Goal: Task Accomplishment & Management: Manage account settings

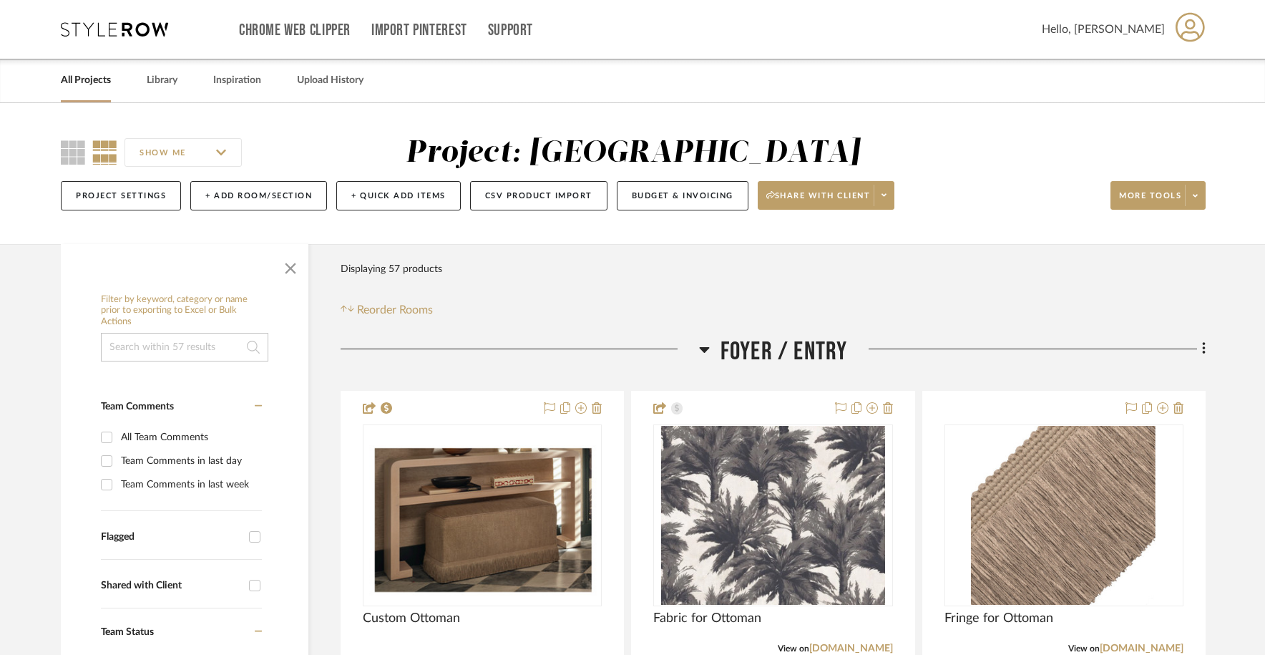
click at [97, 82] on link "All Projects" at bounding box center [86, 80] width 50 height 19
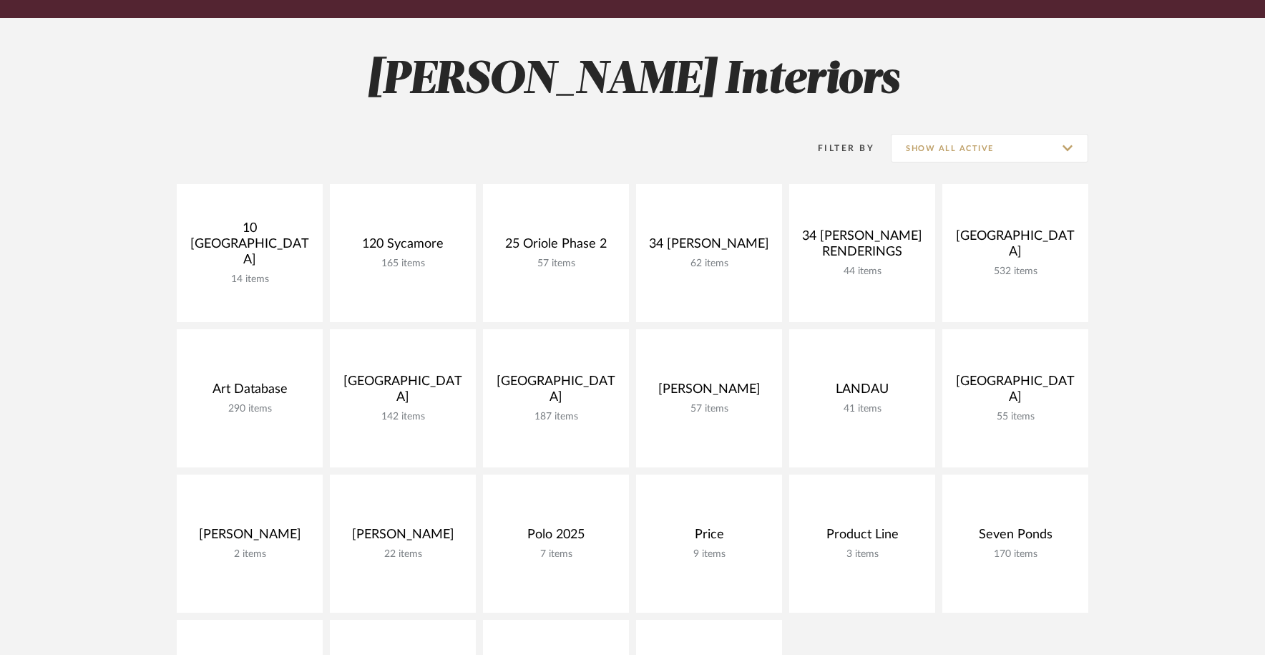
scroll to position [172, 0]
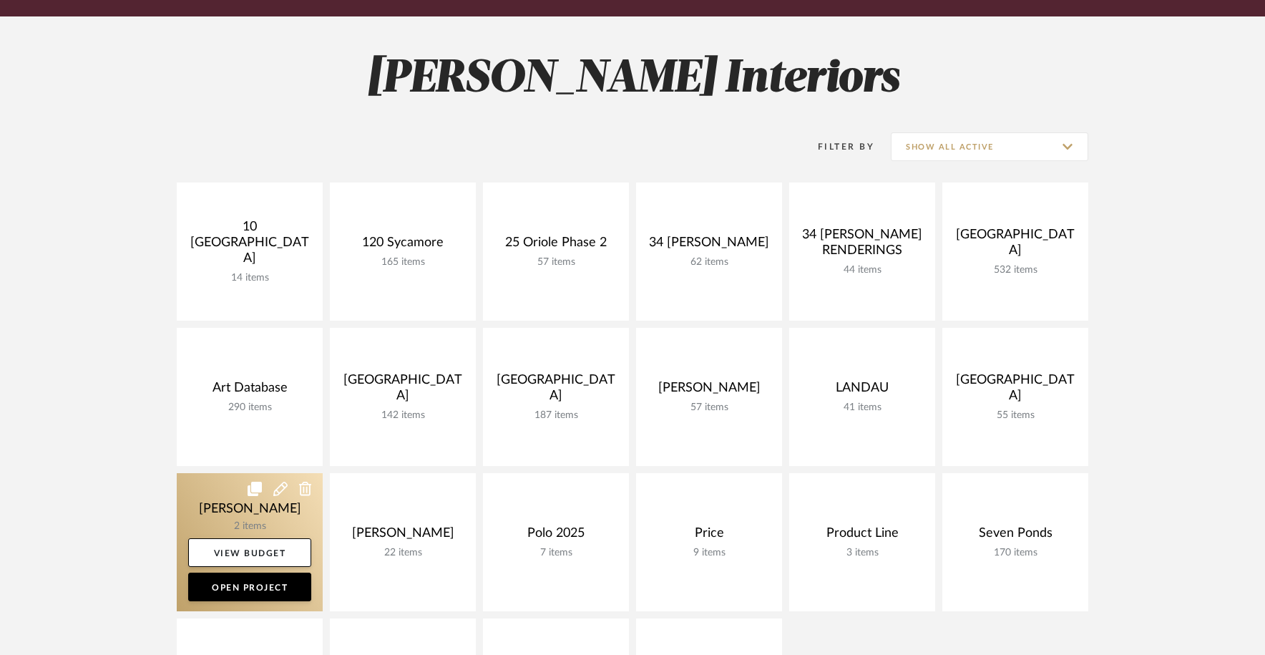
click at [244, 517] on link at bounding box center [250, 542] width 146 height 138
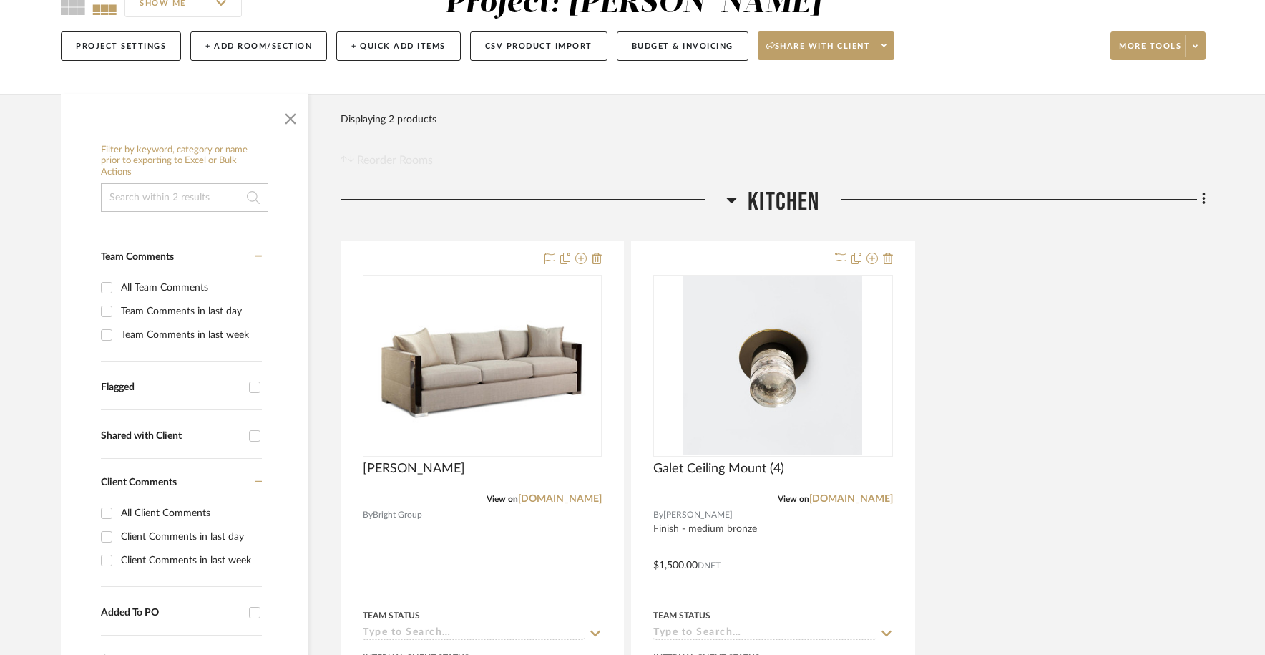
scroll to position [152, 0]
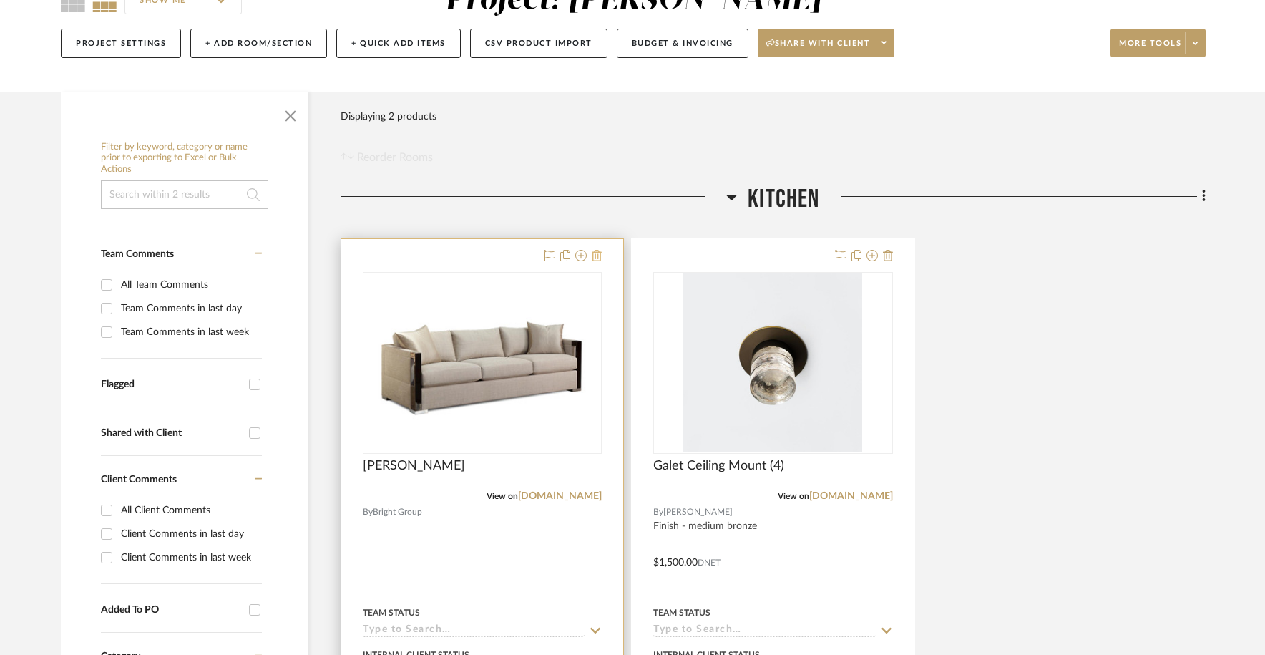
click at [598, 252] on icon at bounding box center [597, 255] width 10 height 11
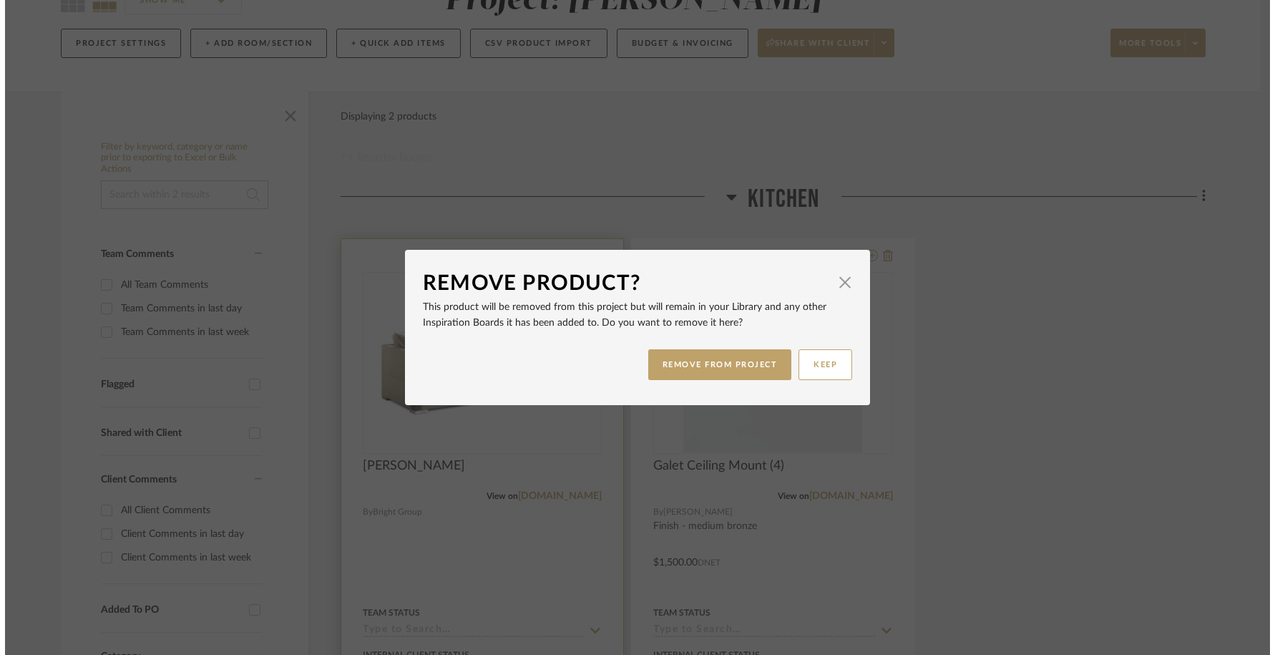
scroll to position [0, 0]
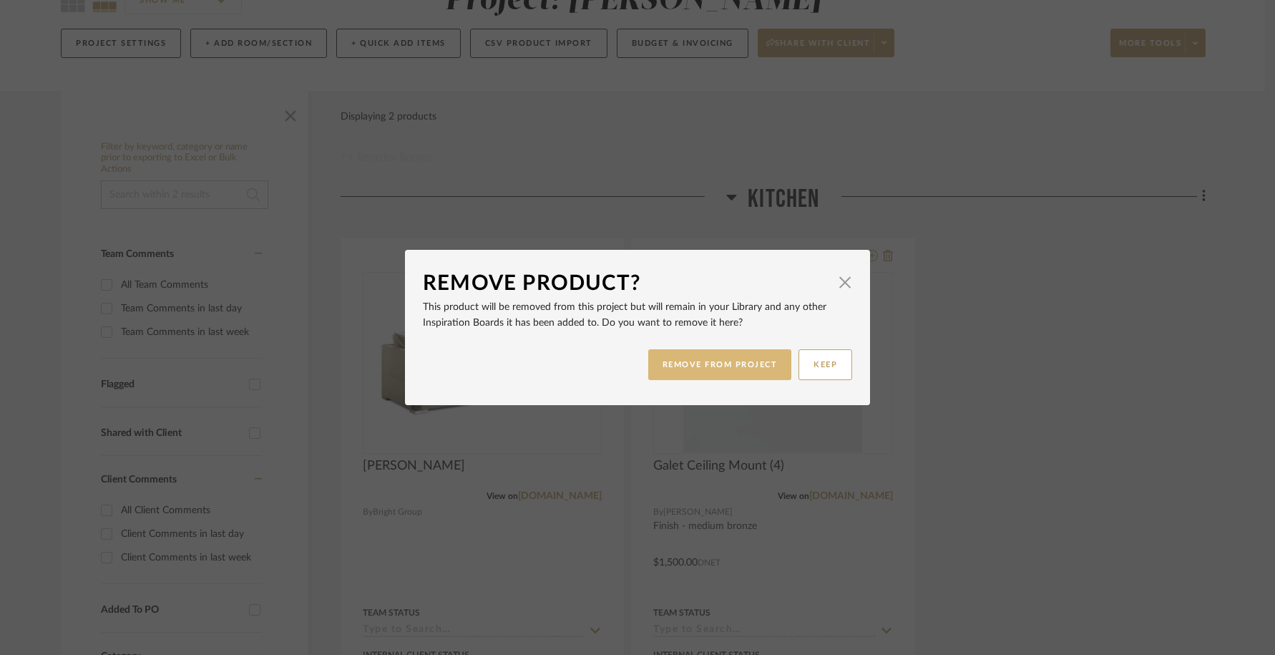
click at [734, 363] on button "REMOVE FROM PROJECT" at bounding box center [720, 364] width 144 height 31
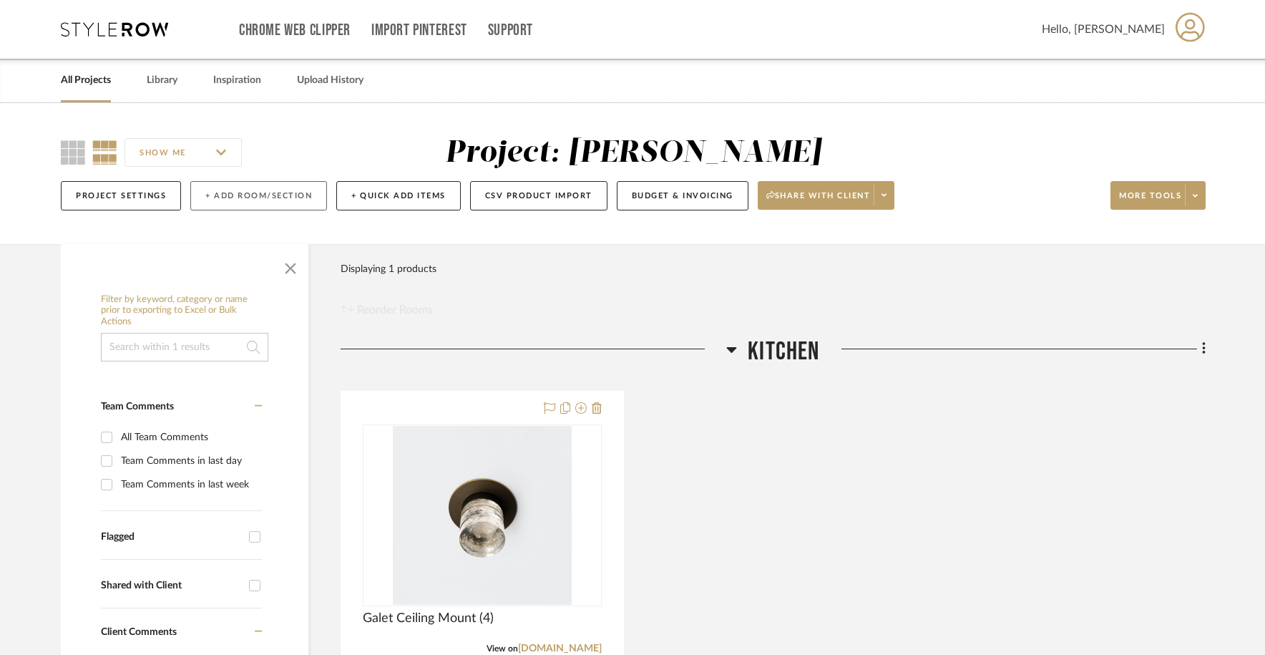
click at [243, 198] on button "+ Add Room/Section" at bounding box center [258, 195] width 137 height 29
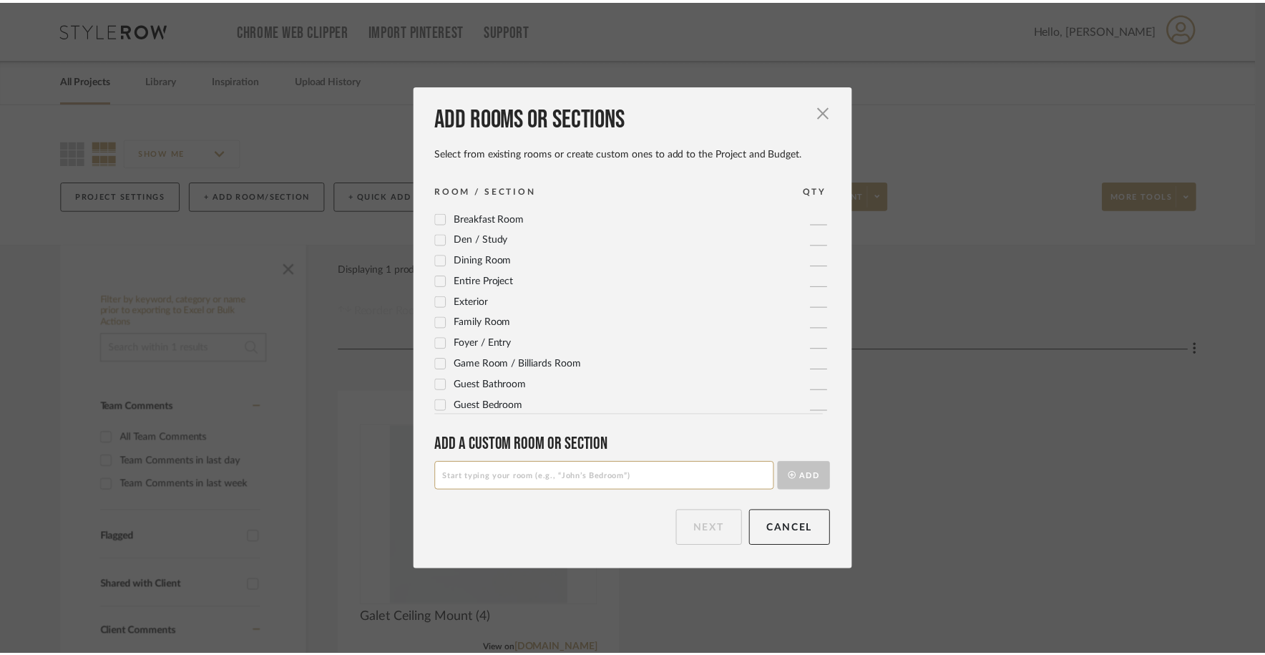
scroll to position [60, 0]
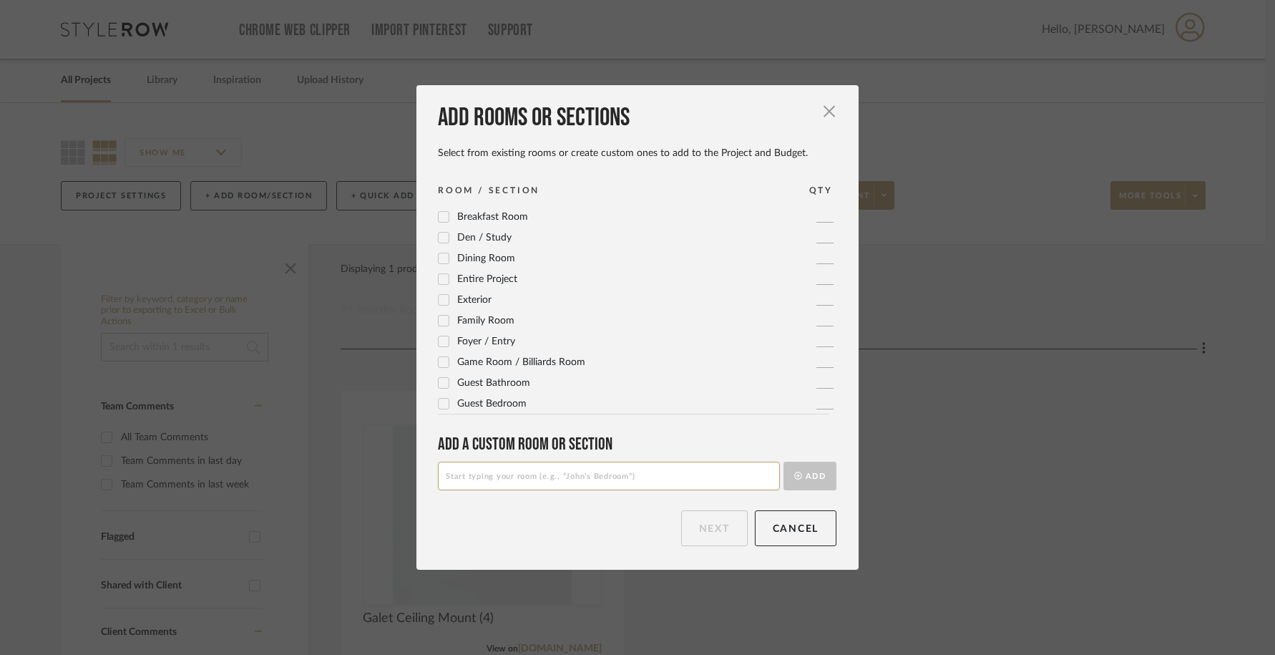
click at [465, 338] on span "Foyer / Entry" at bounding box center [486, 341] width 58 height 10
click at [693, 534] on button "Next" at bounding box center [714, 528] width 67 height 36
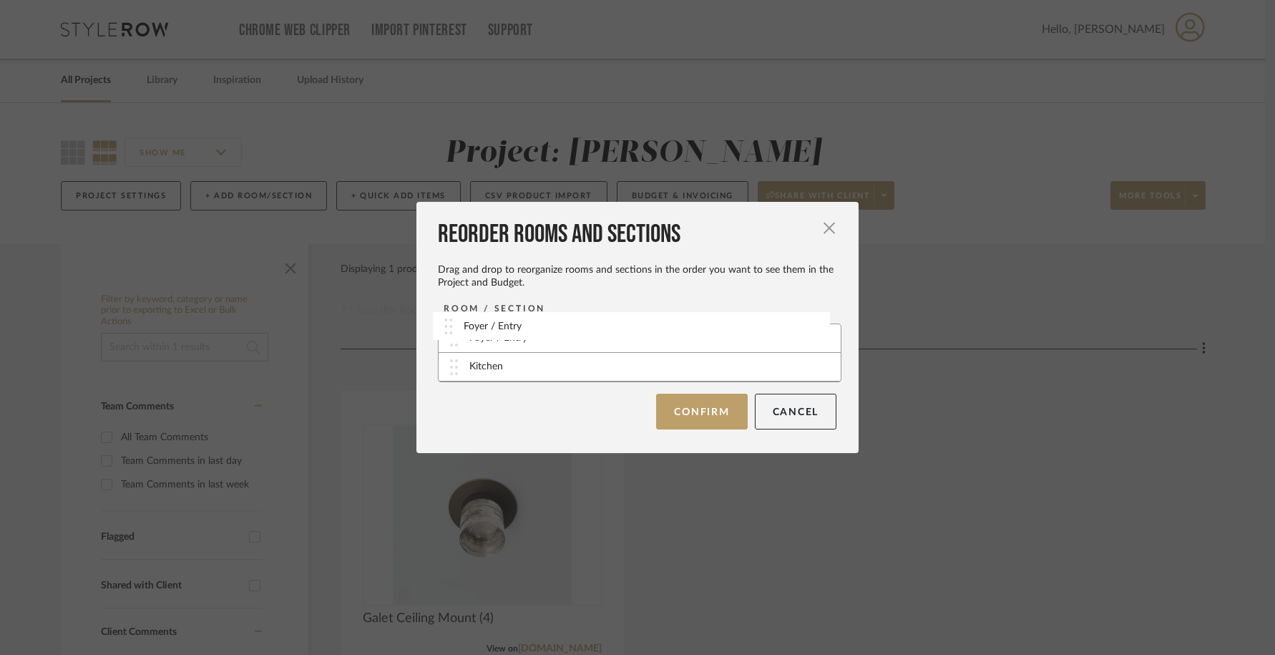
drag, startPoint x: 453, startPoint y: 366, endPoint x: 452, endPoint y: 326, distance: 40.8
click at [701, 402] on button "Confirm" at bounding box center [701, 411] width 91 height 36
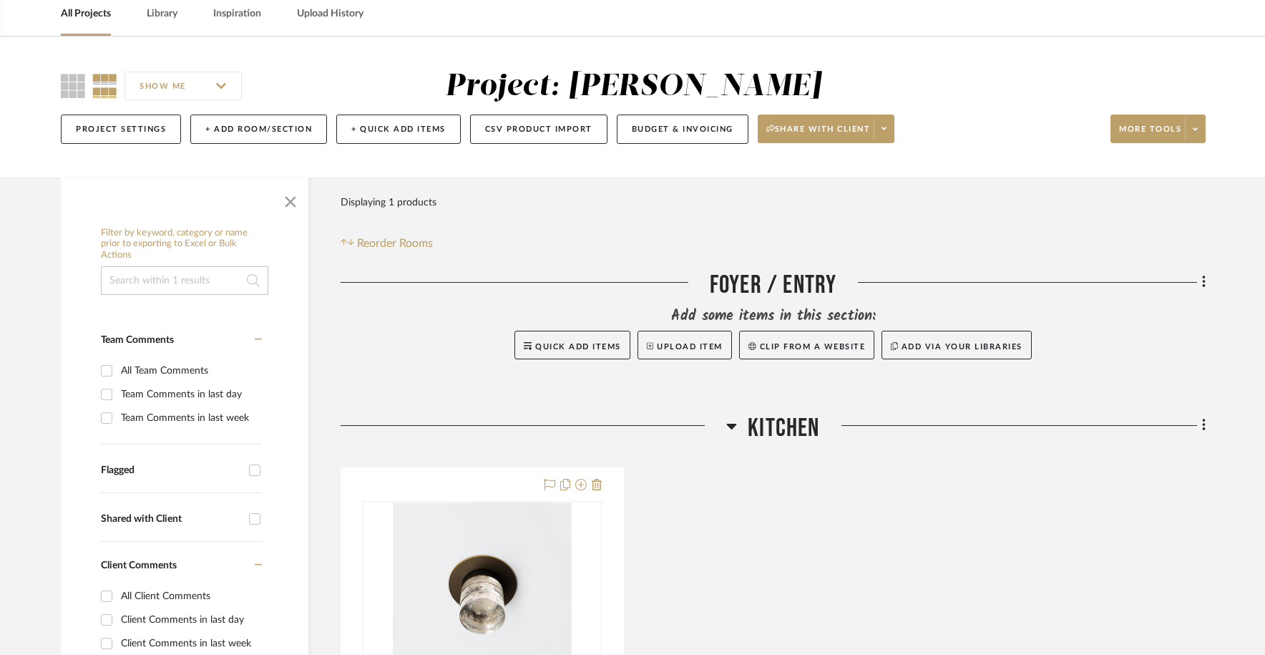
scroll to position [107, 0]
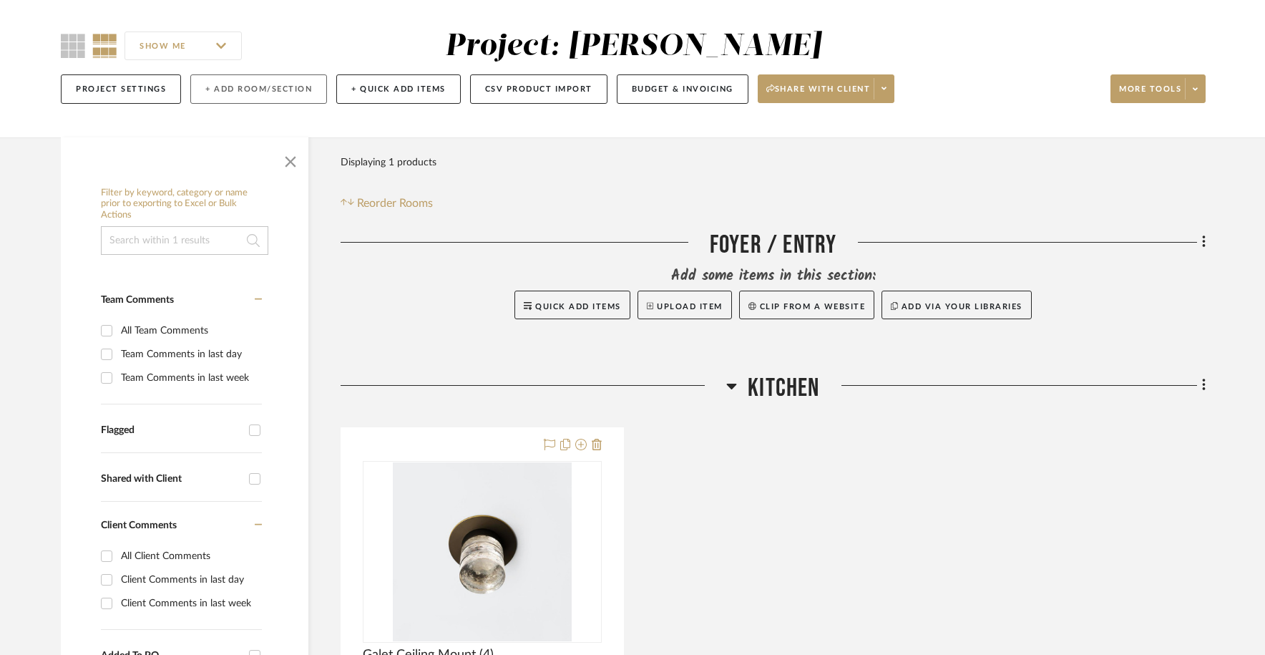
click at [271, 89] on button "+ Add Room/Section" at bounding box center [258, 88] width 137 height 29
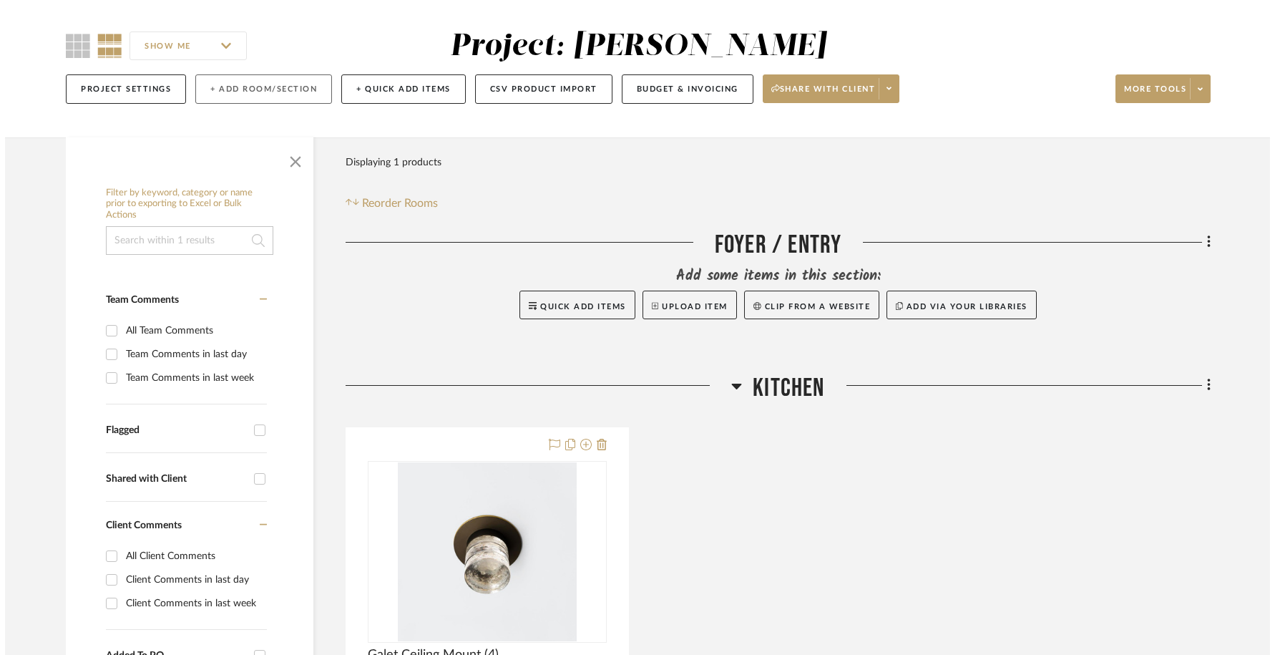
scroll to position [0, 0]
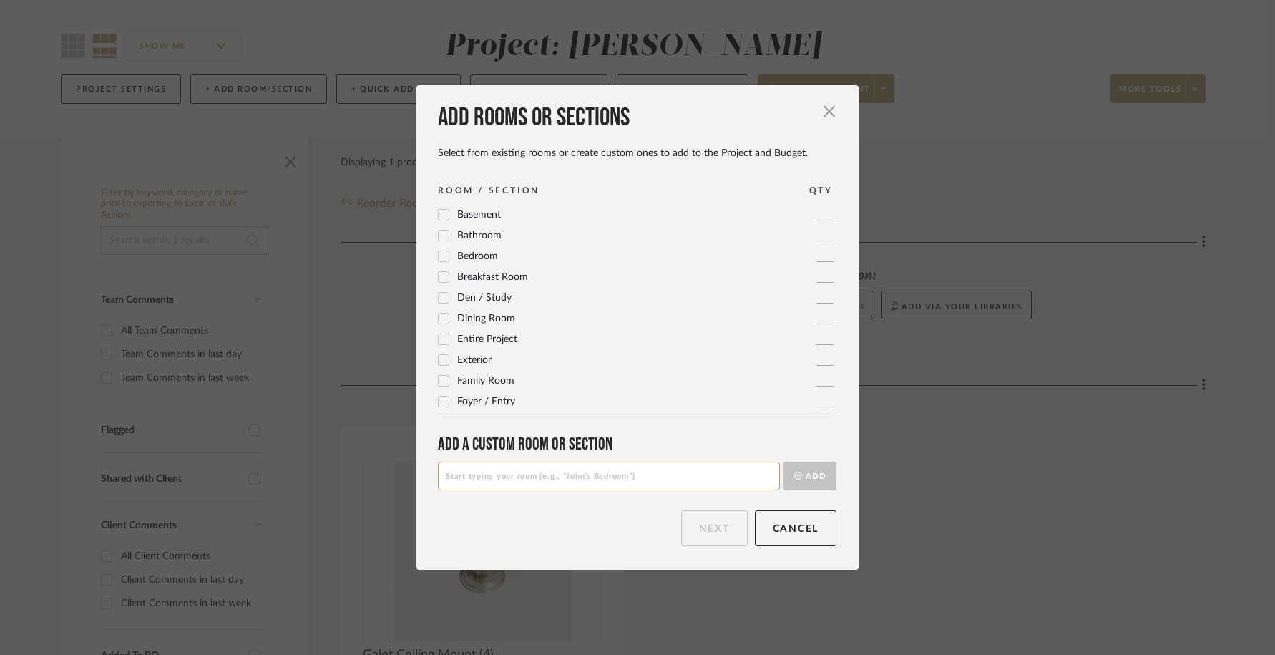
click at [500, 281] on span "Breakfast Room" at bounding box center [492, 277] width 71 height 10
click at [712, 532] on button "Next" at bounding box center [714, 528] width 67 height 36
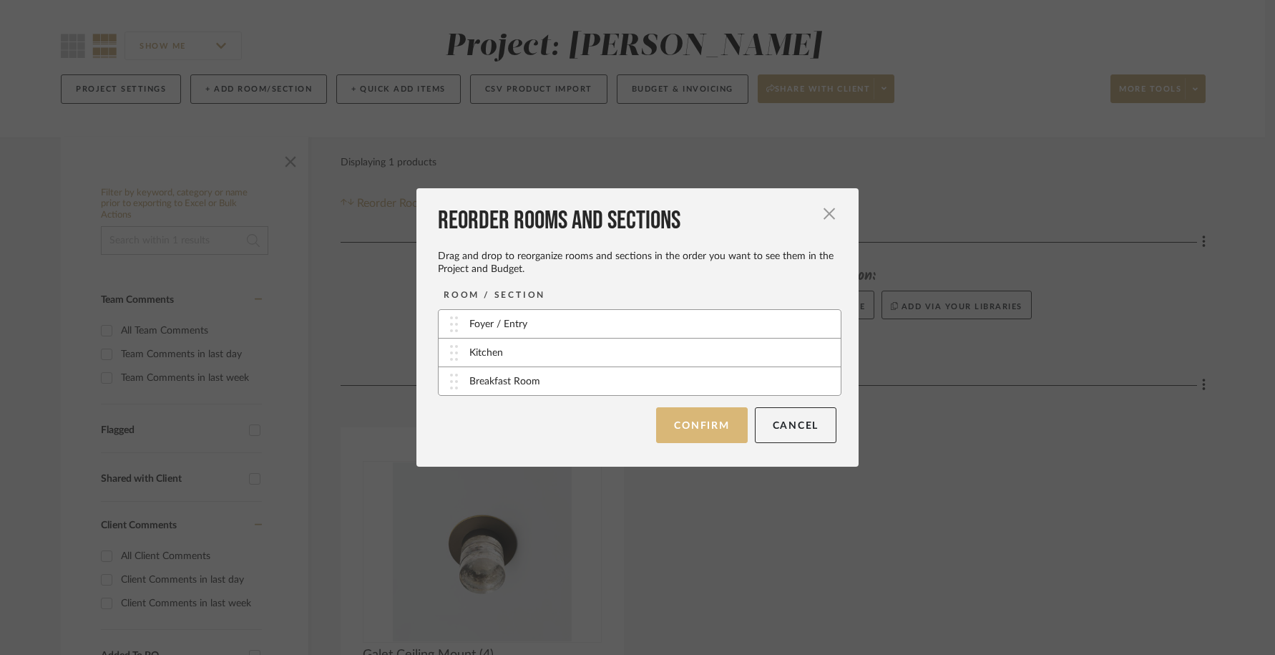
click at [691, 417] on button "Confirm" at bounding box center [701, 425] width 91 height 36
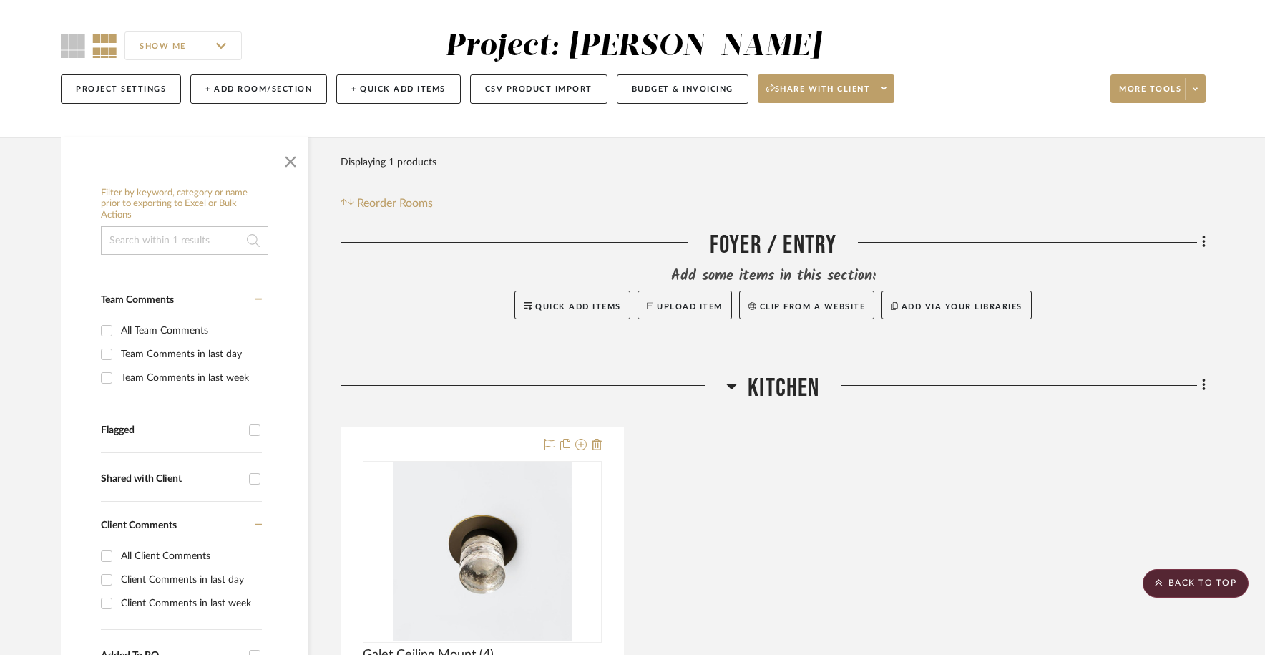
scroll to position [84, 0]
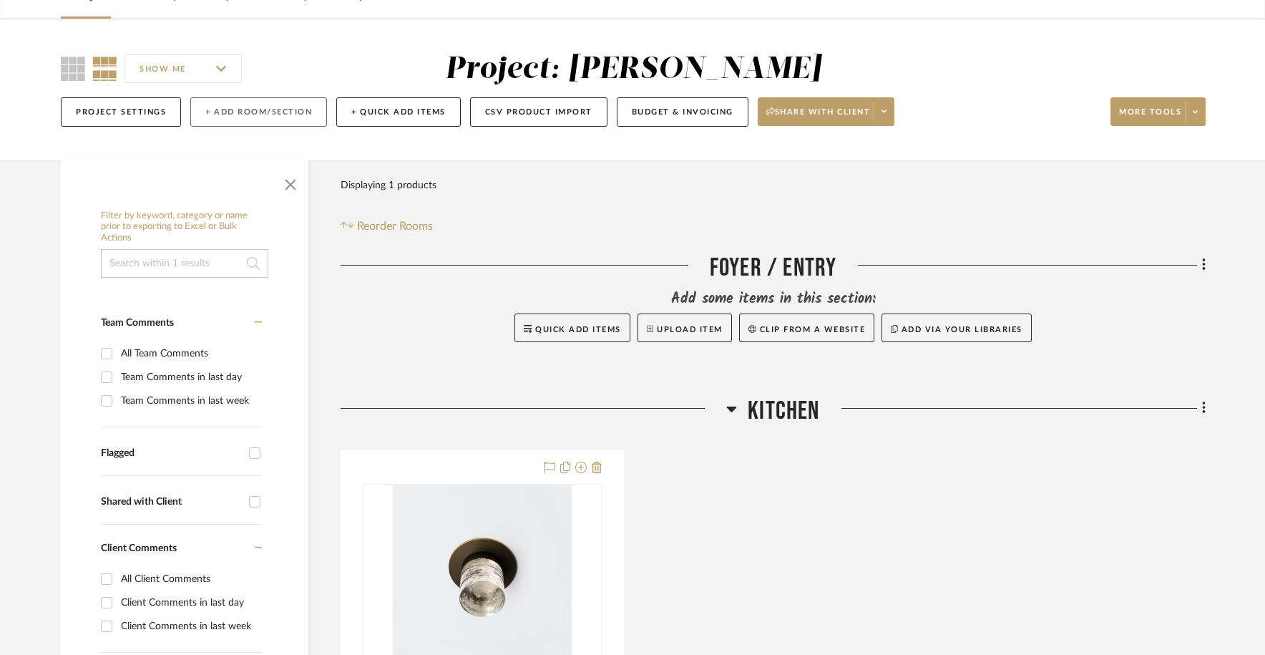
click at [293, 111] on button "+ Add Room/Section" at bounding box center [258, 111] width 137 height 29
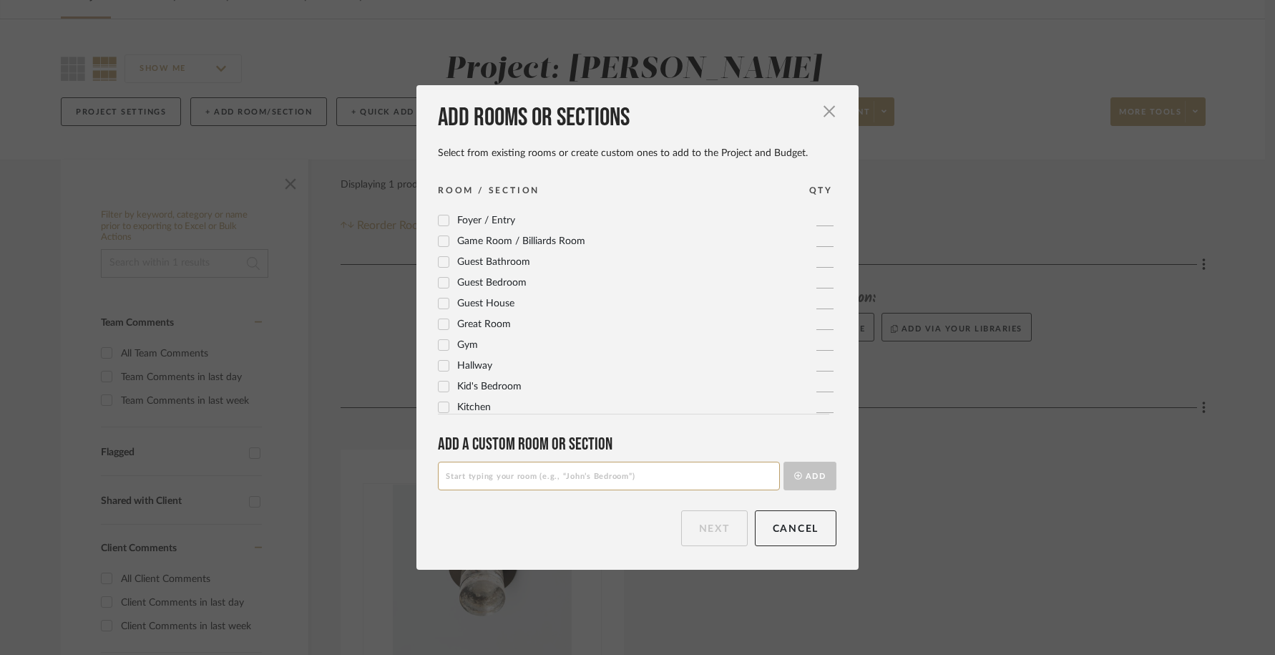
scroll to position [190, 0]
click at [490, 318] on span "Great Room" at bounding box center [484, 316] width 54 height 10
click at [711, 533] on button "Next" at bounding box center [714, 528] width 67 height 36
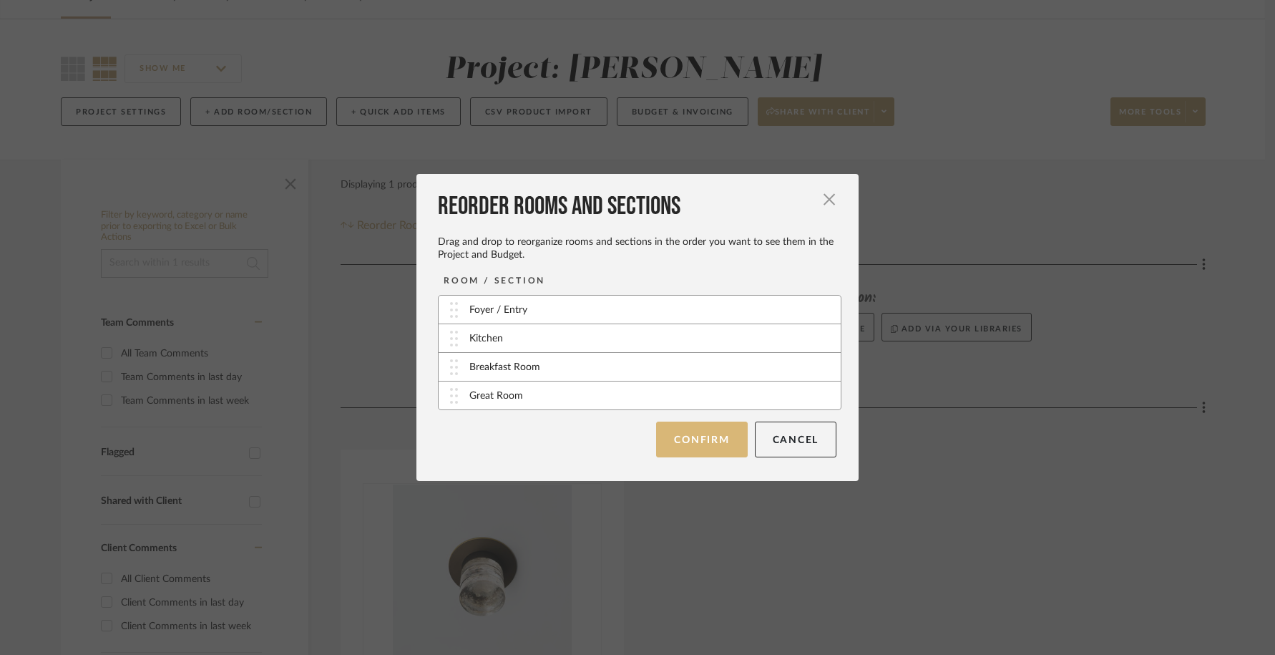
click at [696, 431] on button "Confirm" at bounding box center [701, 440] width 91 height 36
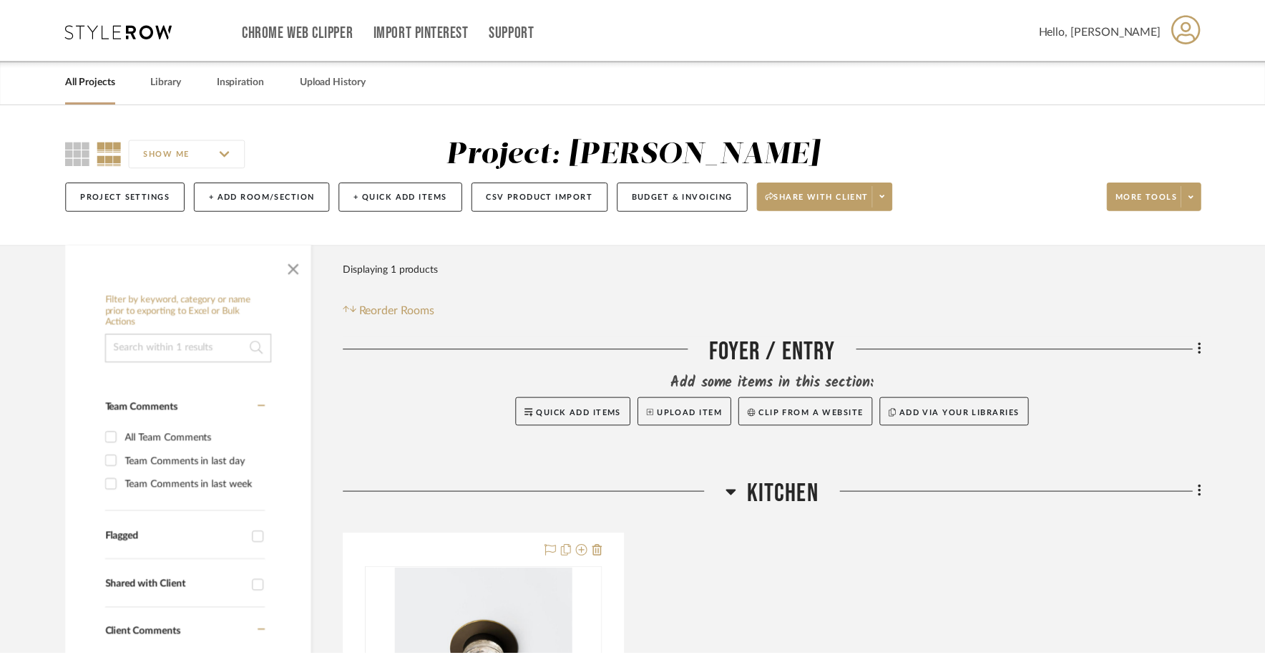
scroll to position [84, 0]
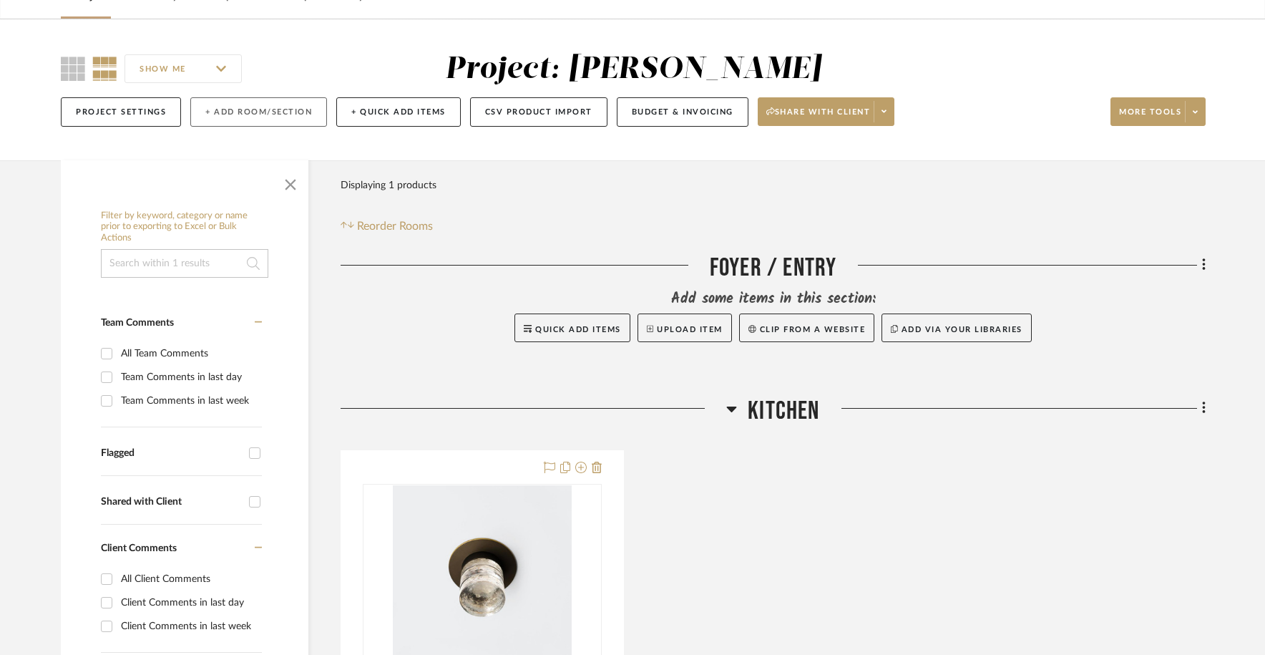
click at [263, 109] on button "+ Add Room/Section" at bounding box center [258, 111] width 137 height 29
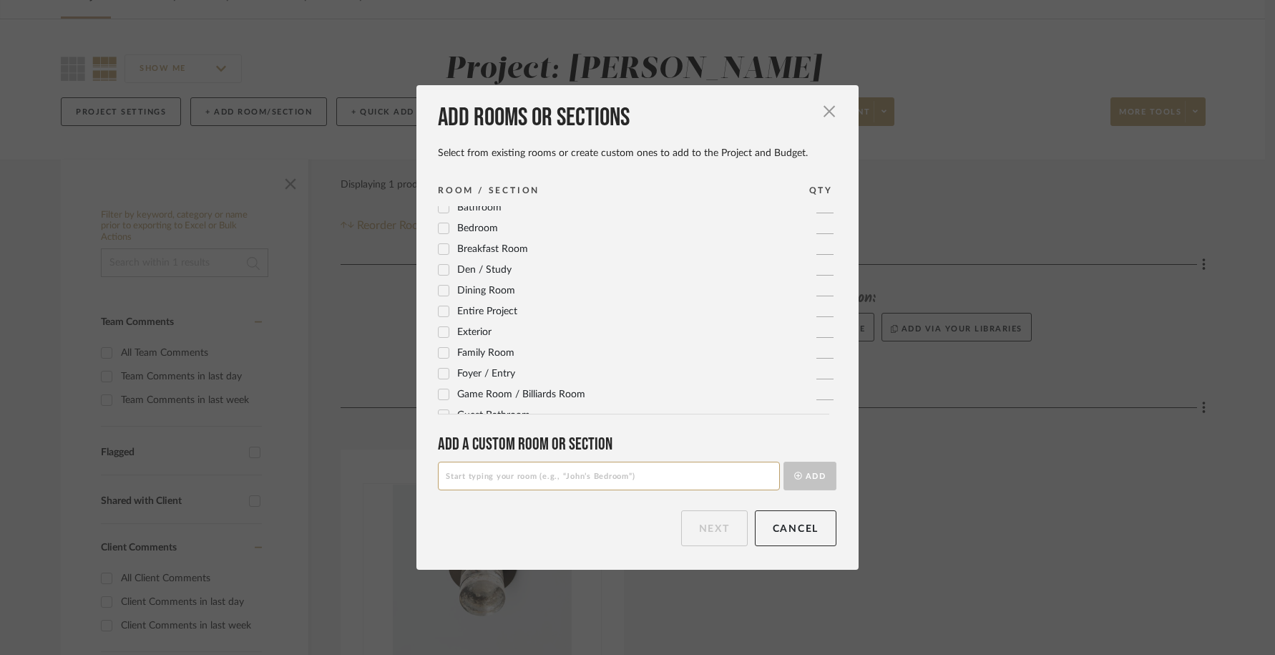
scroll to position [105, 0]
click at [490, 274] on span "Family Room" at bounding box center [485, 276] width 57 height 10
click at [699, 514] on button "Next" at bounding box center [714, 528] width 67 height 36
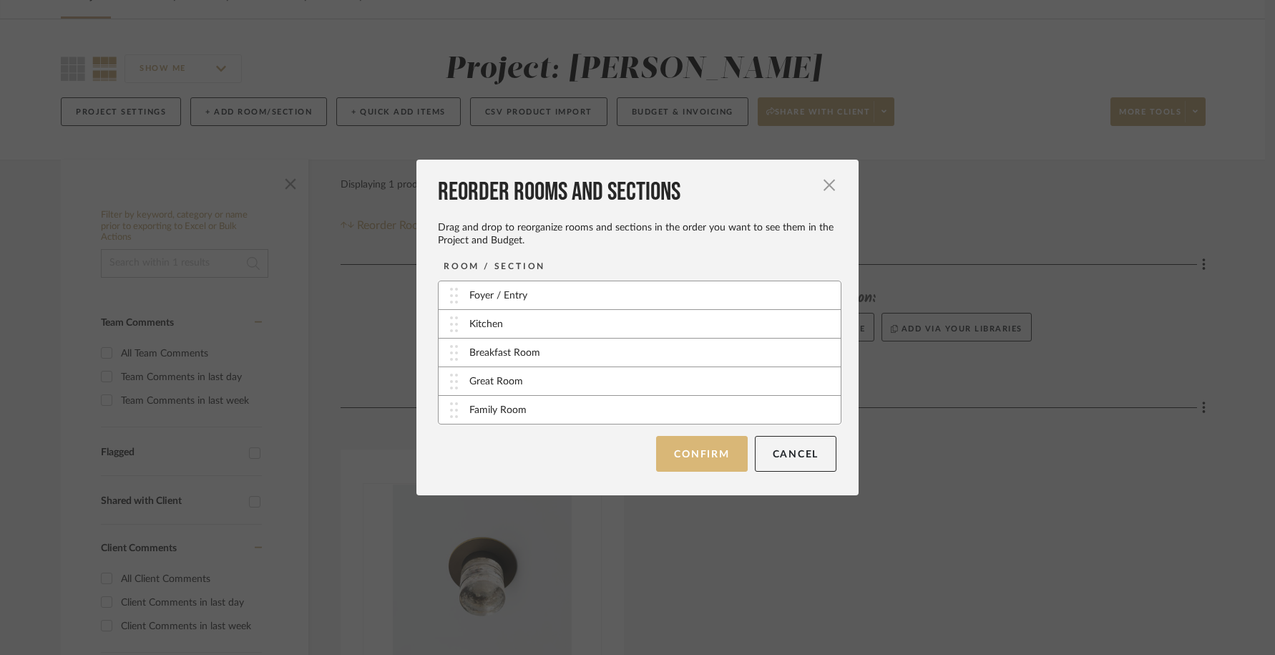
click at [691, 454] on button "Confirm" at bounding box center [701, 454] width 91 height 36
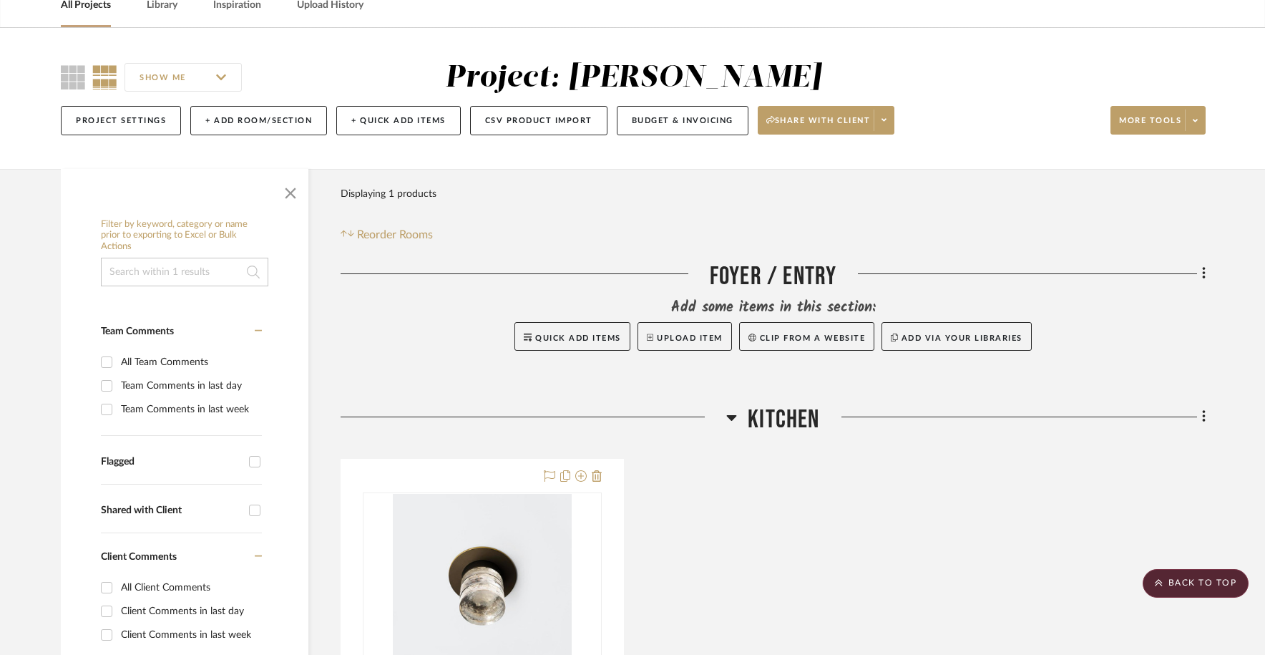
scroll to position [0, 0]
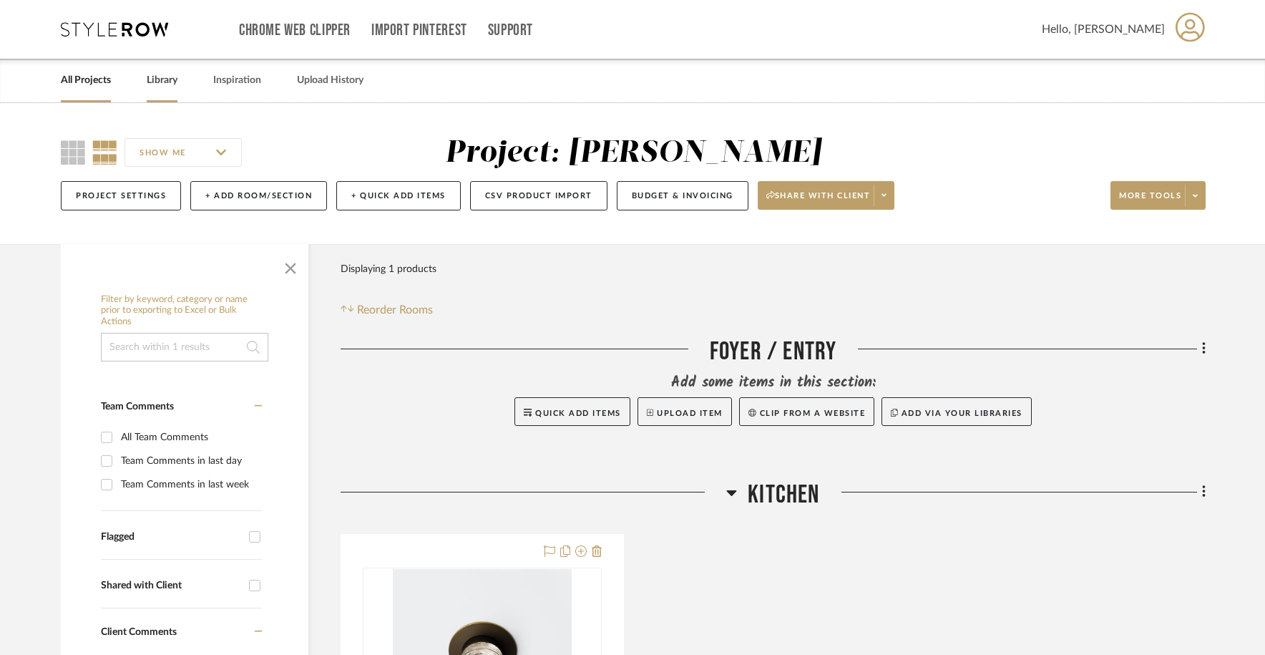
click at [150, 84] on link "Library" at bounding box center [162, 80] width 31 height 19
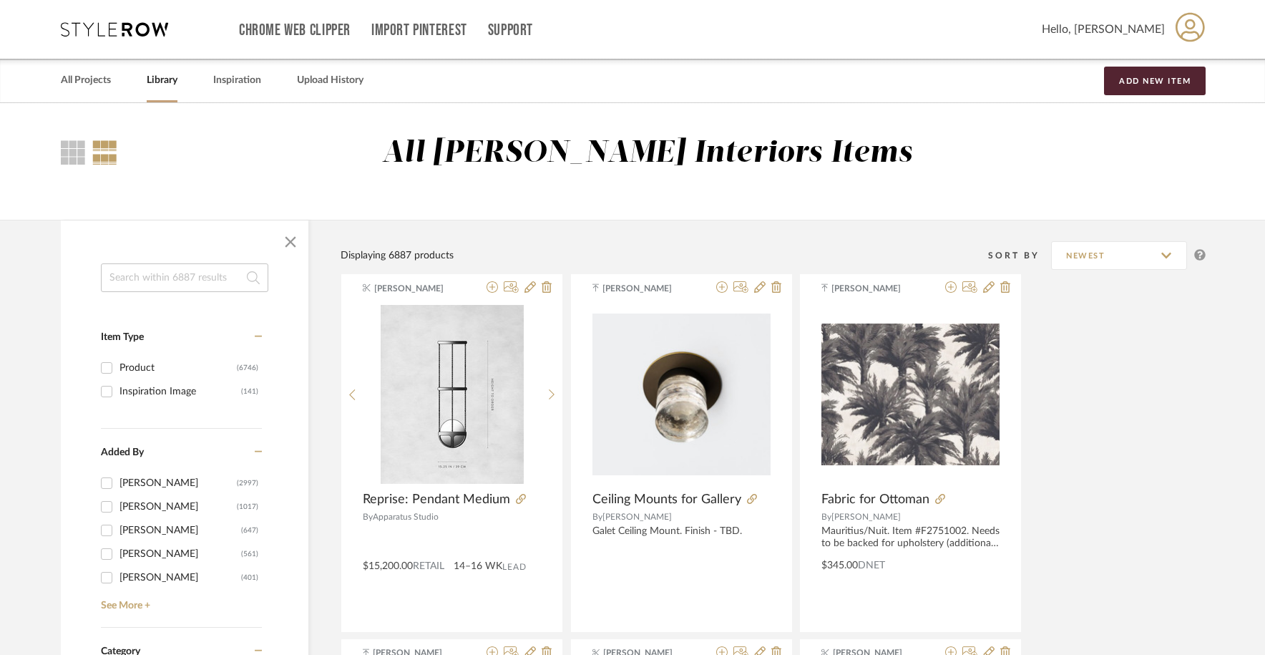
click at [396, 153] on div "All [PERSON_NAME] Interiors Items" at bounding box center [661, 165] width 1088 height 60
click at [112, 74] on div "All Projects Library Inspiration Upload History Add New Item" at bounding box center [632, 81] width 1187 height 44
click at [102, 77] on link "All Projects" at bounding box center [86, 80] width 50 height 19
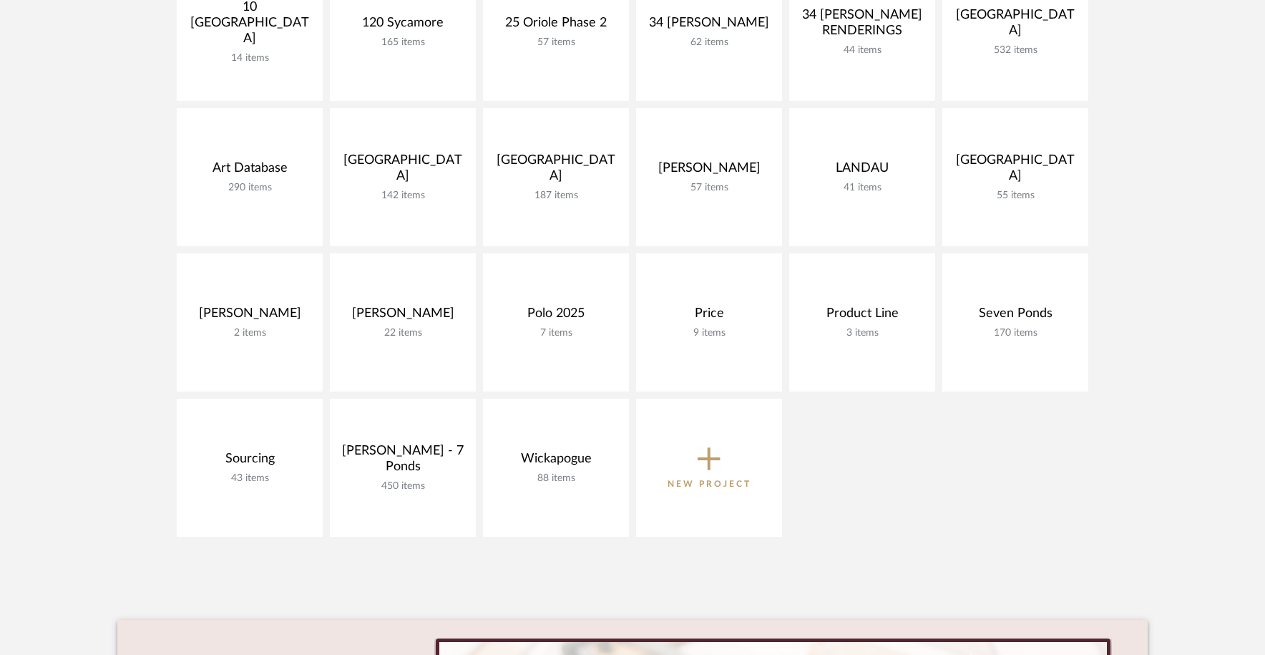
scroll to position [321, 0]
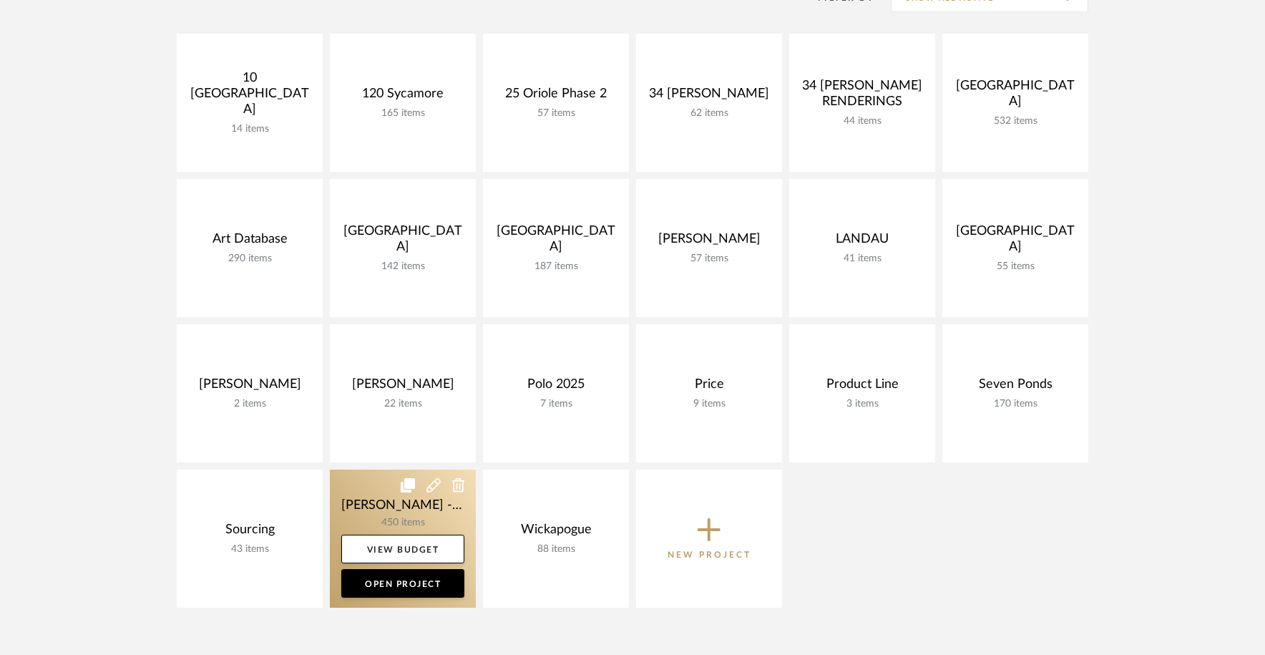
click at [381, 496] on link at bounding box center [403, 538] width 146 height 138
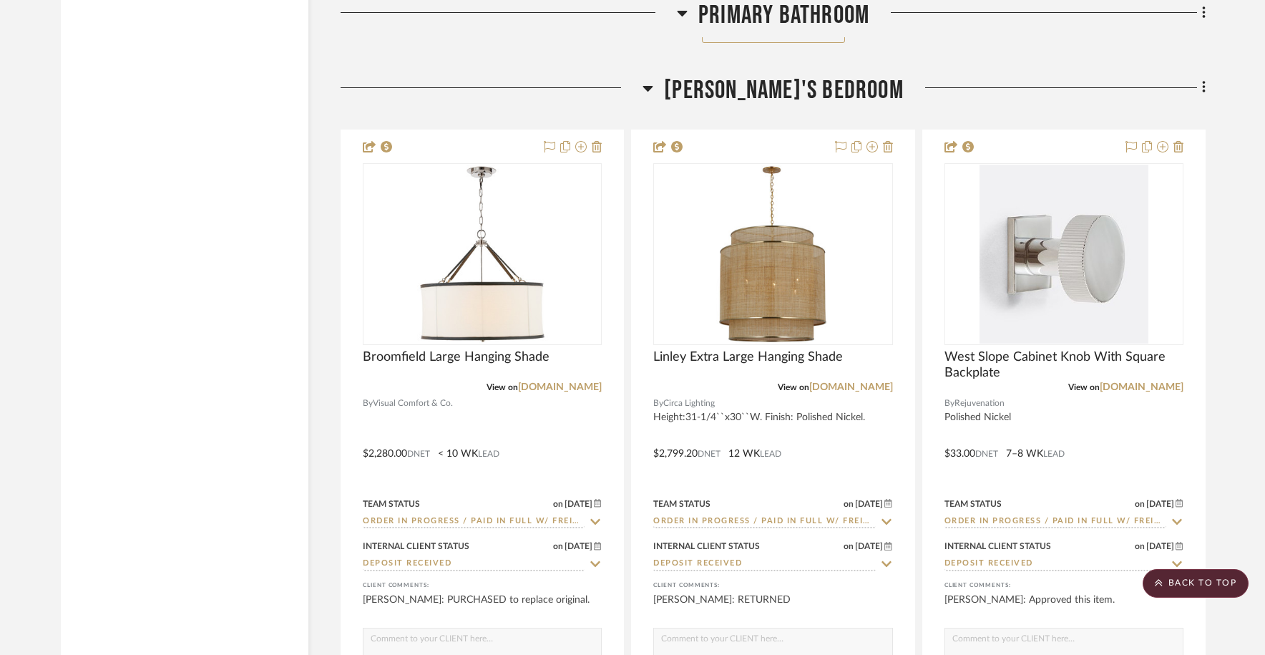
scroll to position [27323, 0]
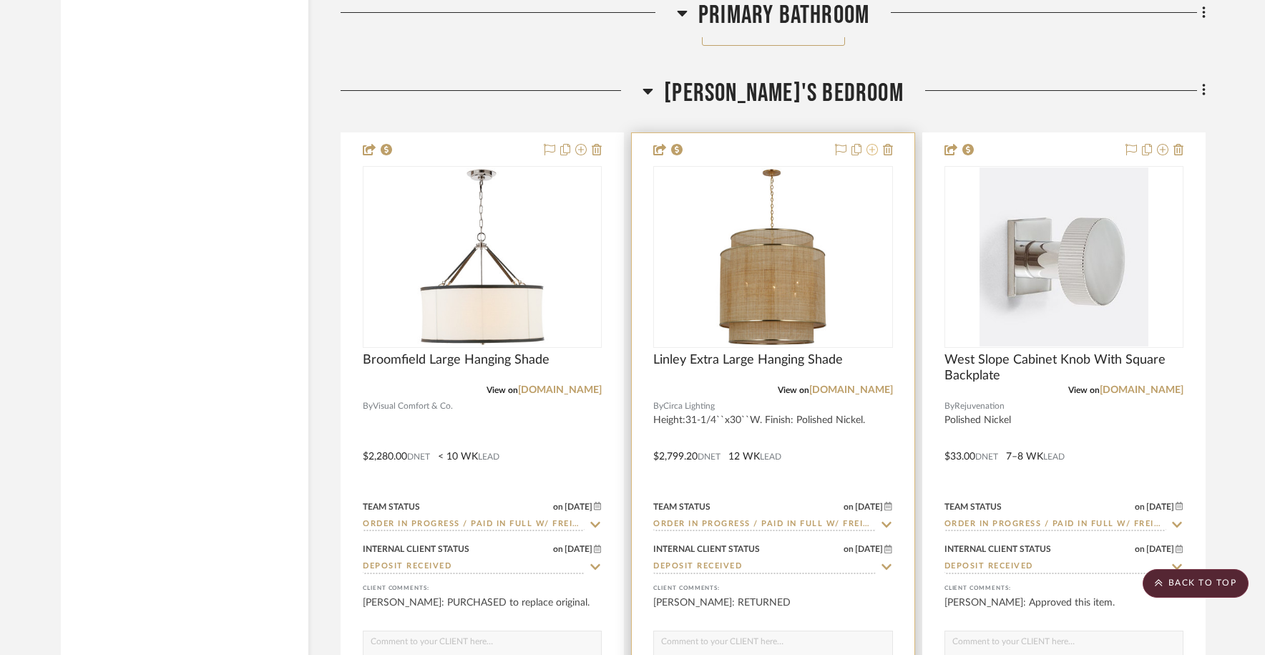
click at [872, 144] on icon at bounding box center [872, 149] width 11 height 11
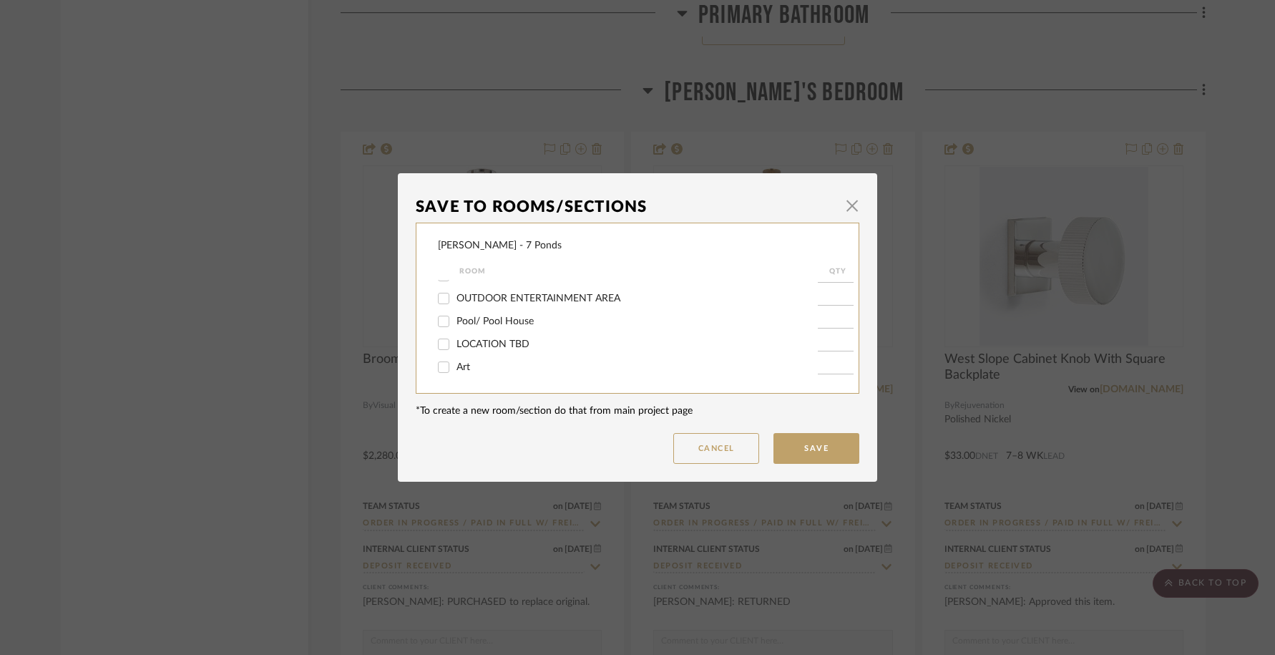
scroll to position [0, 0]
click at [720, 453] on button "Cancel" at bounding box center [716, 448] width 86 height 31
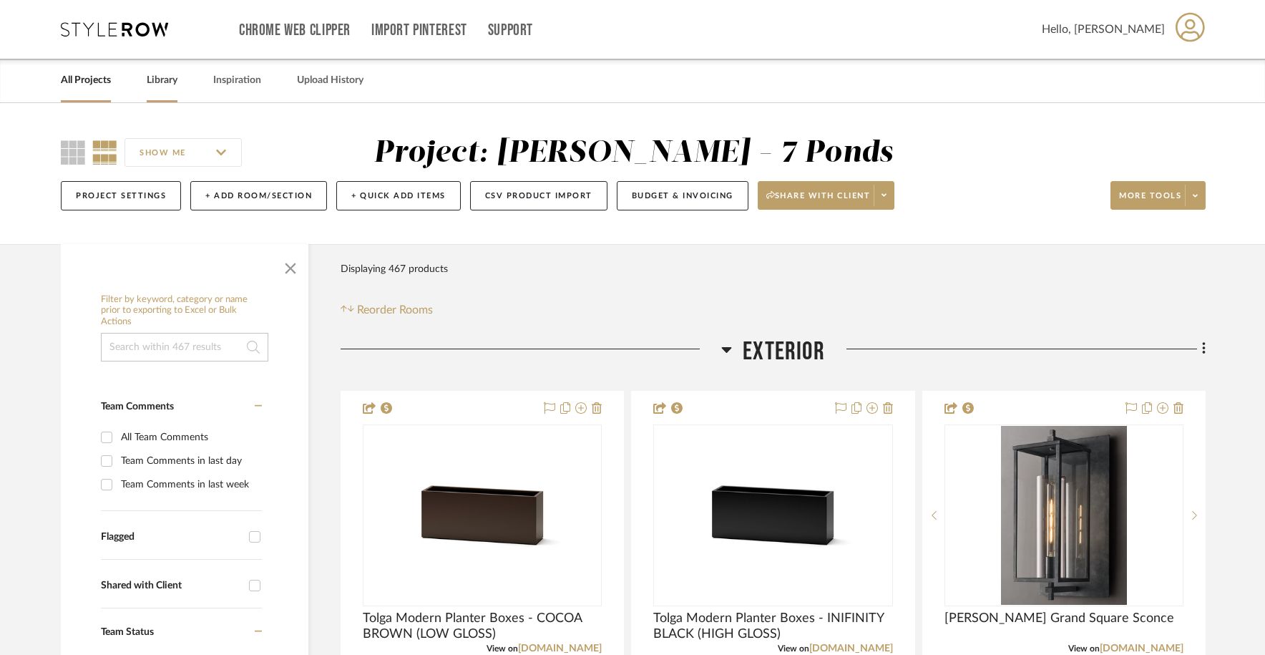
click at [156, 87] on link "Library" at bounding box center [162, 80] width 31 height 19
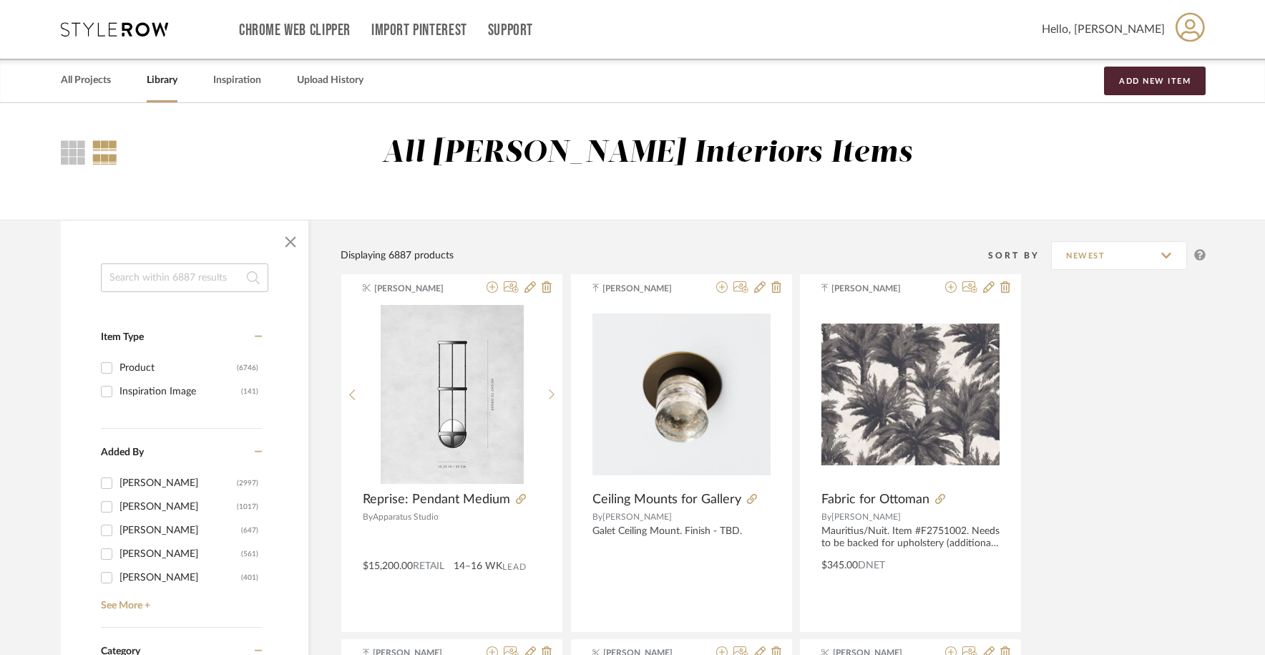
click at [172, 286] on input at bounding box center [184, 277] width 167 height 29
type input "linley"
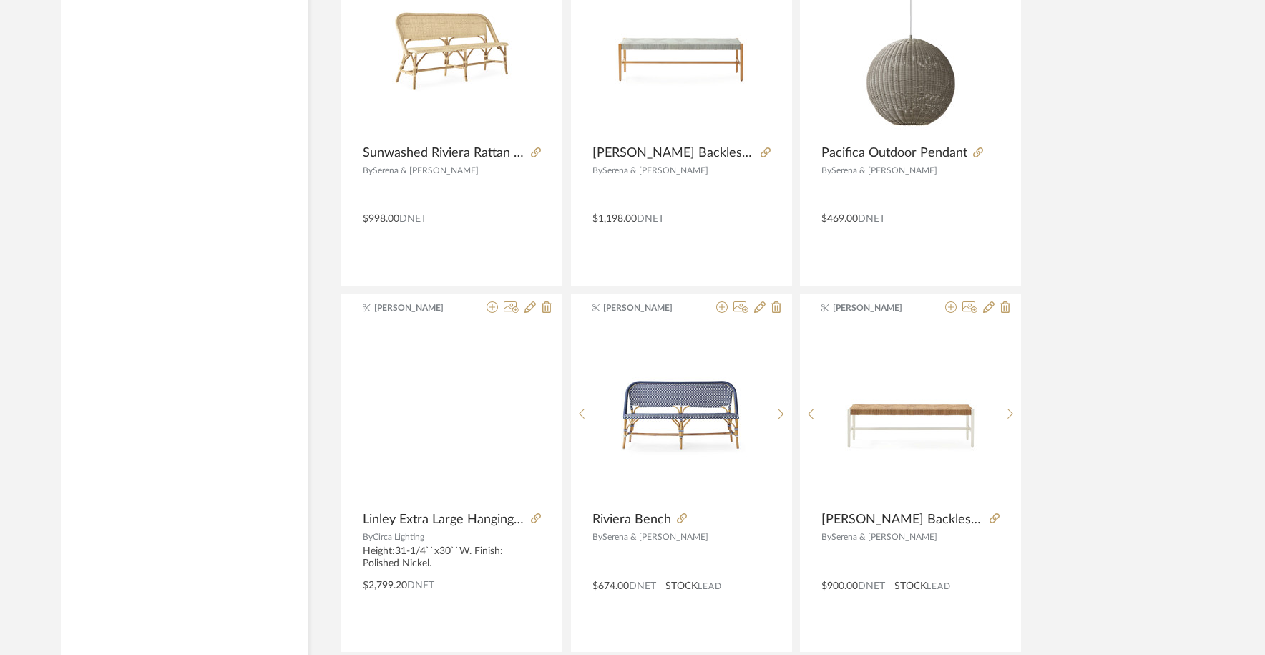
scroll to position [2037, 0]
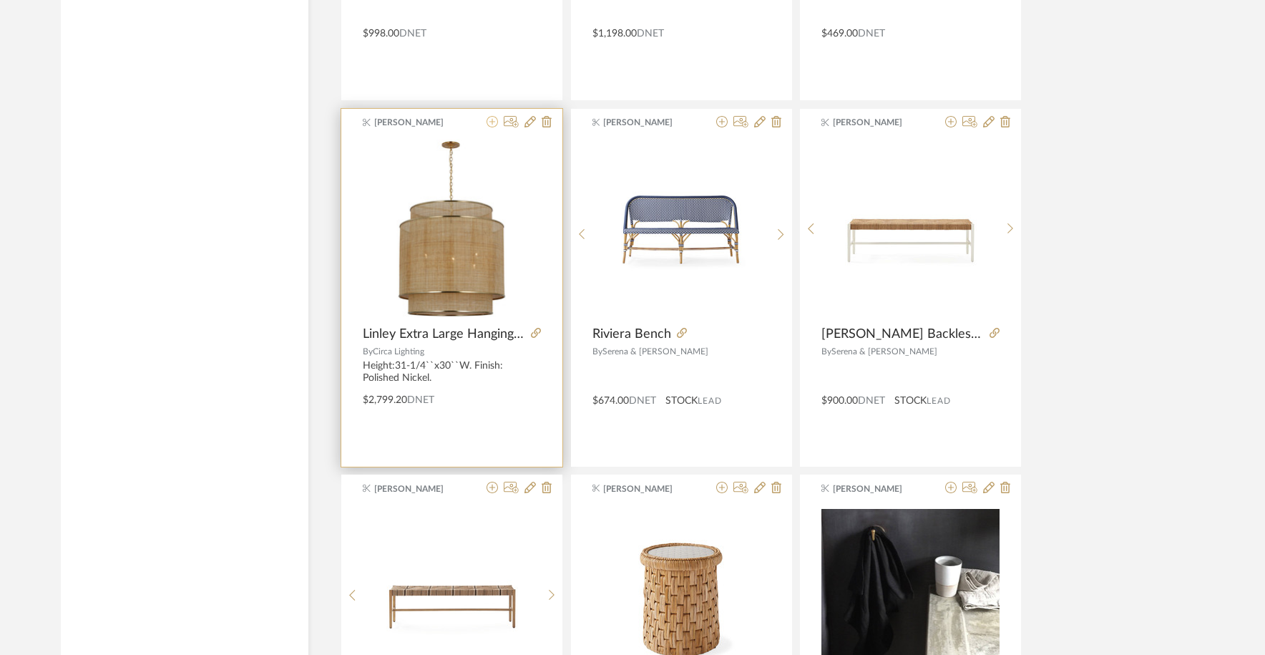
click at [488, 125] on icon at bounding box center [492, 121] width 11 height 11
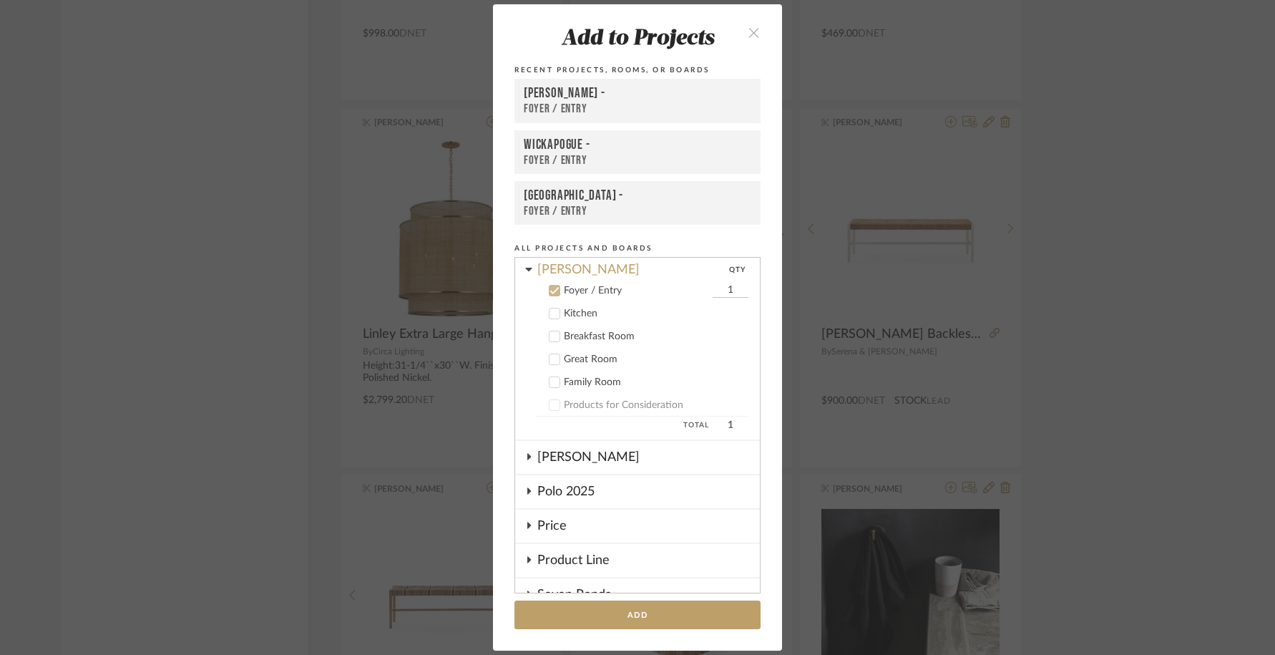
scroll to position [450, 0]
click at [579, 403] on div "Products for Consideration" at bounding box center [656, 405] width 185 height 12
click at [550, 404] on icon at bounding box center [555, 404] width 10 height 10
click at [550, 406] on icon at bounding box center [554, 404] width 9 height 7
click at [550, 289] on icon at bounding box center [555, 290] width 10 height 10
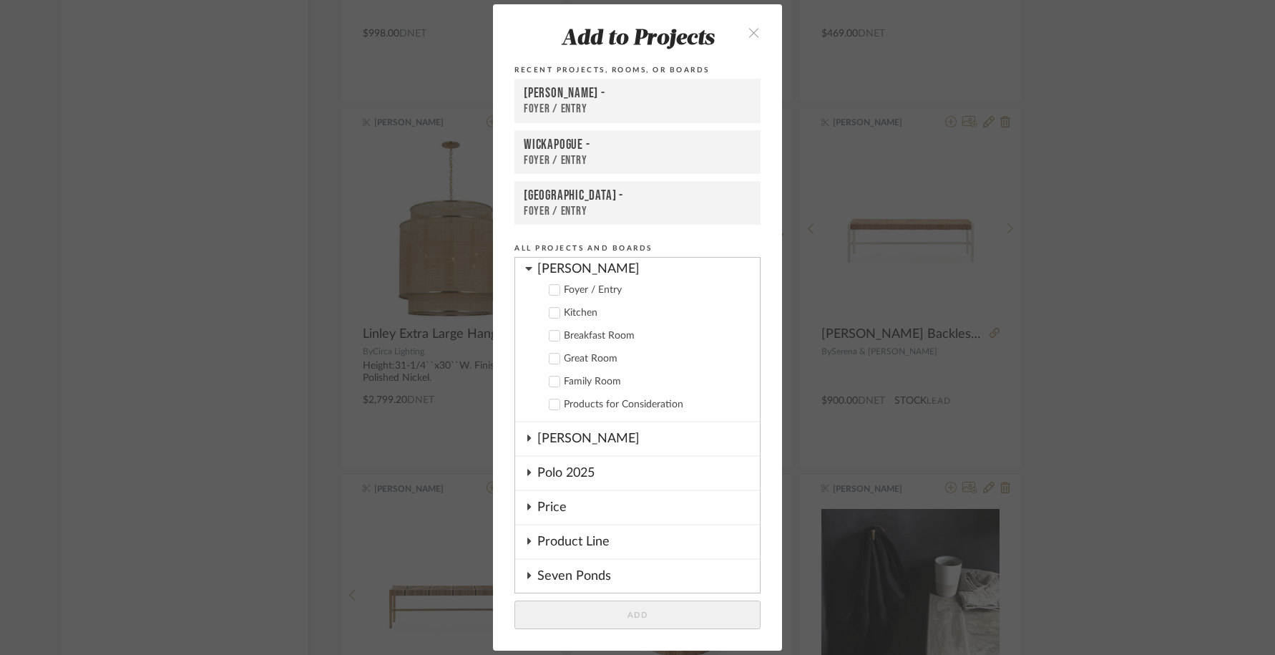
click at [555, 399] on label "Products for Consideration" at bounding box center [643, 404] width 212 height 14
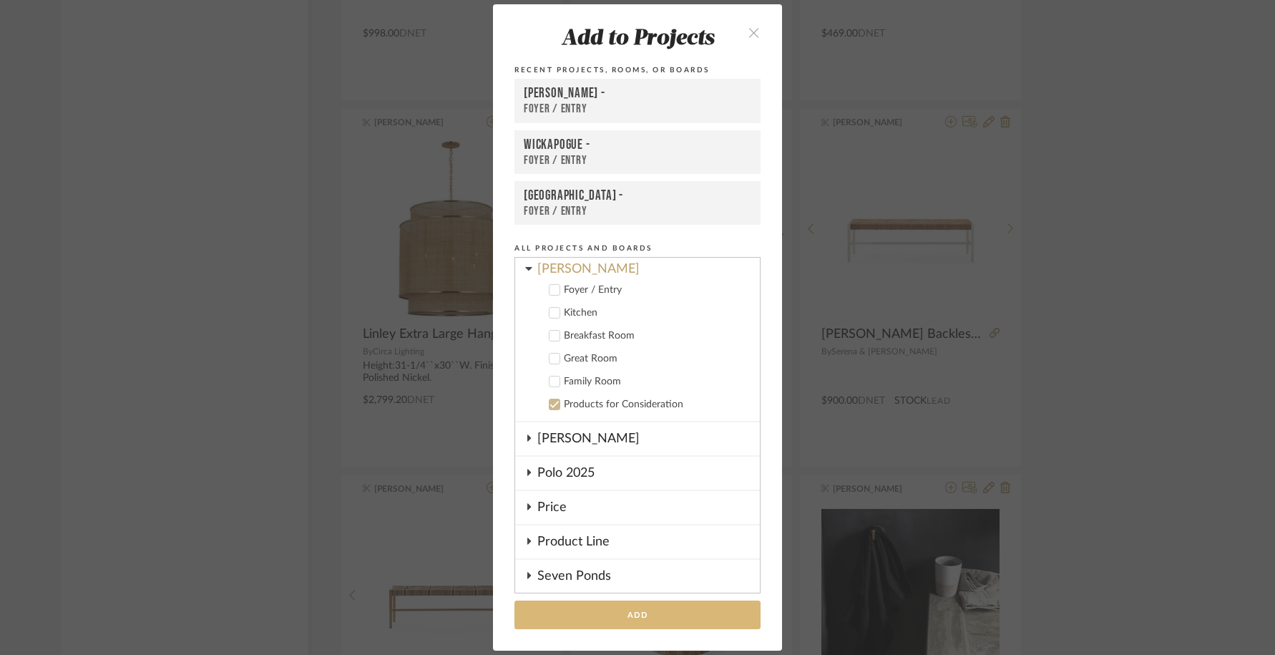
click at [607, 622] on button "Add" at bounding box center [638, 614] width 246 height 29
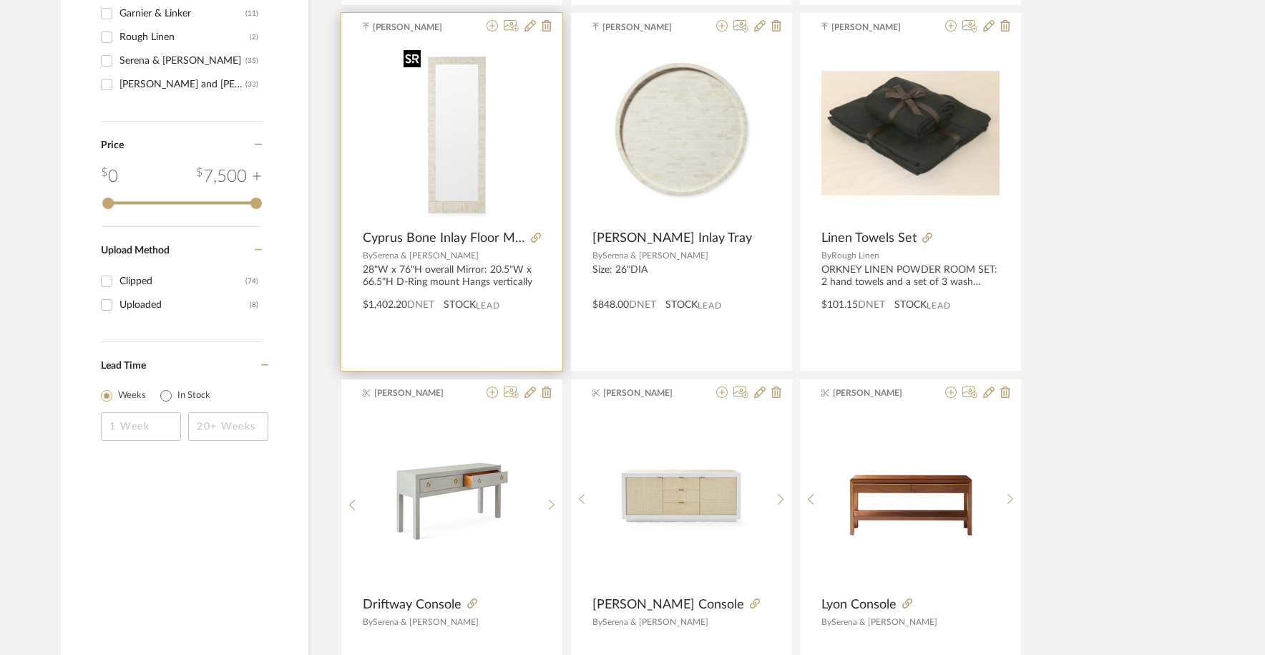
scroll to position [0, 0]
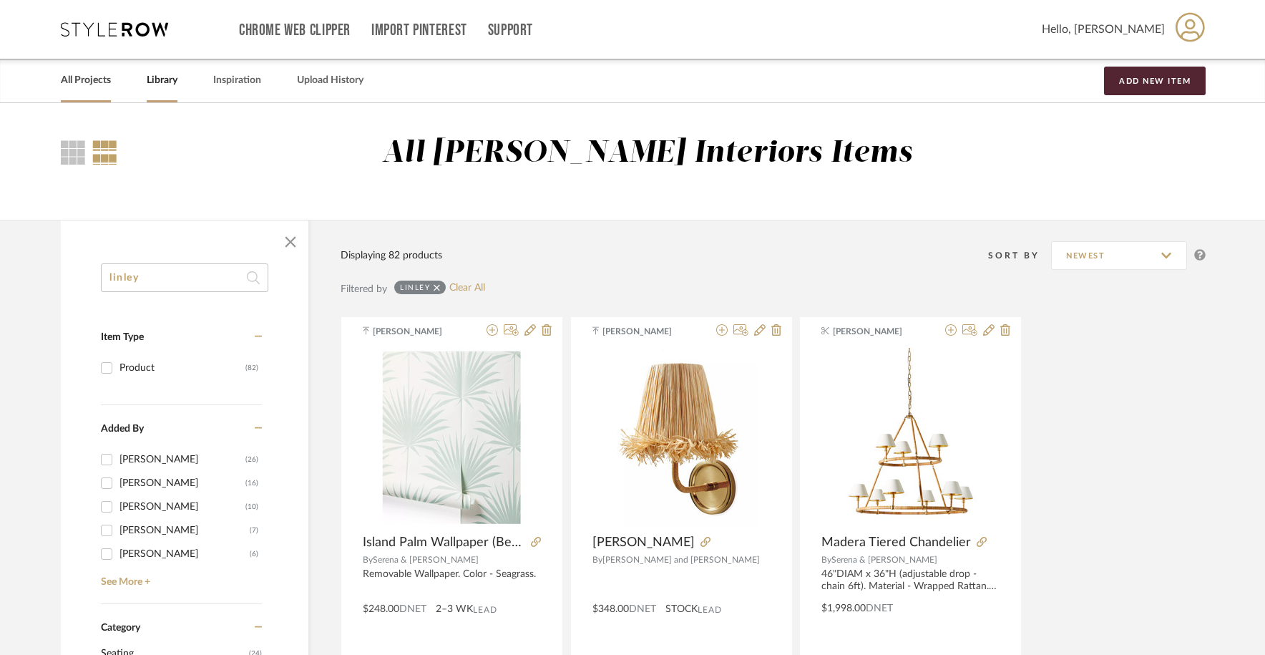
click at [86, 84] on link "All Projects" at bounding box center [86, 80] width 50 height 19
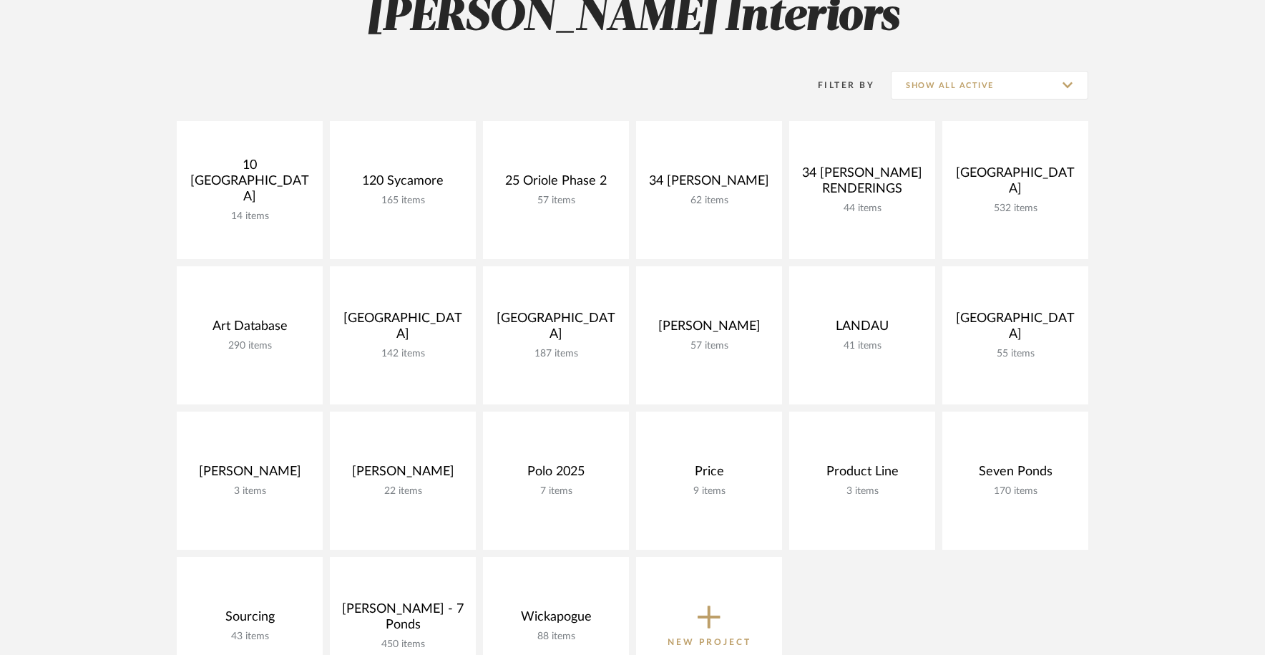
scroll to position [313, 0]
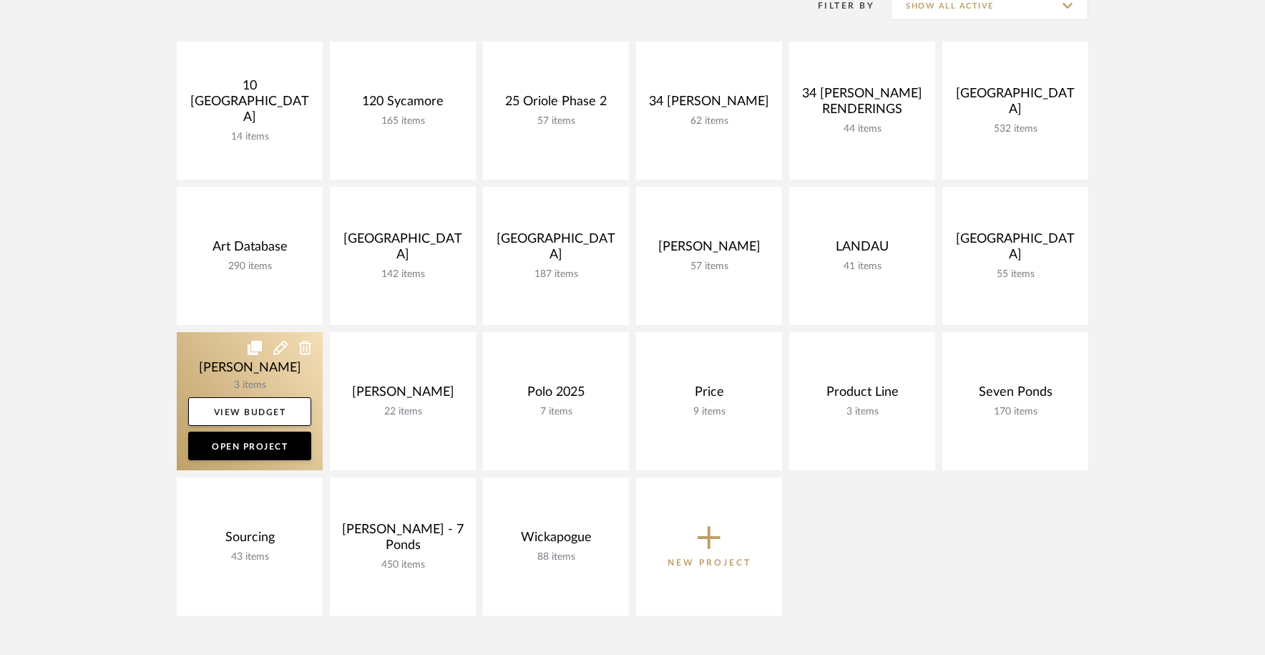
click at [261, 366] on link at bounding box center [250, 401] width 146 height 138
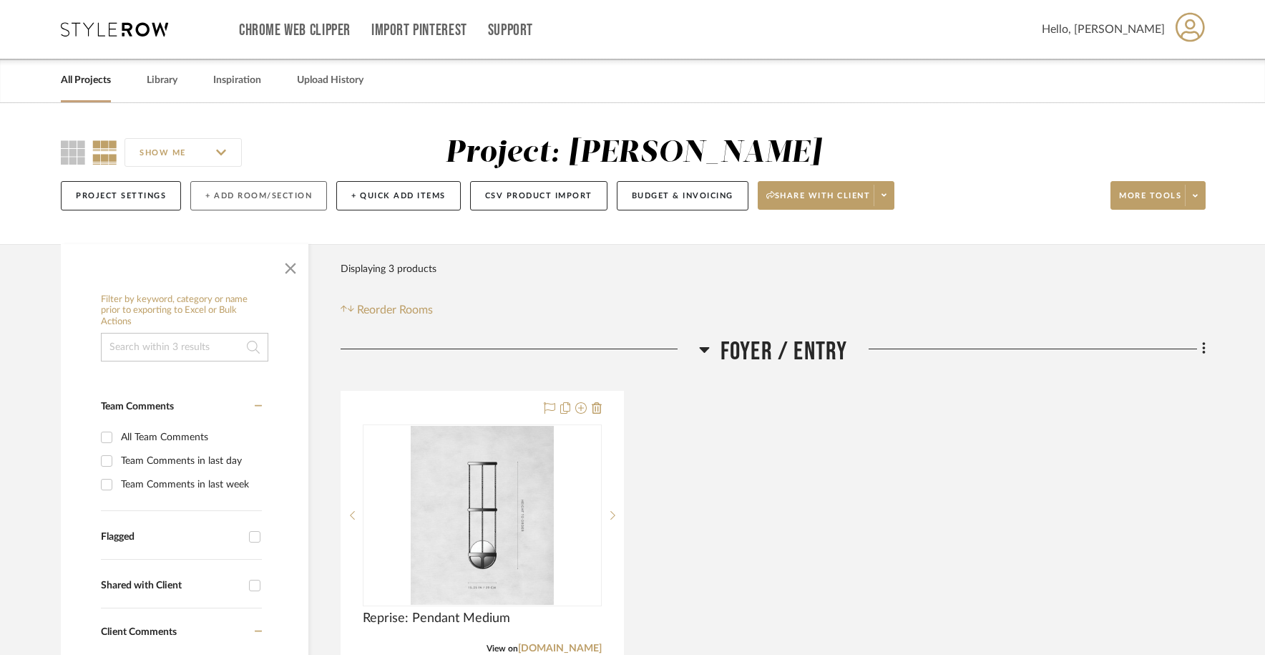
click at [263, 198] on button "+ Add Room/Section" at bounding box center [258, 195] width 137 height 29
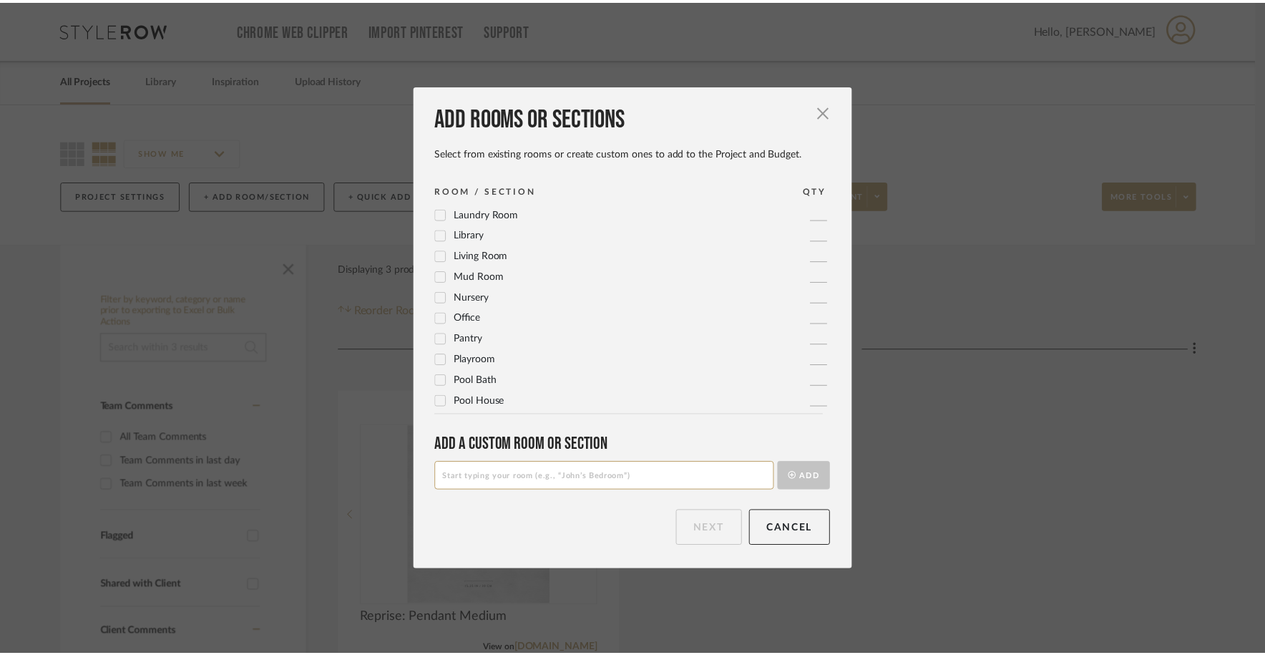
scroll to position [406, 0]
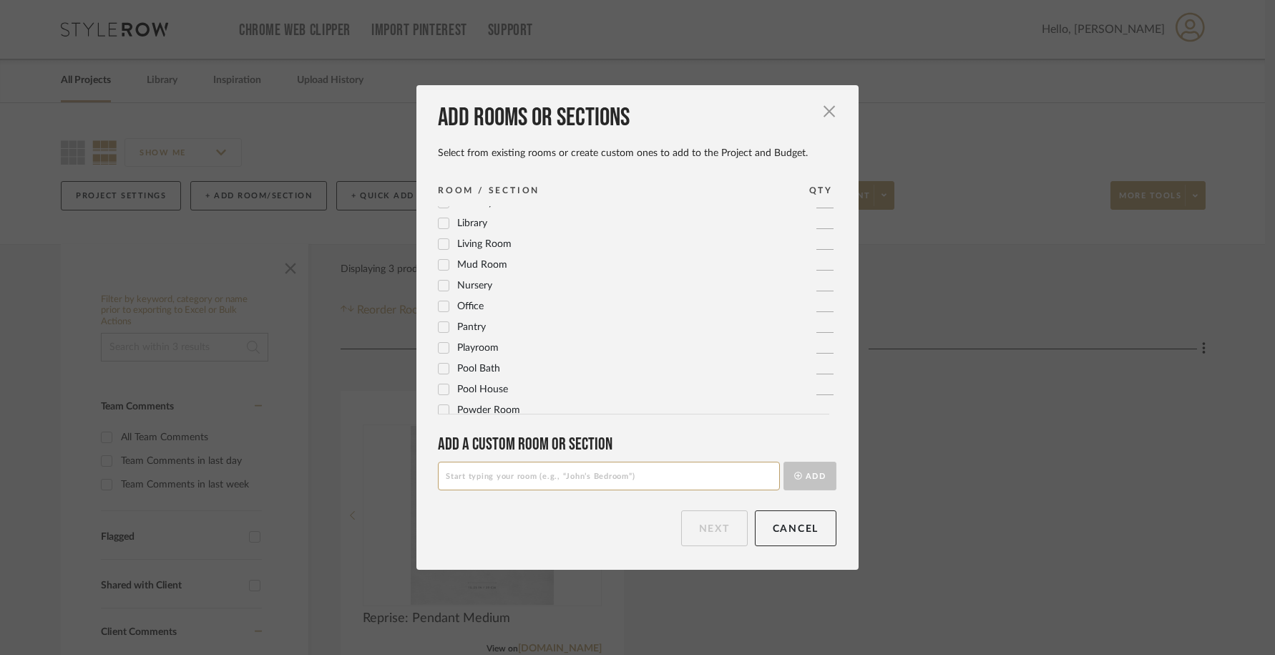
click at [465, 308] on span "Office" at bounding box center [470, 306] width 26 height 10
click at [698, 535] on button "Next" at bounding box center [714, 528] width 67 height 36
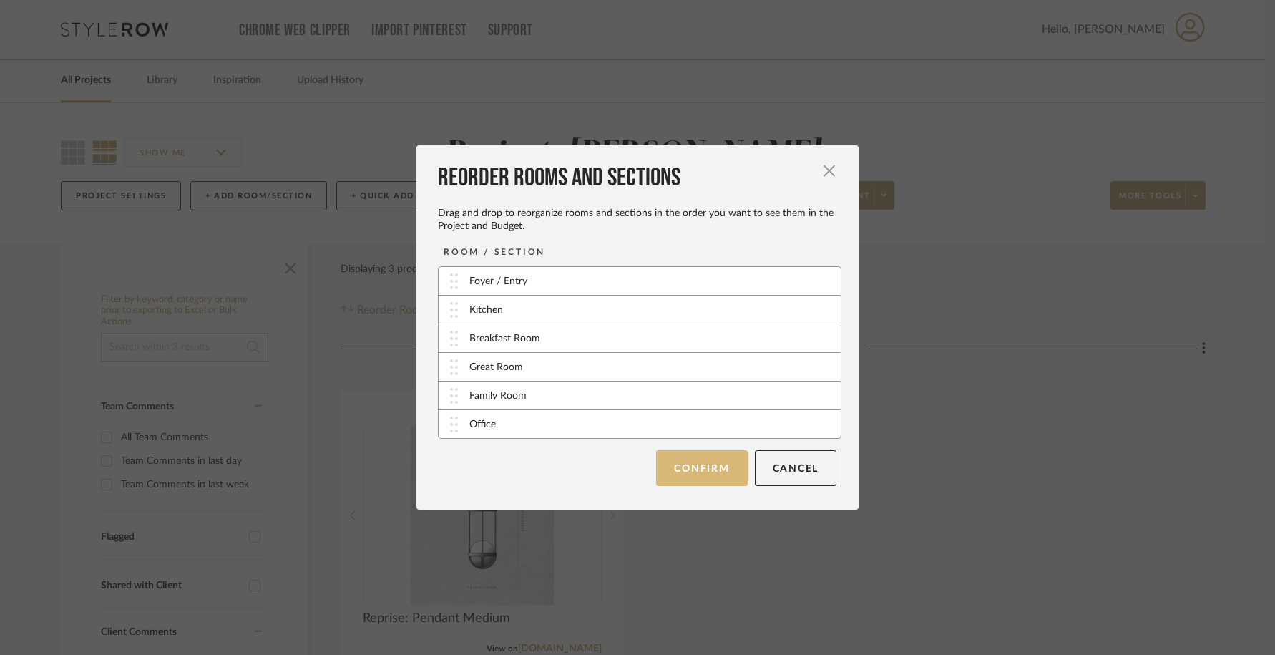
click at [679, 477] on button "Confirm" at bounding box center [701, 468] width 91 height 36
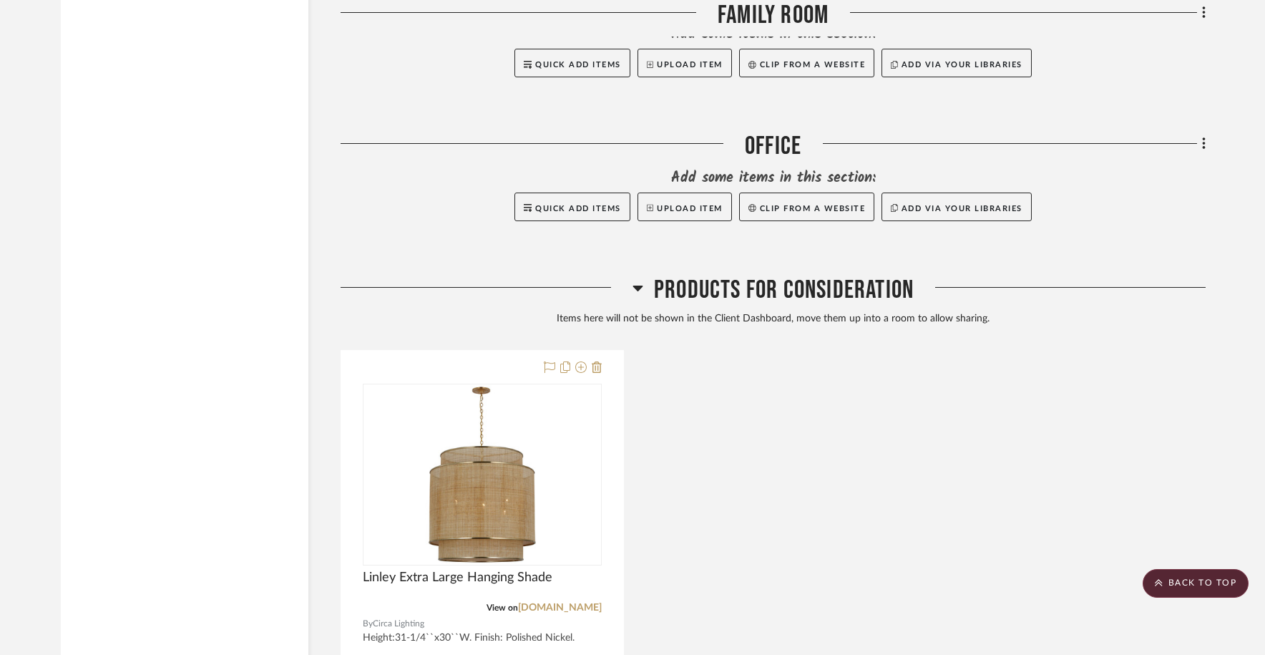
scroll to position [2259, 0]
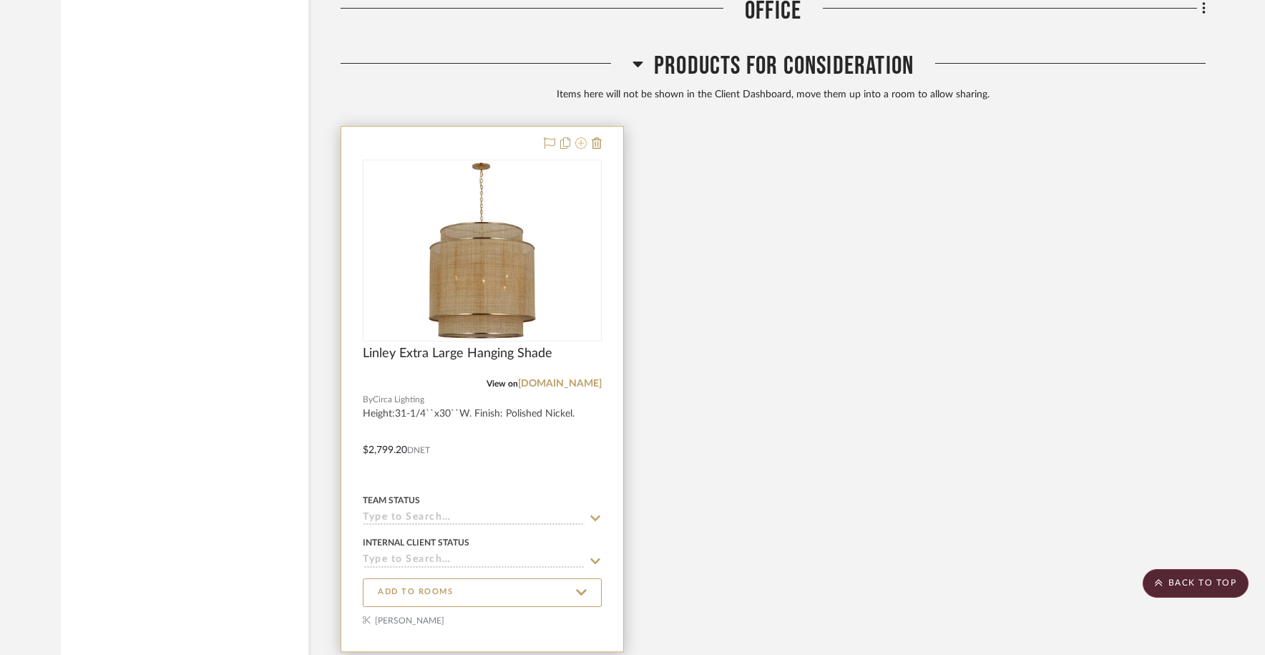
click at [585, 138] on fa-icon at bounding box center [580, 143] width 11 height 11
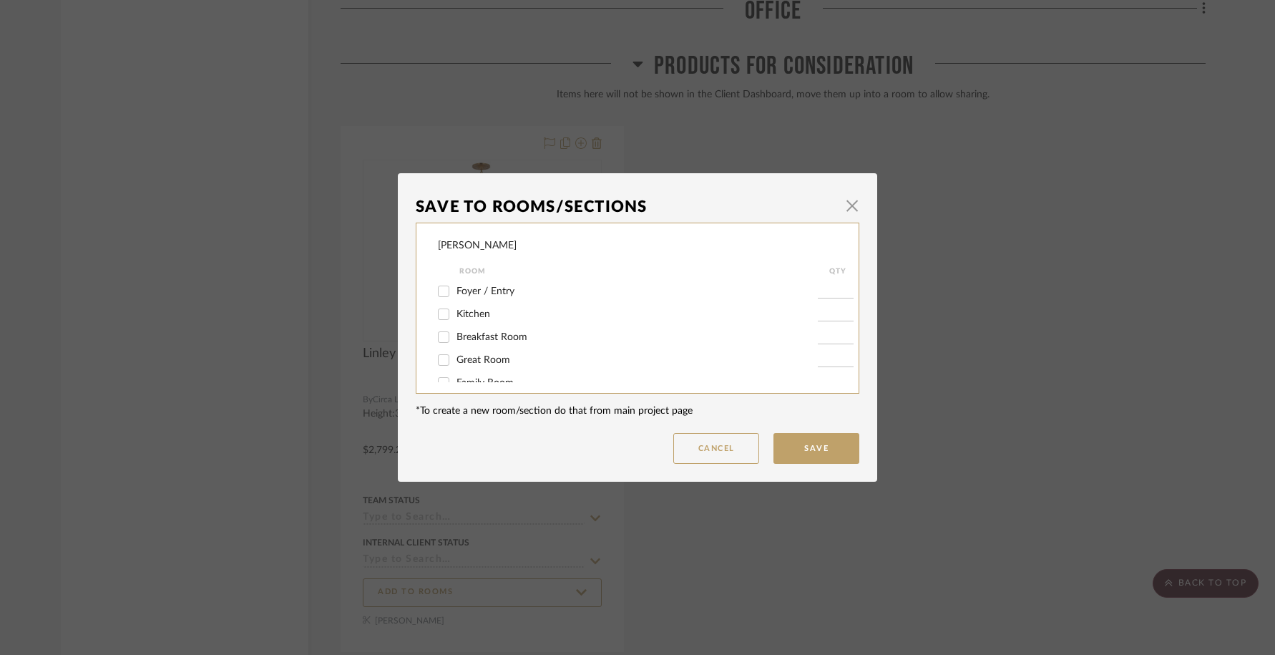
scroll to position [42, 0]
click at [476, 362] on span "Office" at bounding box center [470, 367] width 26 height 10
click at [455, 362] on input "Office" at bounding box center [443, 367] width 23 height 23
checkbox input "true"
type input "1"
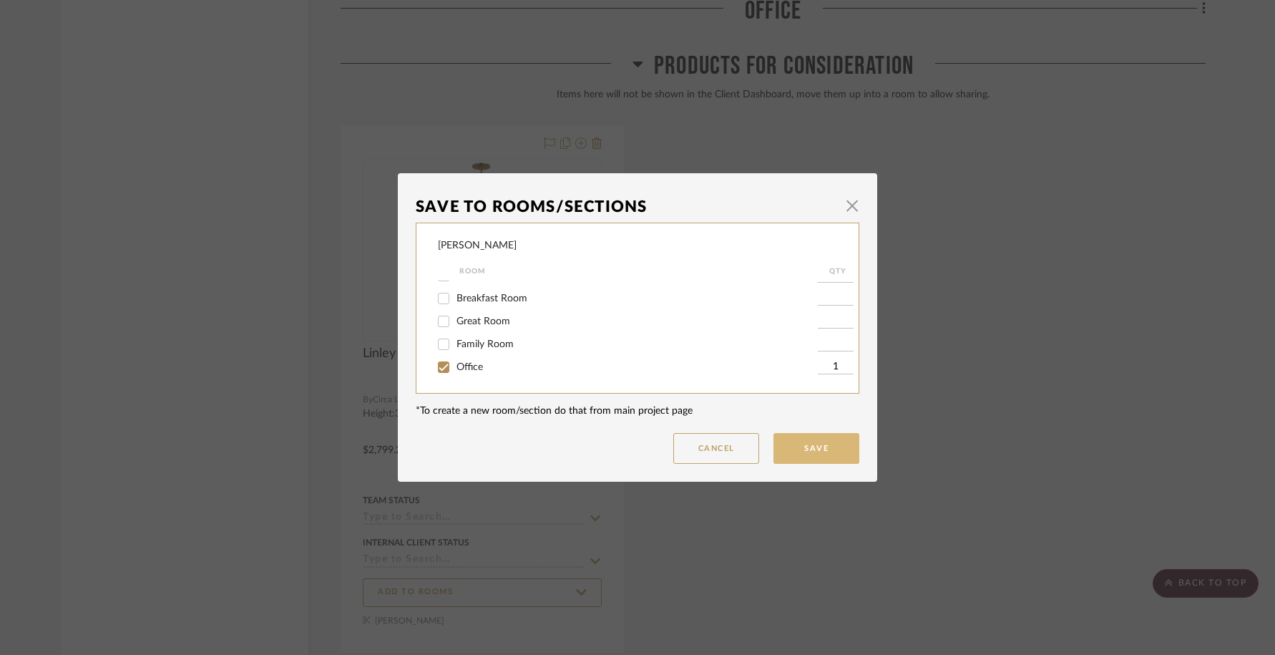
click at [836, 454] on button "Save" at bounding box center [817, 448] width 86 height 31
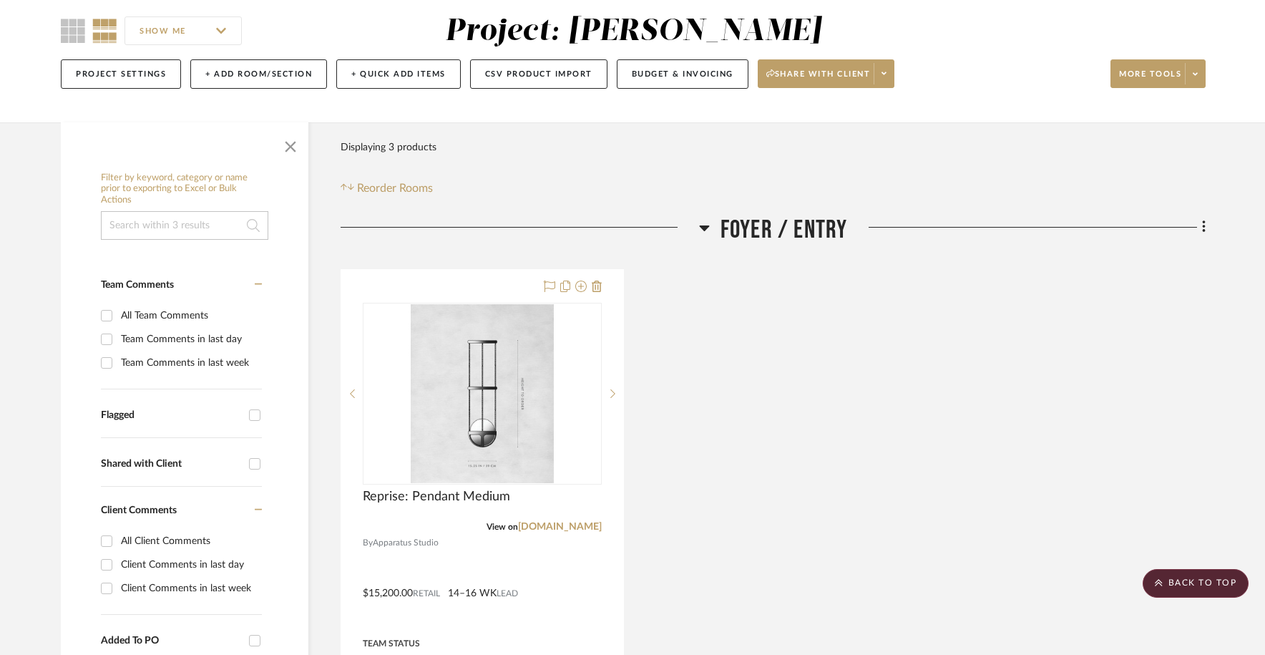
scroll to position [112, 0]
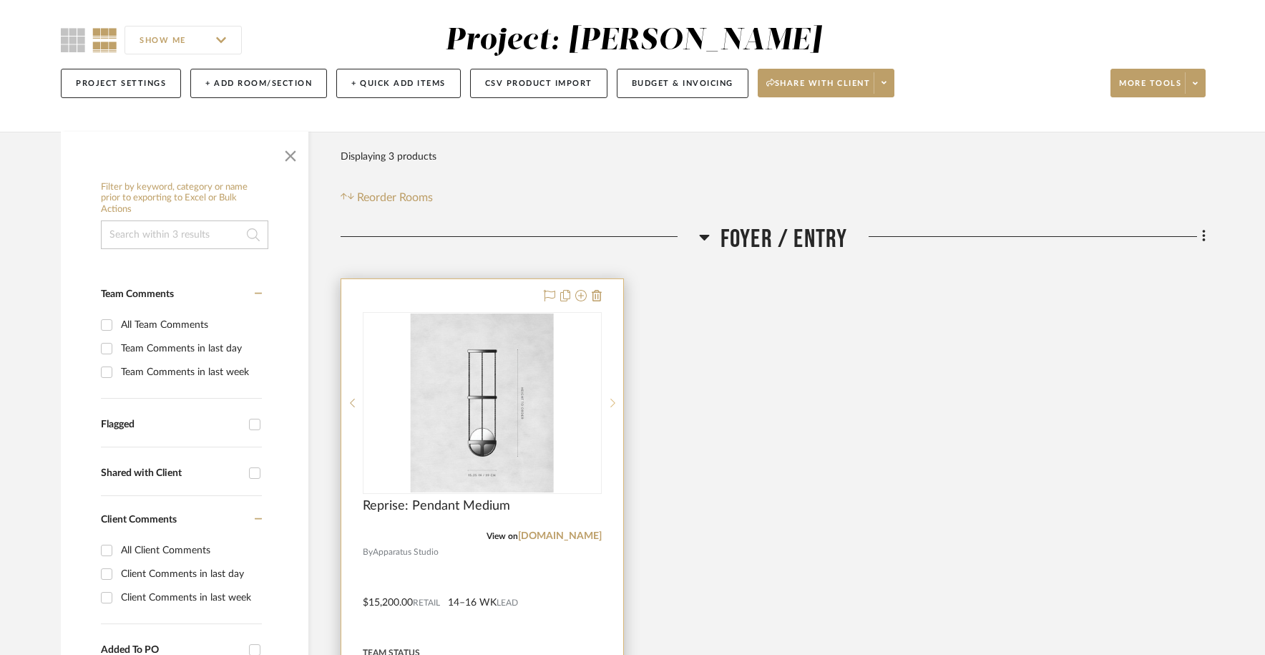
click at [610, 400] on sr-next-btn at bounding box center [612, 403] width 21 height 10
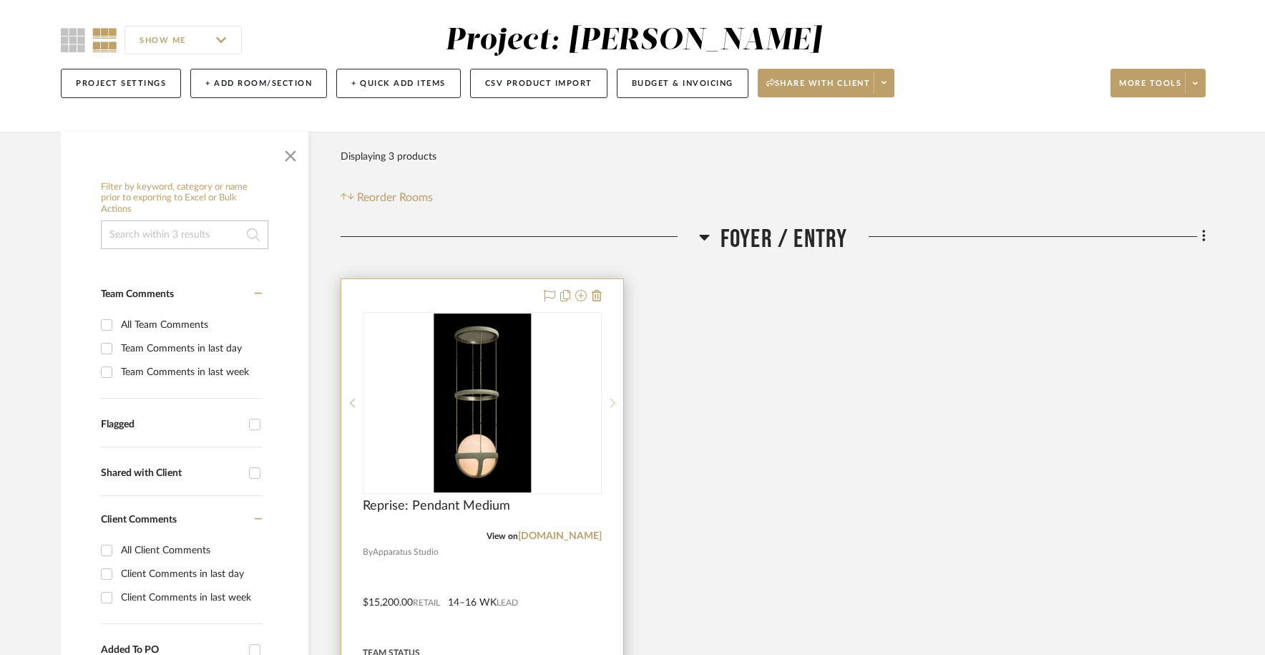
click at [610, 400] on icon at bounding box center [612, 403] width 5 height 10
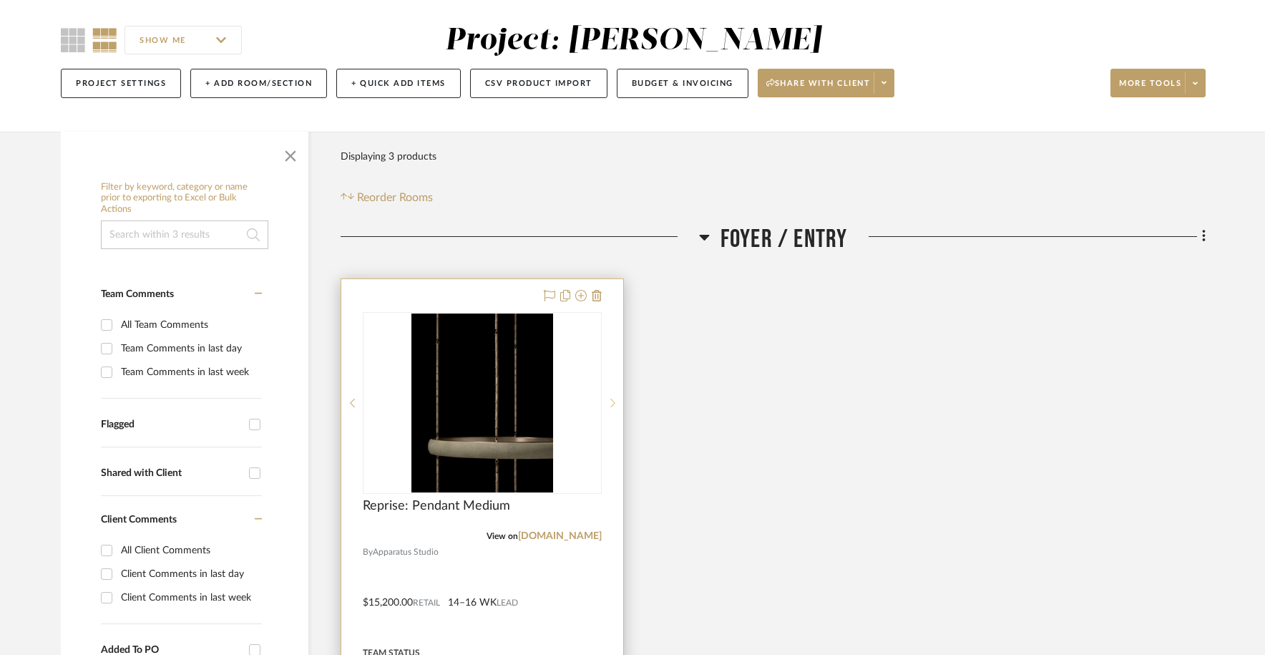
click at [610, 400] on icon at bounding box center [612, 403] width 5 height 10
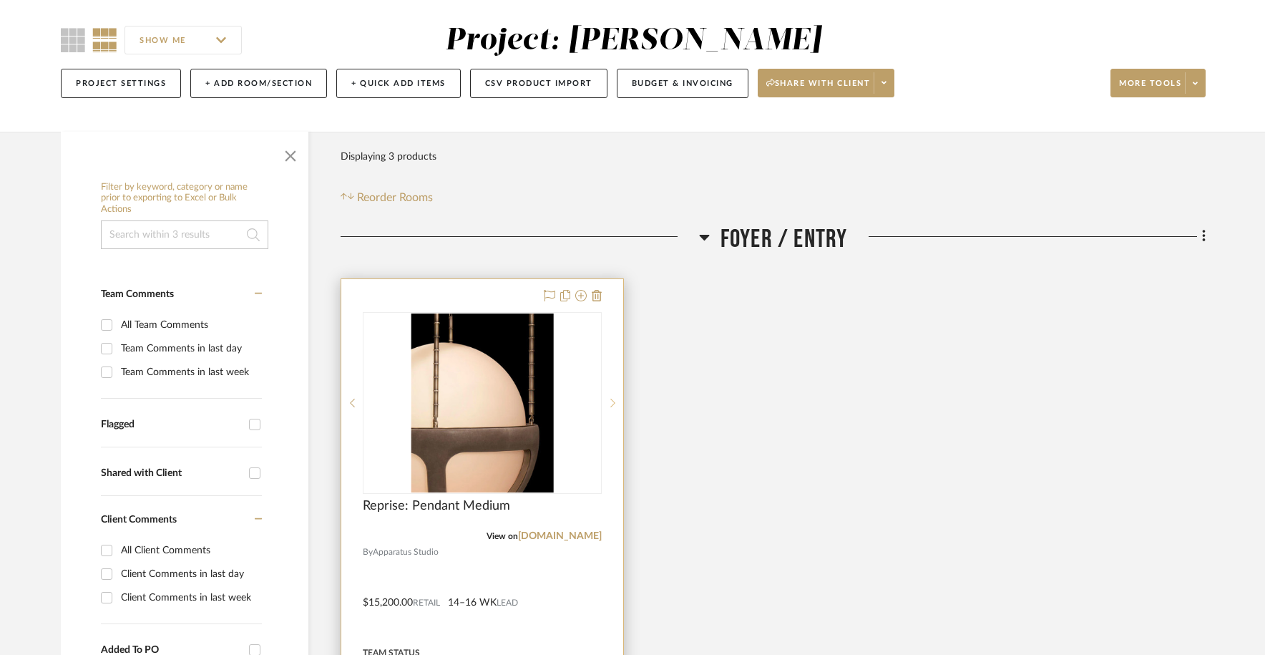
click at [611, 400] on icon at bounding box center [612, 403] width 5 height 10
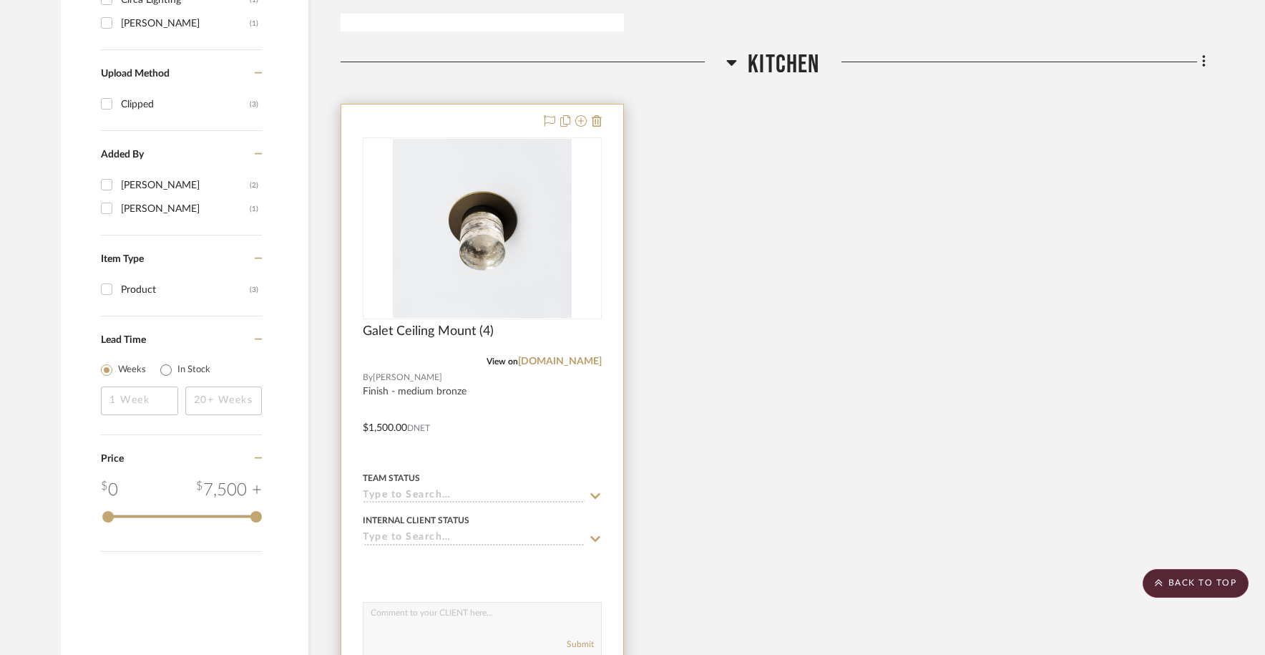
scroll to position [0, 0]
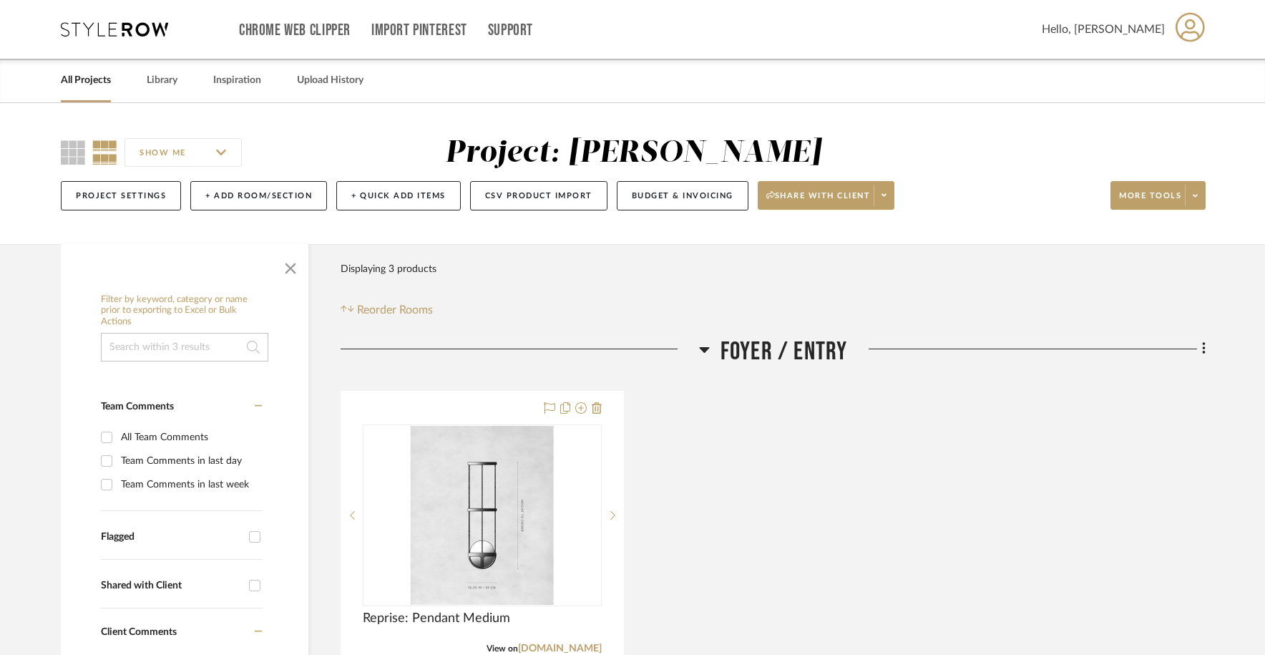
click at [84, 80] on link "All Projects" at bounding box center [86, 80] width 50 height 19
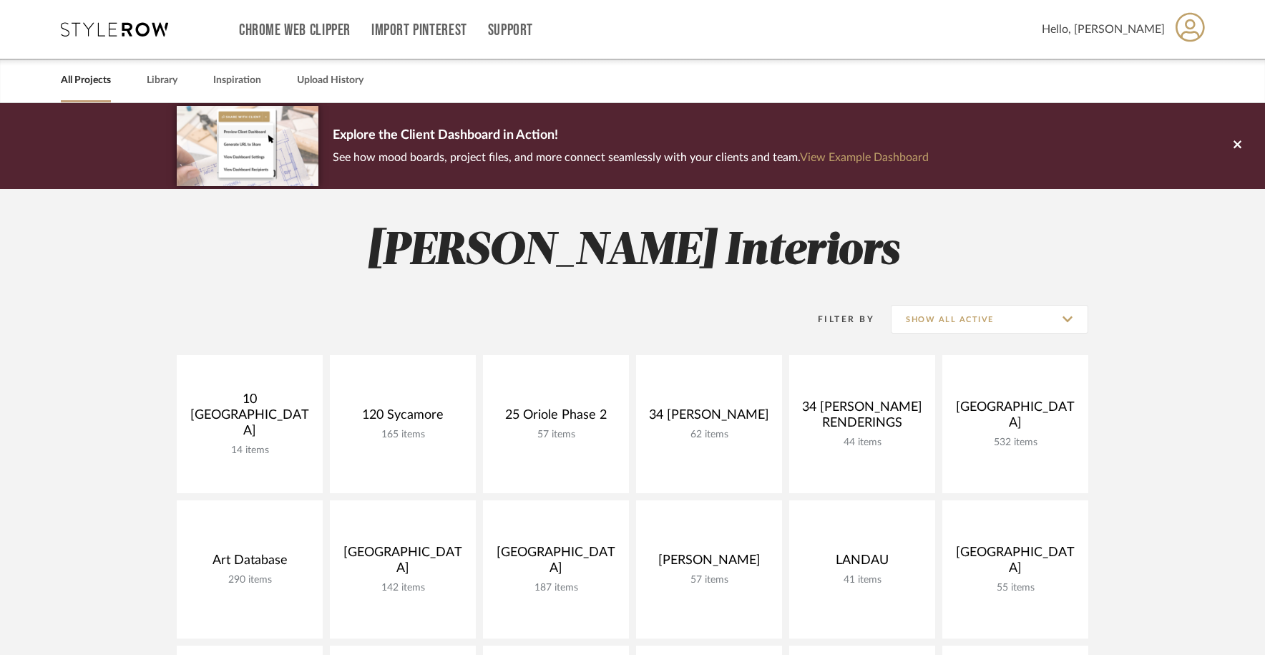
scroll to position [117, 0]
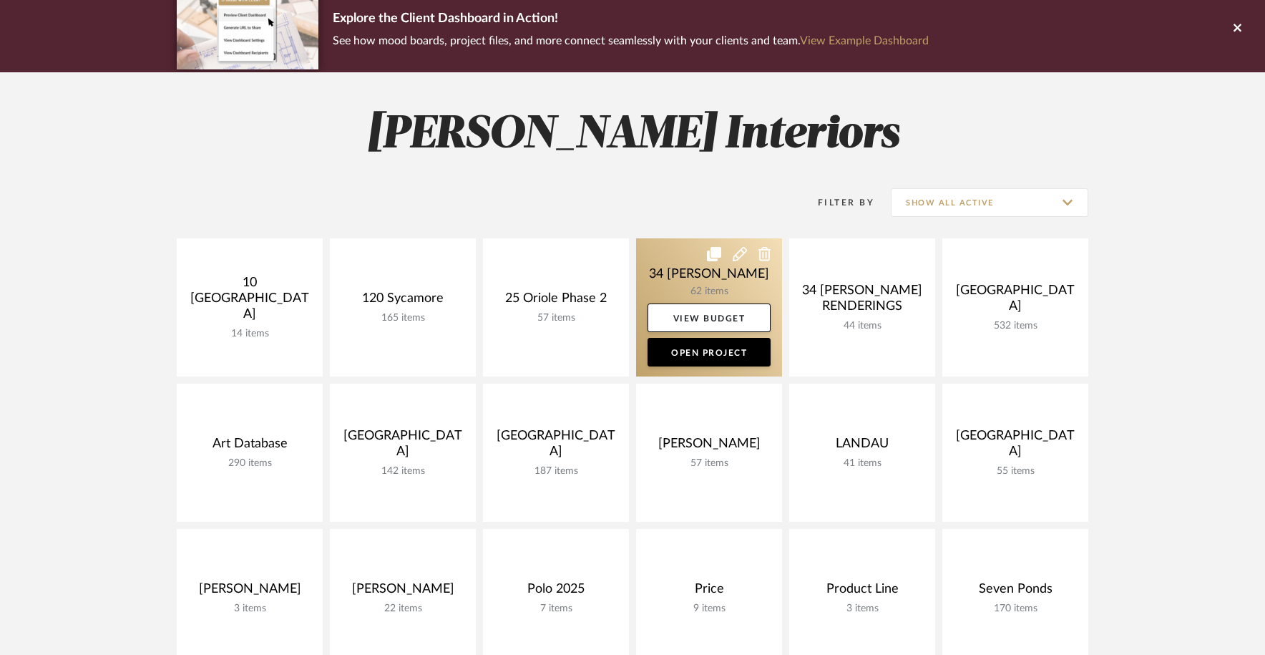
click at [666, 262] on link at bounding box center [709, 307] width 146 height 138
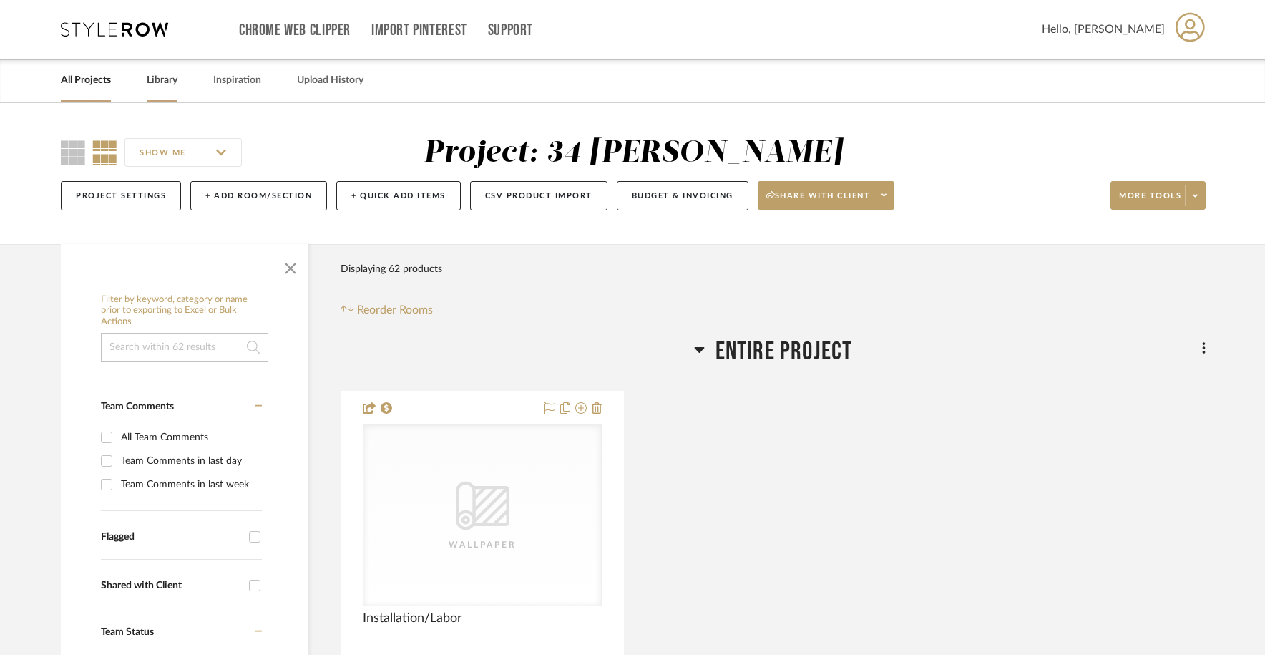
click at [160, 92] on div "Library" at bounding box center [162, 81] width 31 height 44
click at [164, 84] on link "Library" at bounding box center [162, 80] width 31 height 19
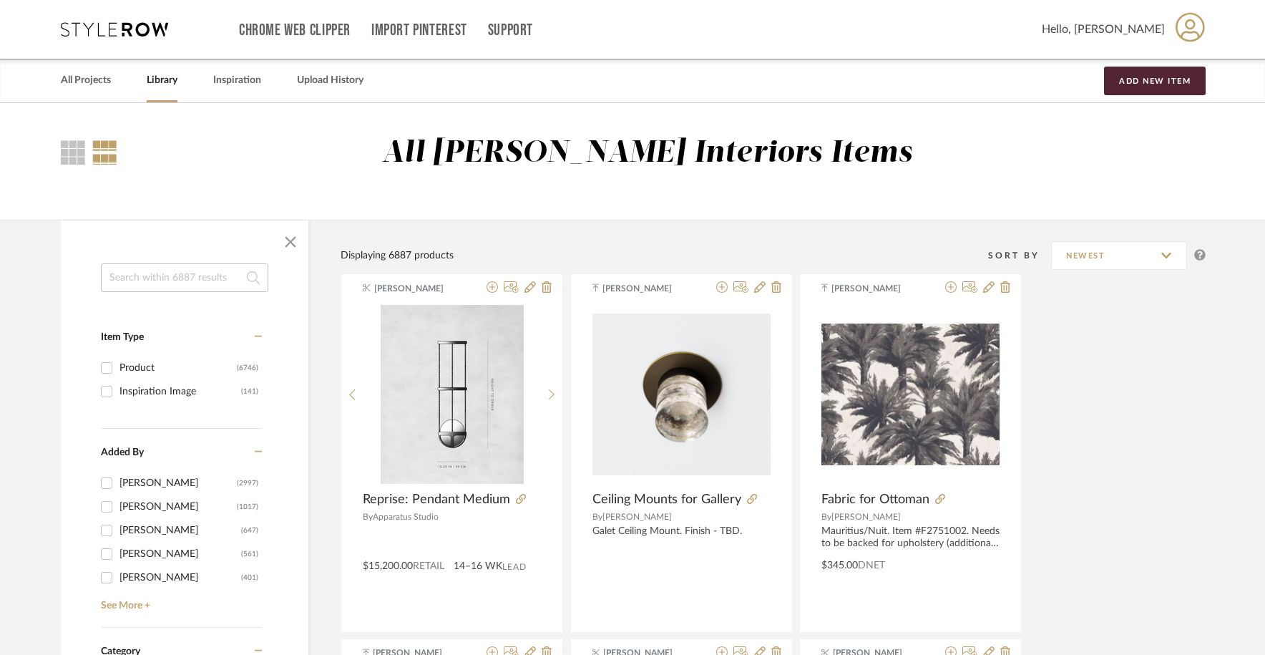
click at [181, 283] on input at bounding box center [184, 277] width 167 height 29
type input "kayden"
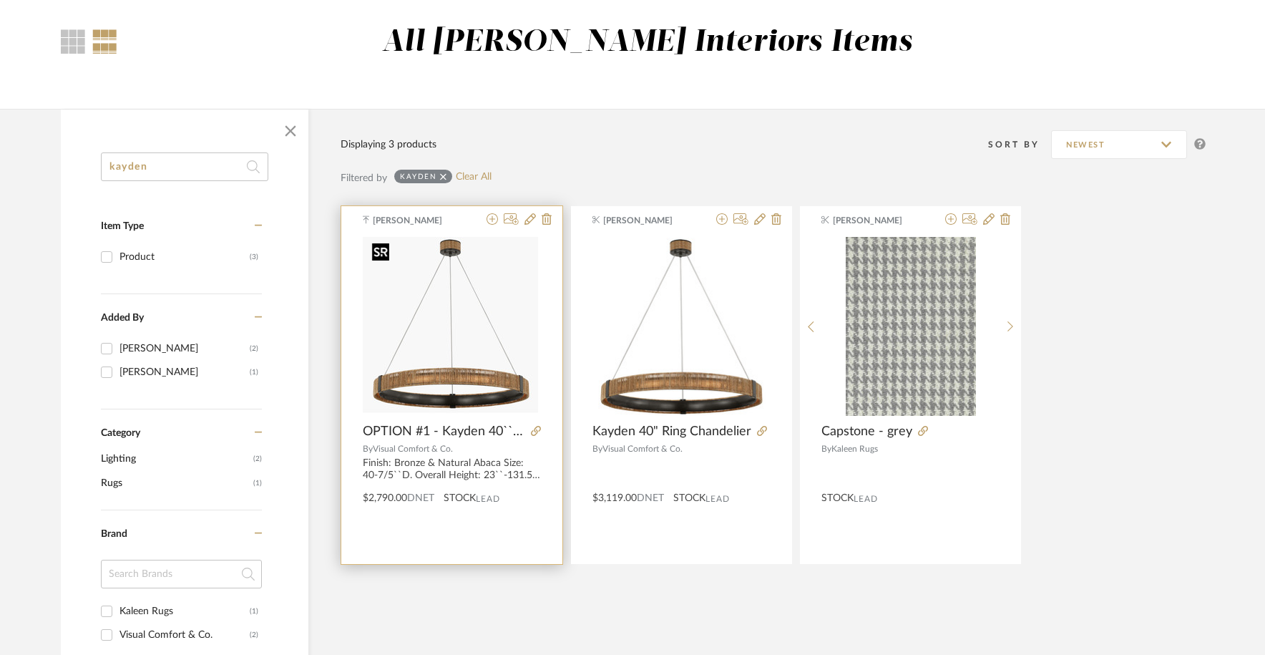
scroll to position [112, 0]
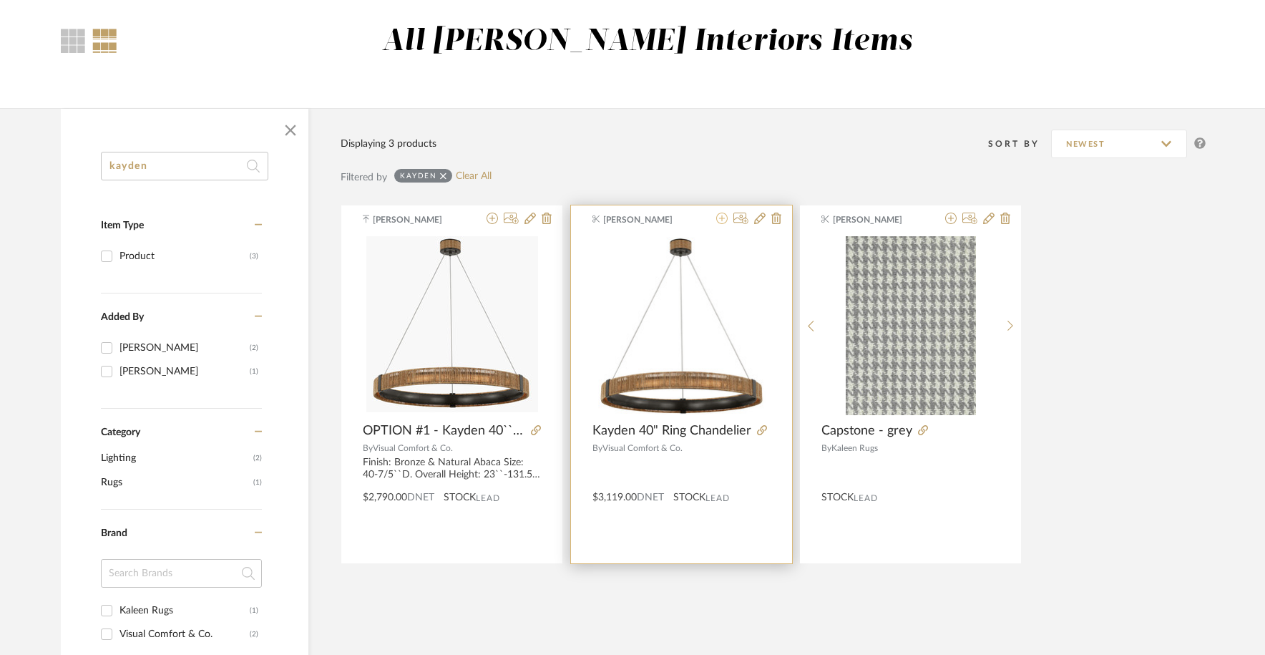
click at [721, 218] on icon at bounding box center [721, 218] width 11 height 11
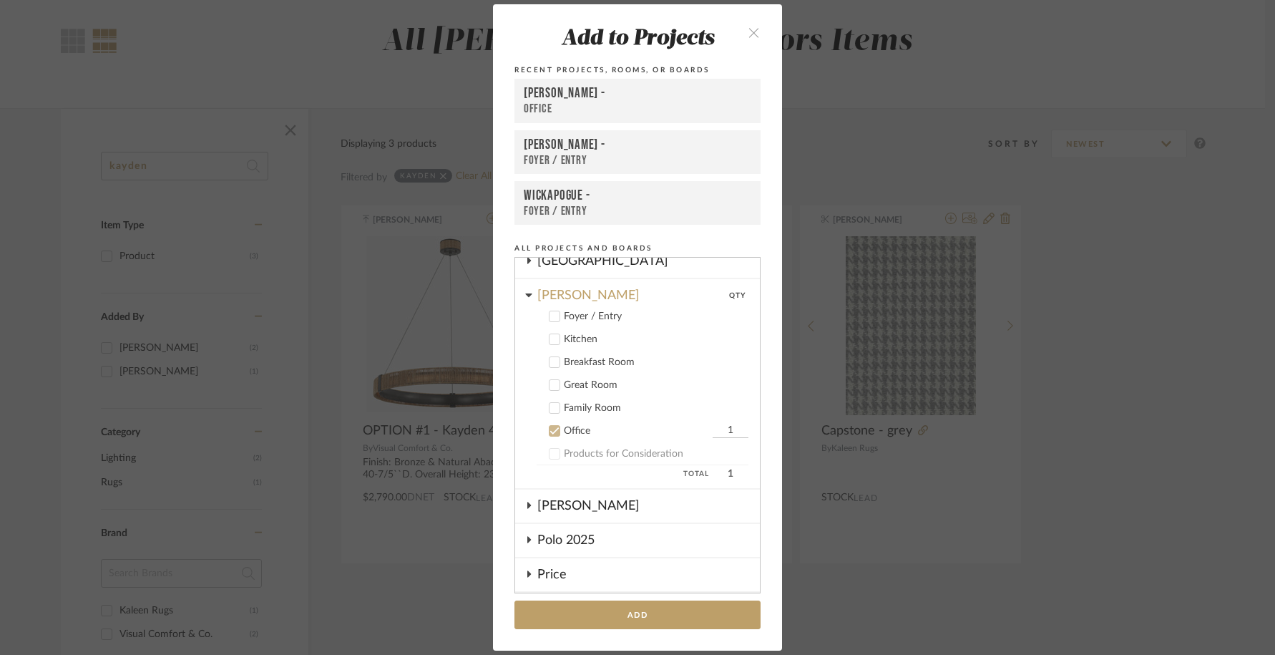
scroll to position [422, 0]
click at [550, 453] on icon at bounding box center [555, 455] width 10 height 10
click at [550, 429] on icon at bounding box center [555, 432] width 10 height 10
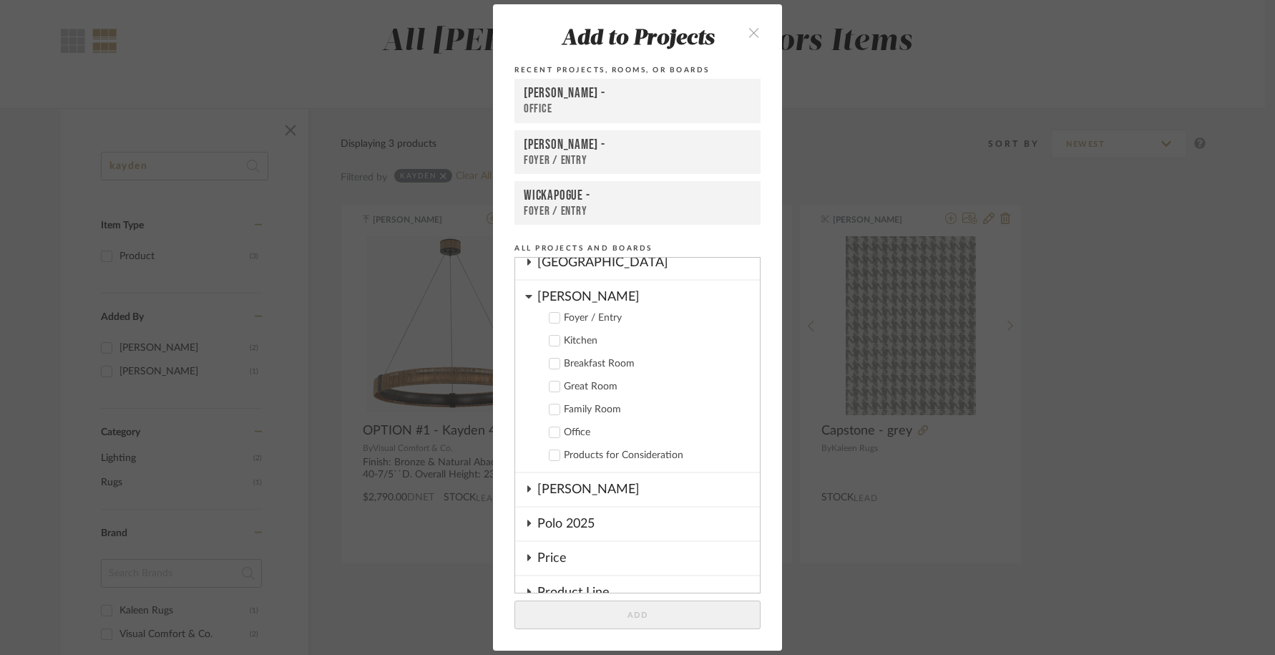
click at [550, 456] on icon at bounding box center [554, 455] width 9 height 7
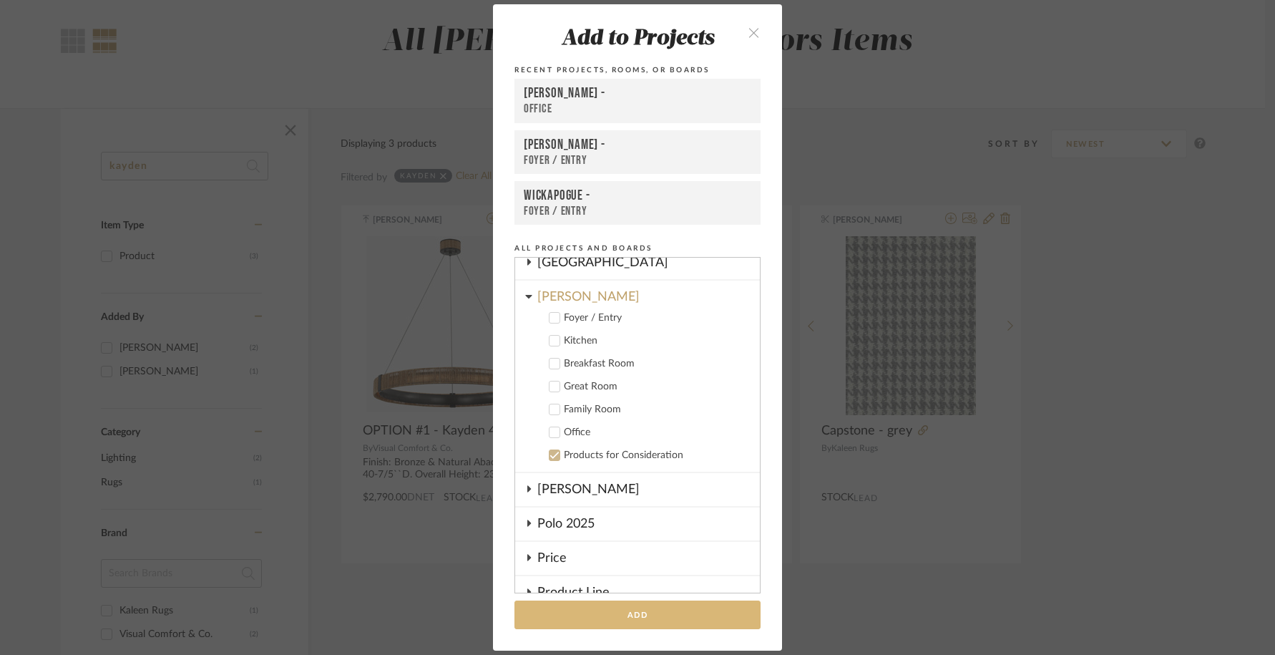
click at [570, 625] on button "Add" at bounding box center [638, 614] width 246 height 29
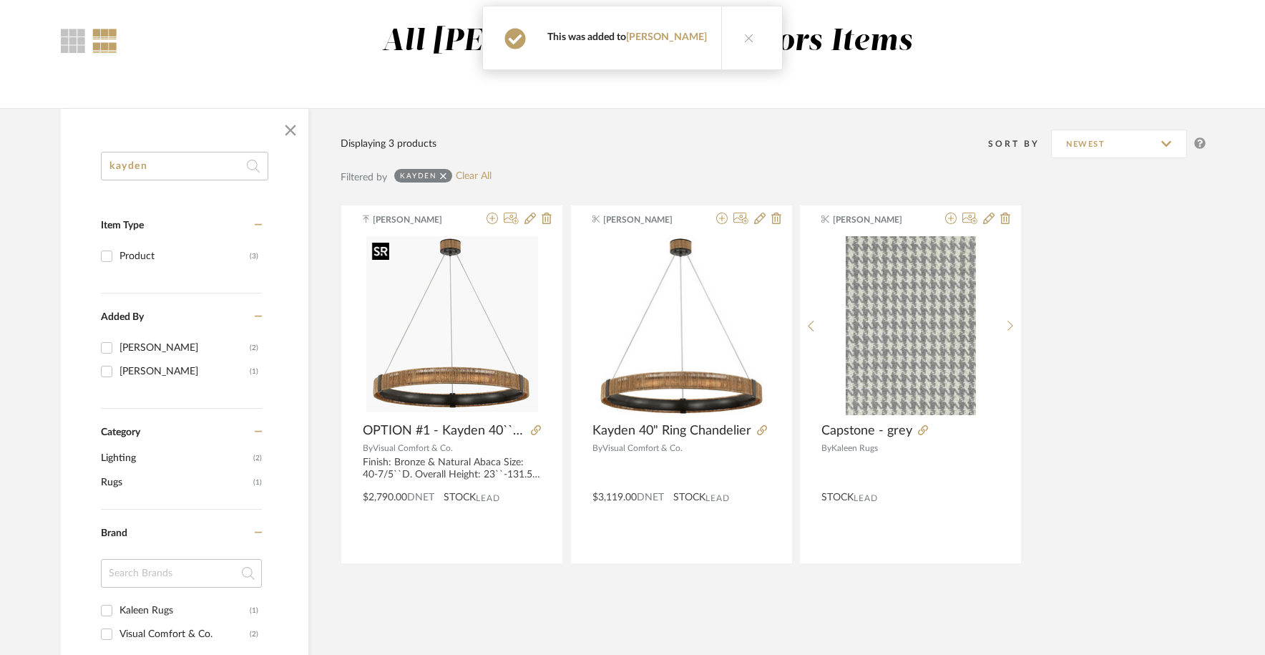
scroll to position [0, 0]
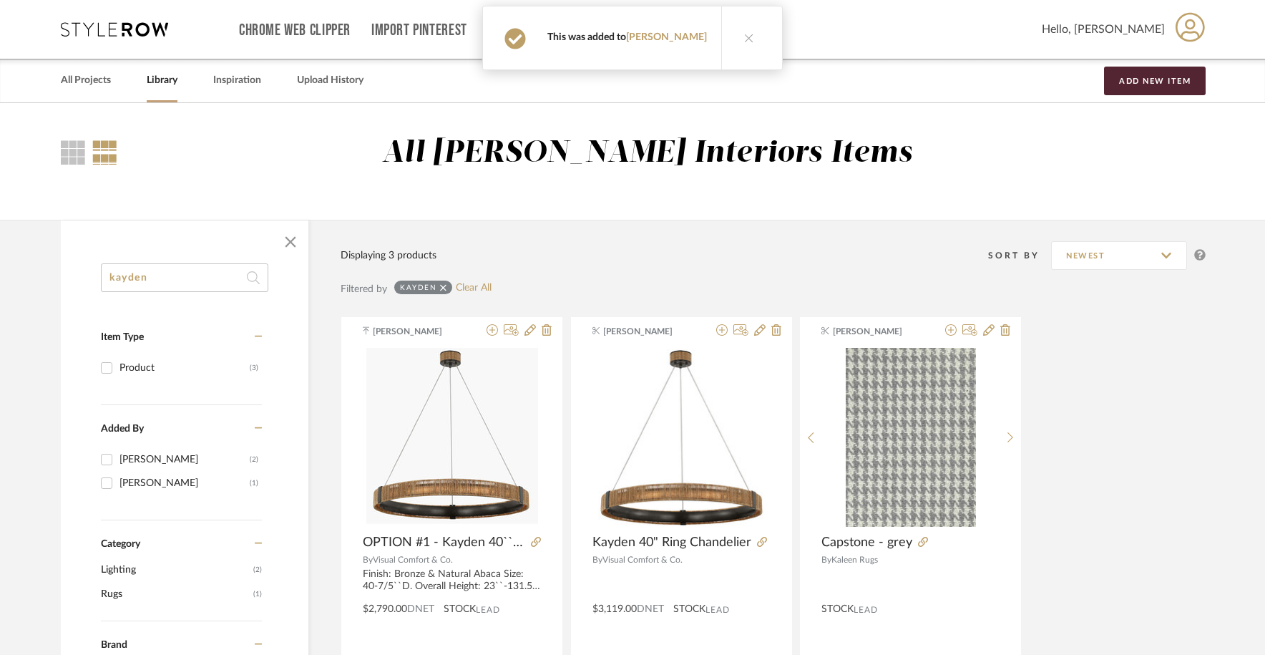
click at [163, 79] on link "Library" at bounding box center [162, 80] width 31 height 19
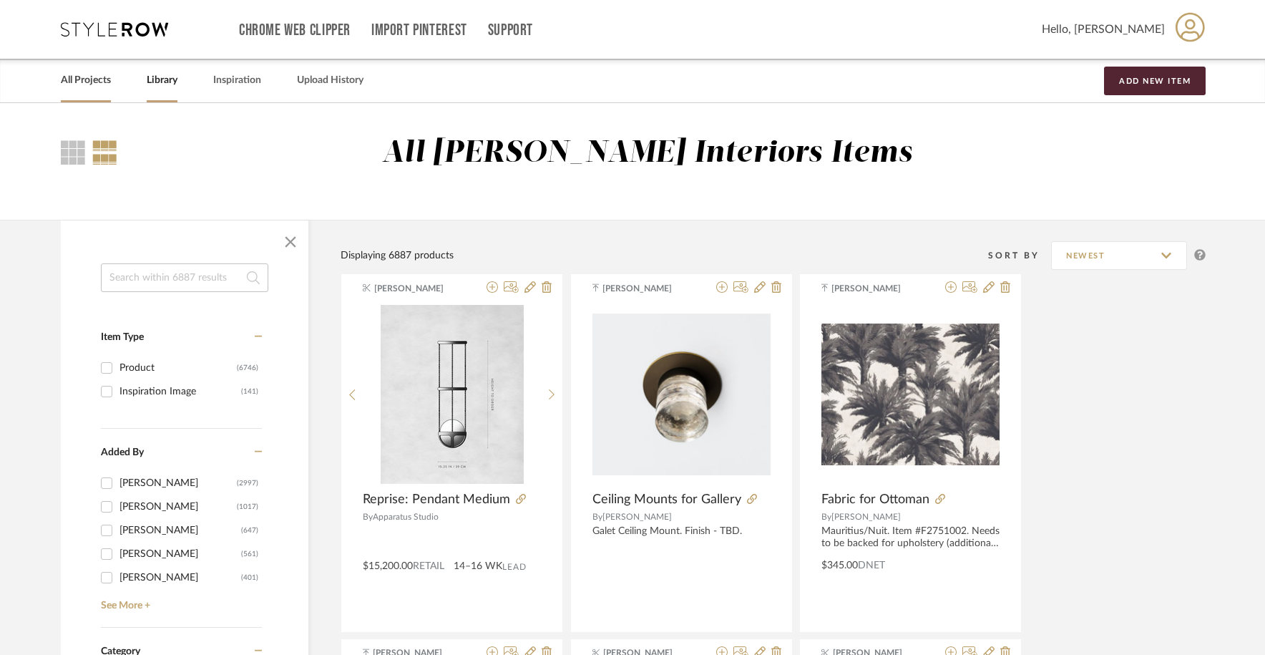
click at [99, 84] on link "All Projects" at bounding box center [86, 80] width 50 height 19
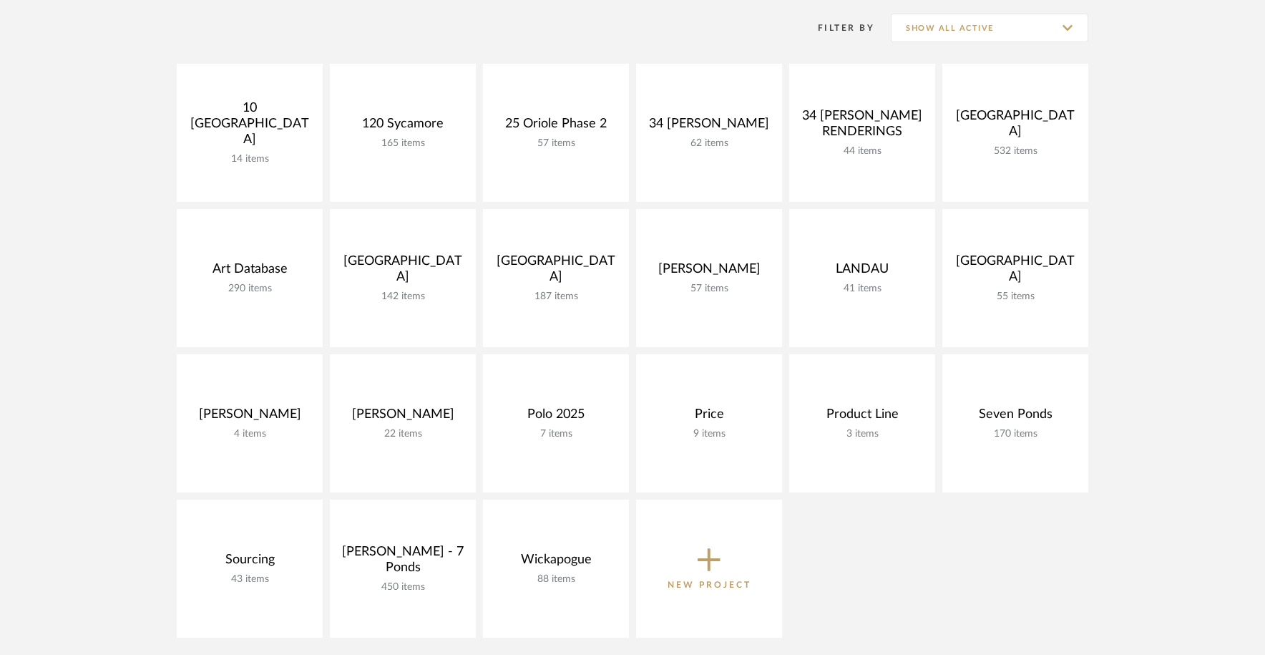
scroll to position [474, 0]
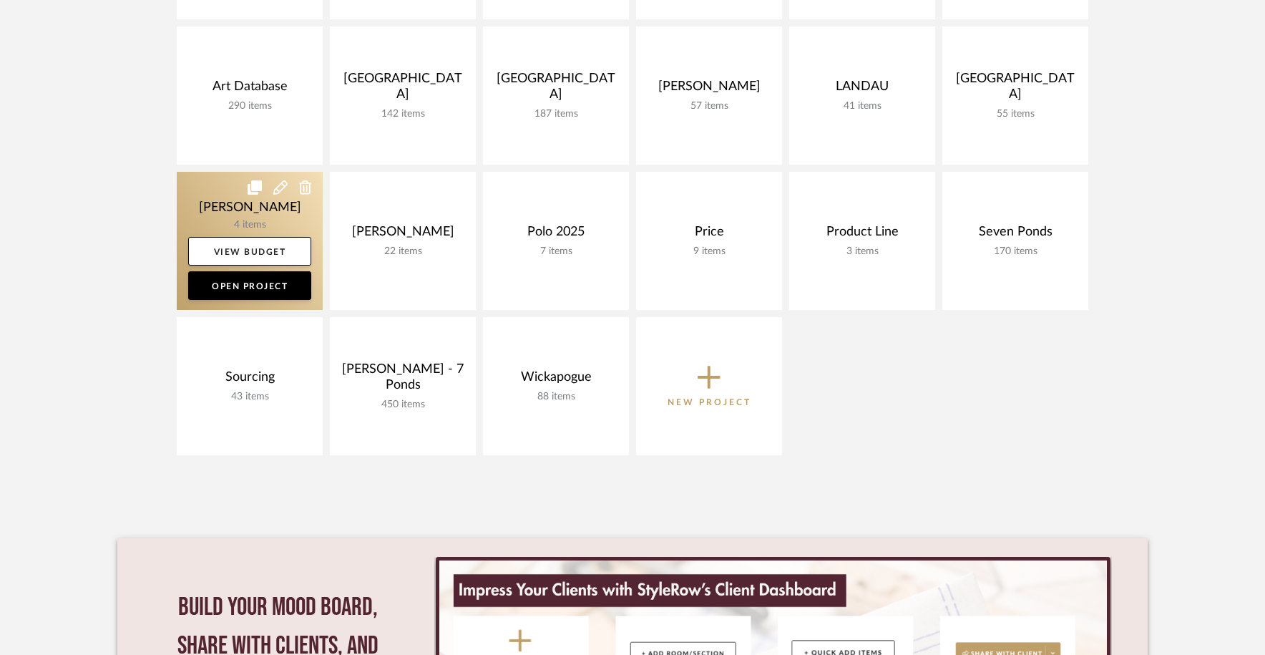
click at [223, 216] on link at bounding box center [250, 241] width 146 height 138
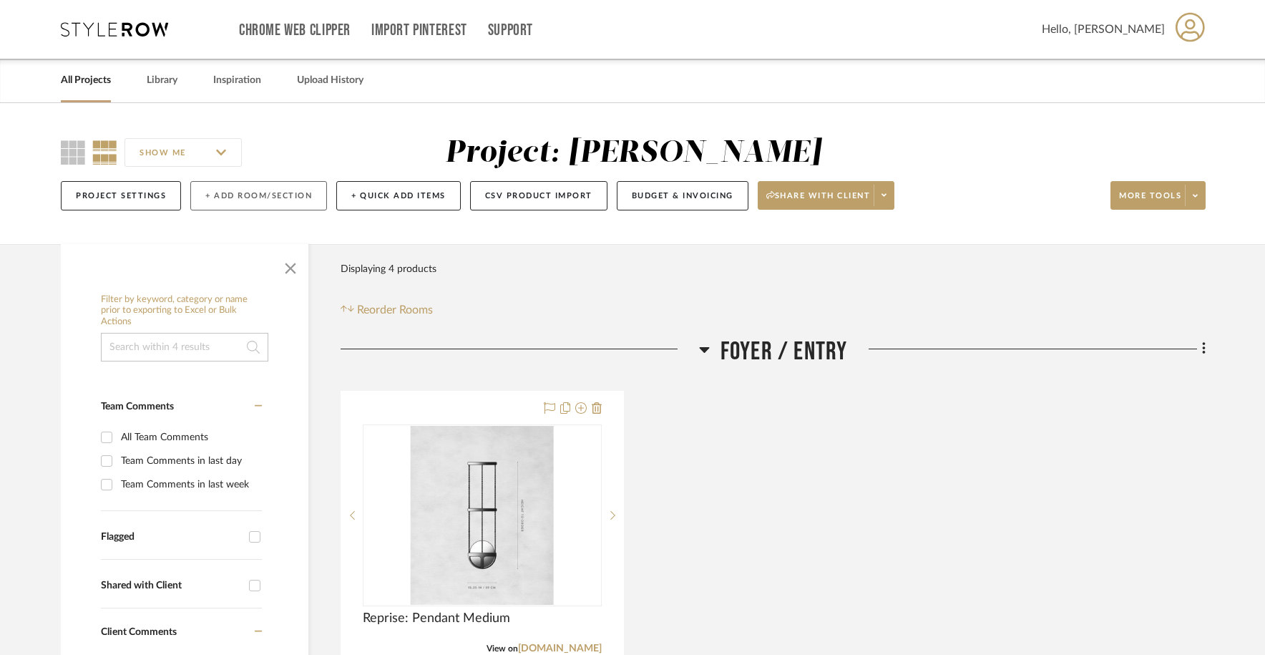
click at [257, 198] on button "+ Add Room/Section" at bounding box center [258, 195] width 137 height 29
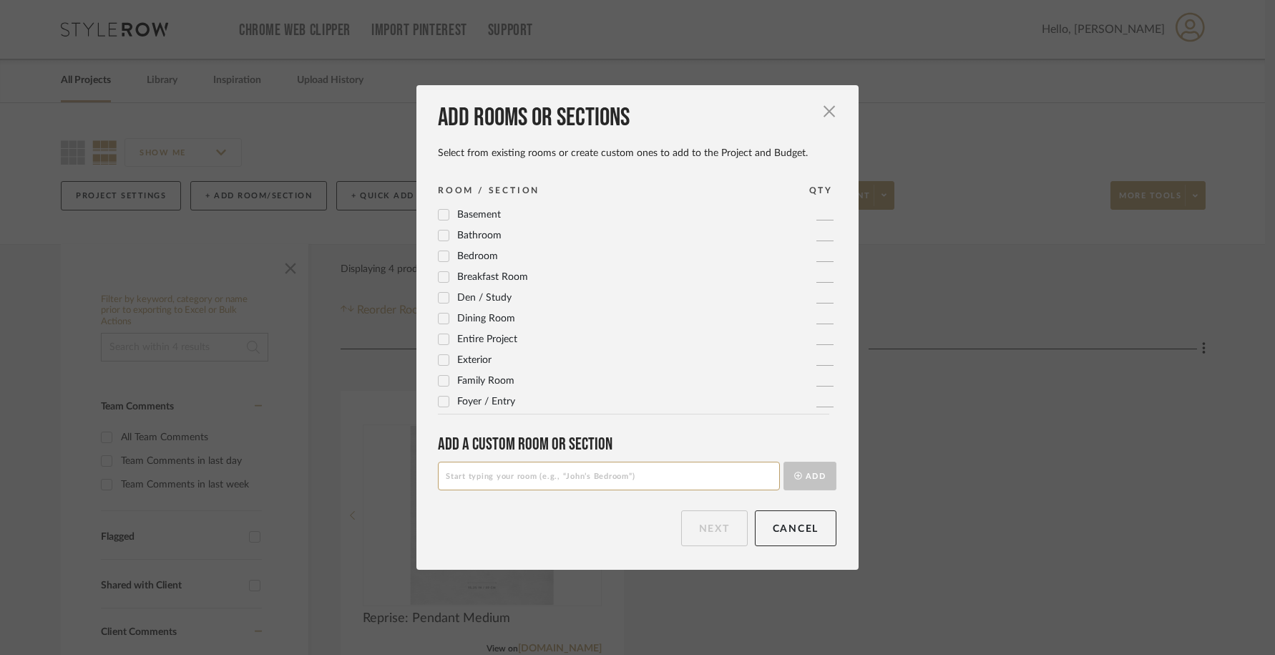
click at [485, 318] on span "Dining Room" at bounding box center [486, 318] width 58 height 10
click at [696, 520] on button "Next" at bounding box center [714, 528] width 67 height 36
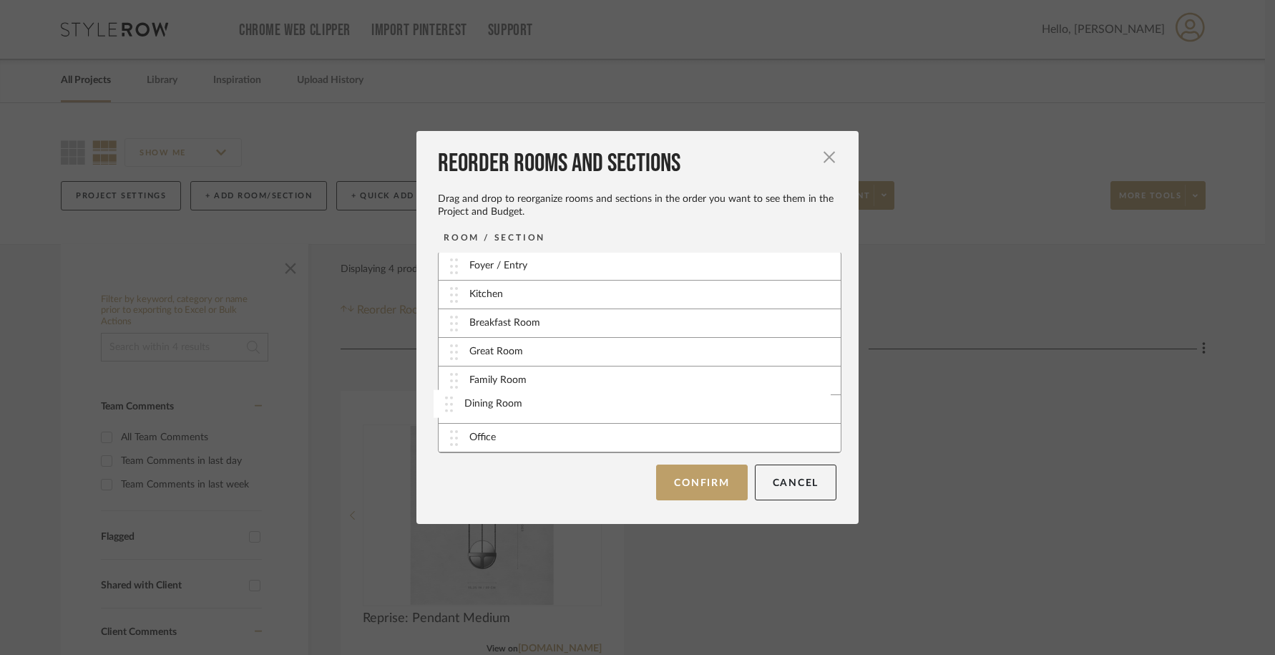
drag, startPoint x: 496, startPoint y: 441, endPoint x: 496, endPoint y: 406, distance: 35.1
drag, startPoint x: 491, startPoint y: 411, endPoint x: 493, endPoint y: 298, distance: 113.1
click at [686, 489] on button "Confirm" at bounding box center [701, 482] width 91 height 36
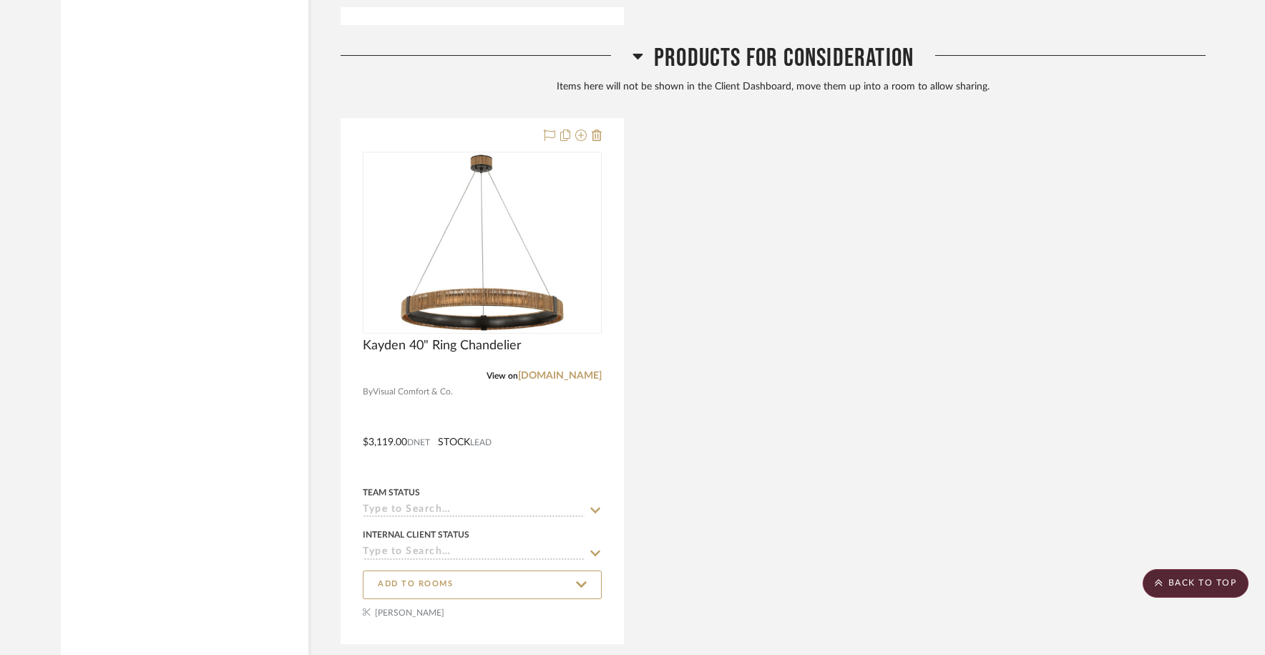
scroll to position [2965, 0]
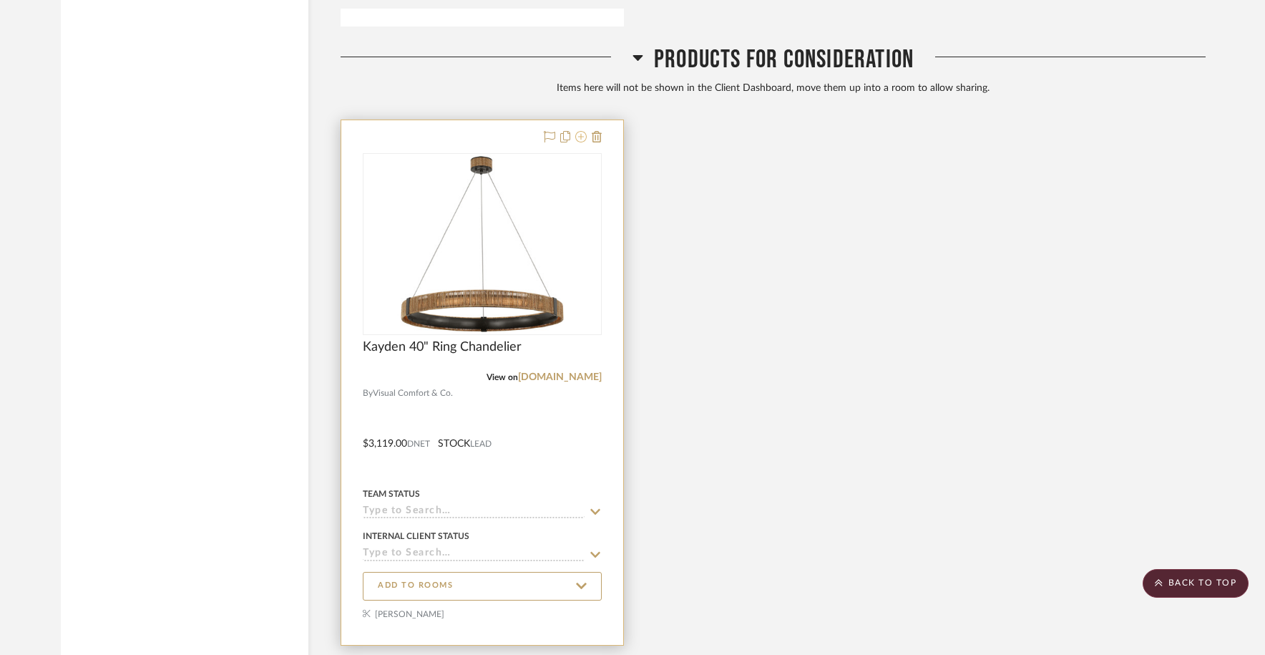
click at [582, 137] on icon at bounding box center [580, 136] width 11 height 11
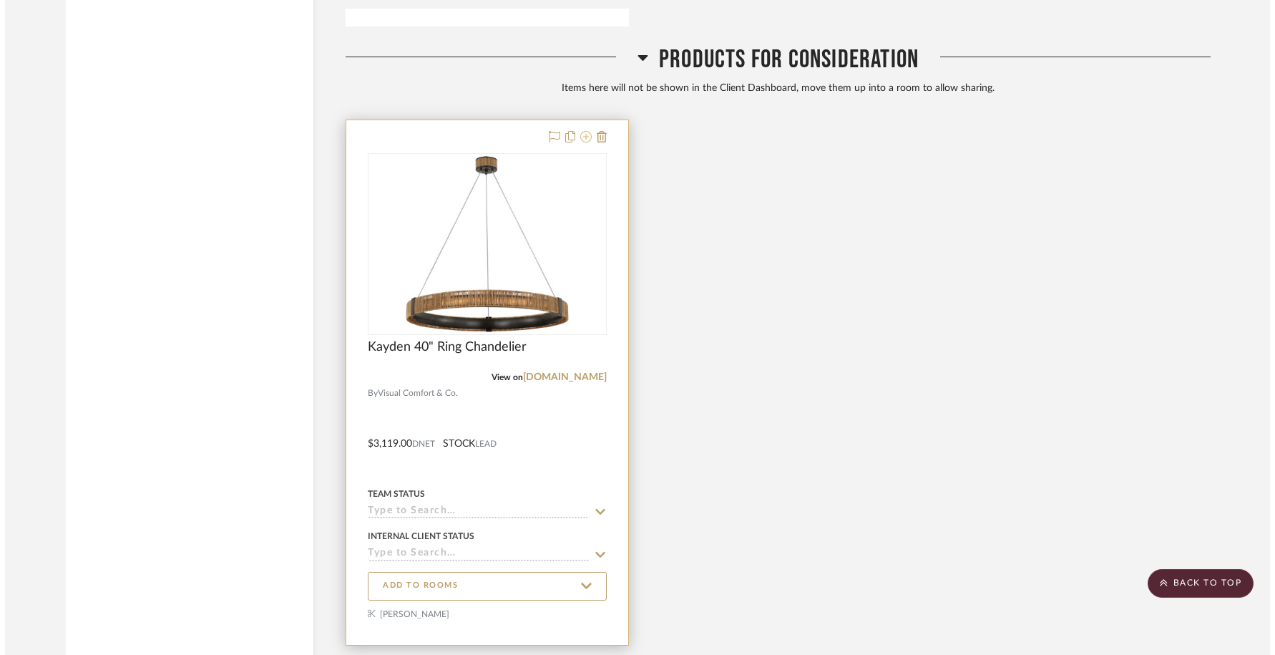
scroll to position [0, 0]
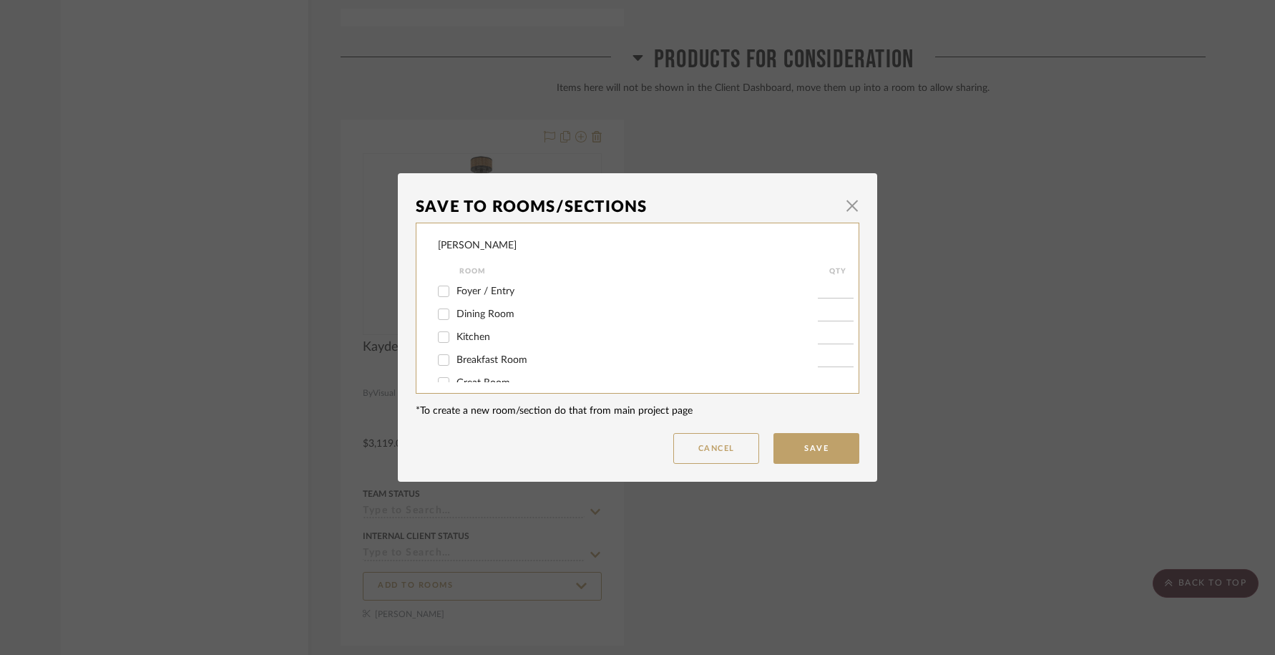
click at [494, 315] on span "Dining Room" at bounding box center [486, 314] width 58 height 10
click at [455, 315] on input "Dining Room" at bounding box center [443, 314] width 23 height 23
checkbox input "true"
type input "1"
click at [819, 457] on button "Save" at bounding box center [817, 448] width 86 height 31
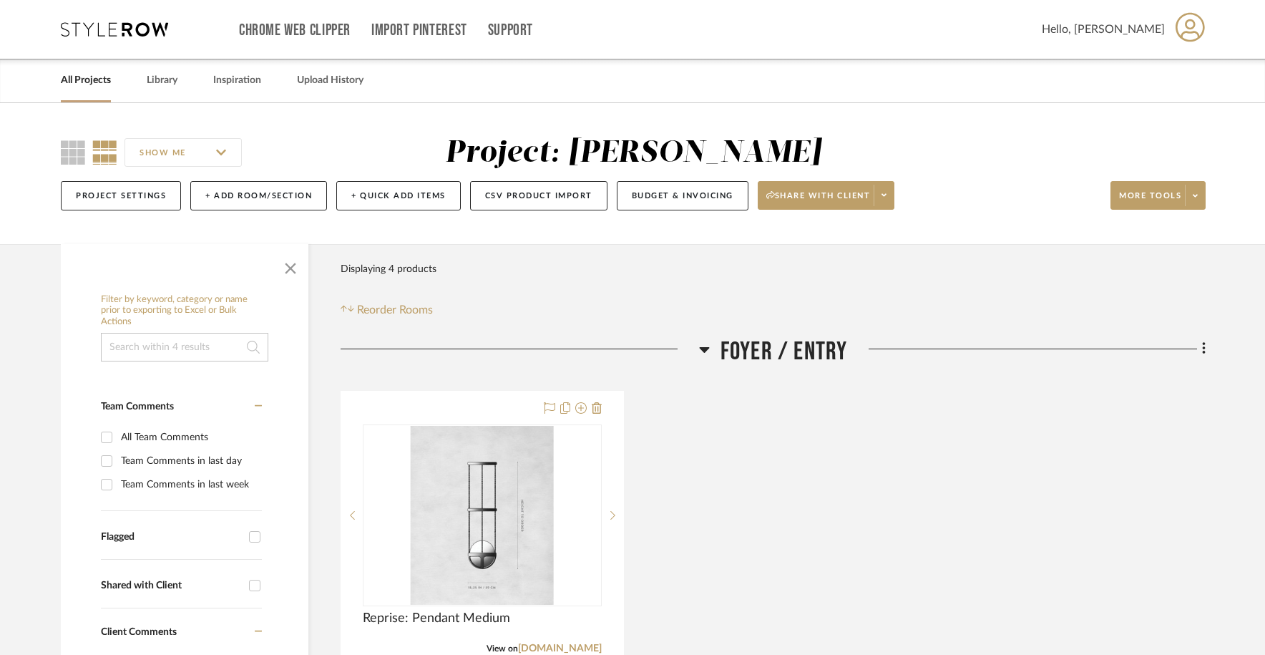
click at [185, 83] on div "All Projects Library Inspiration Upload History" at bounding box center [632, 81] width 1187 height 44
click at [170, 82] on link "Library" at bounding box center [162, 80] width 31 height 19
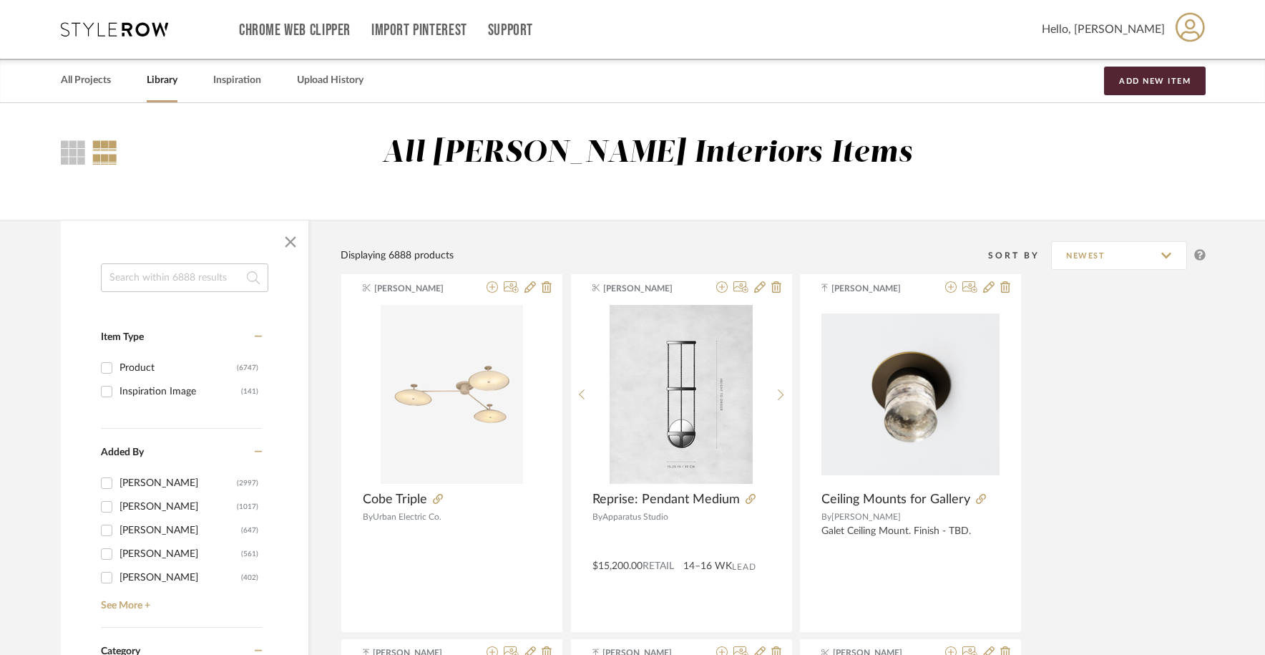
click at [169, 276] on input at bounding box center [184, 277] width 167 height 29
type input "c"
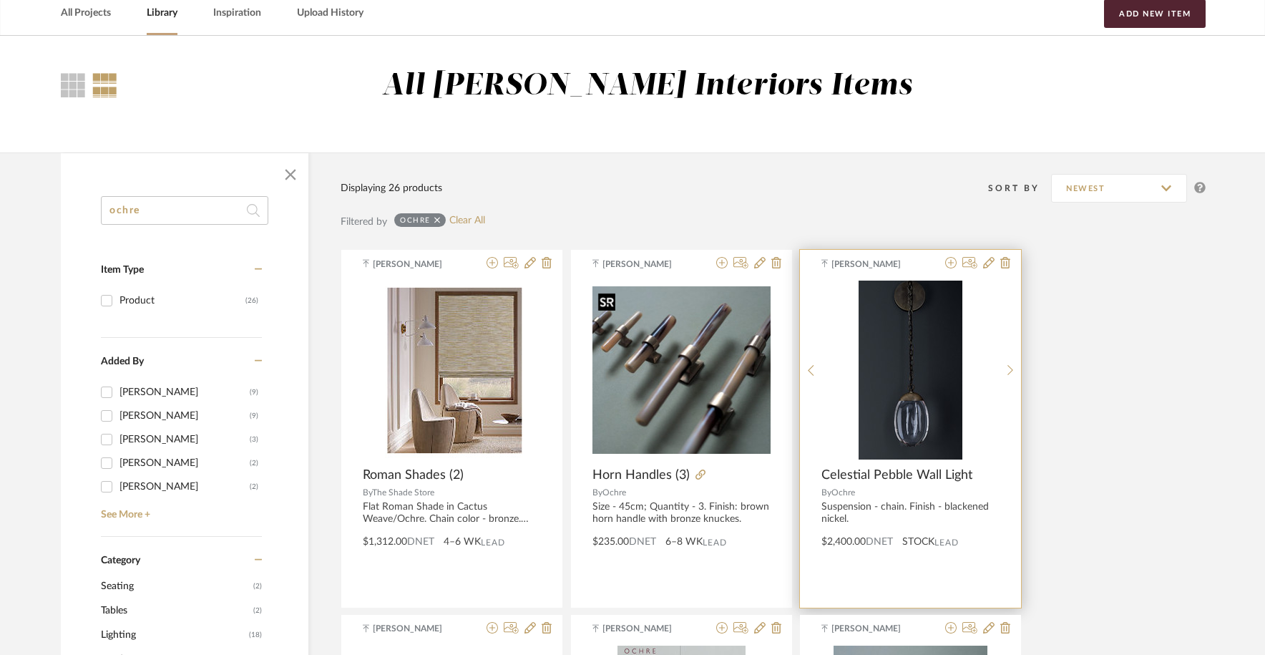
scroll to position [104, 0]
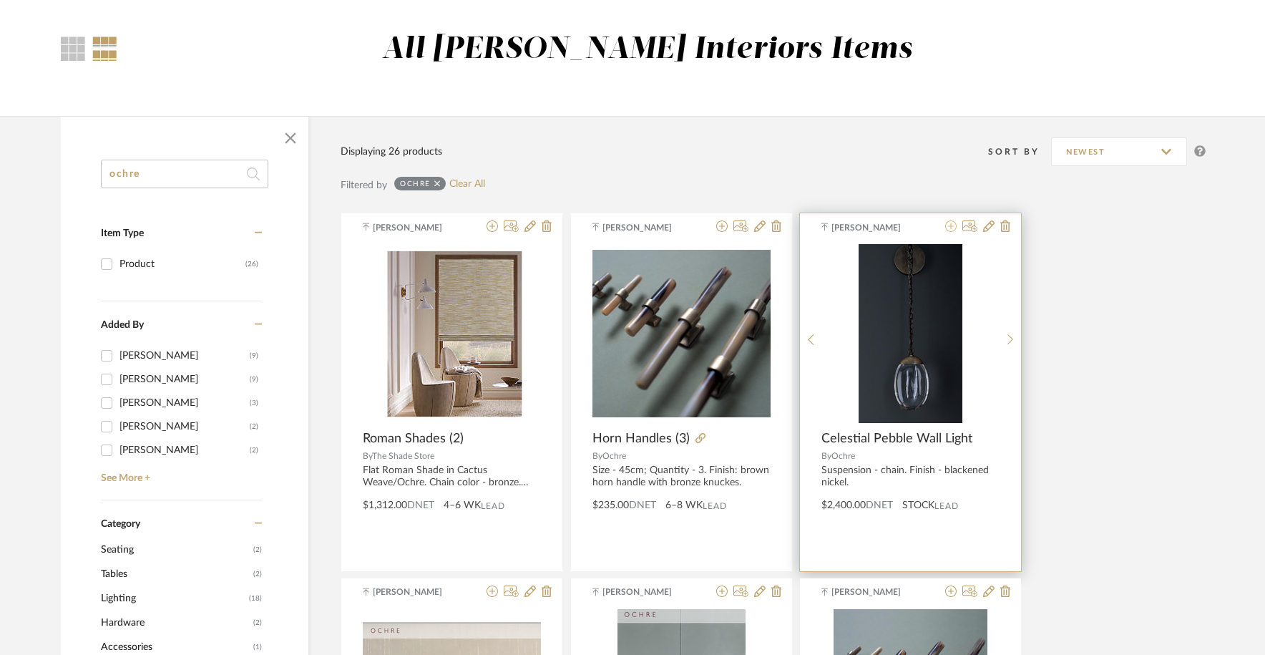
click at [949, 230] on icon at bounding box center [950, 225] width 11 height 11
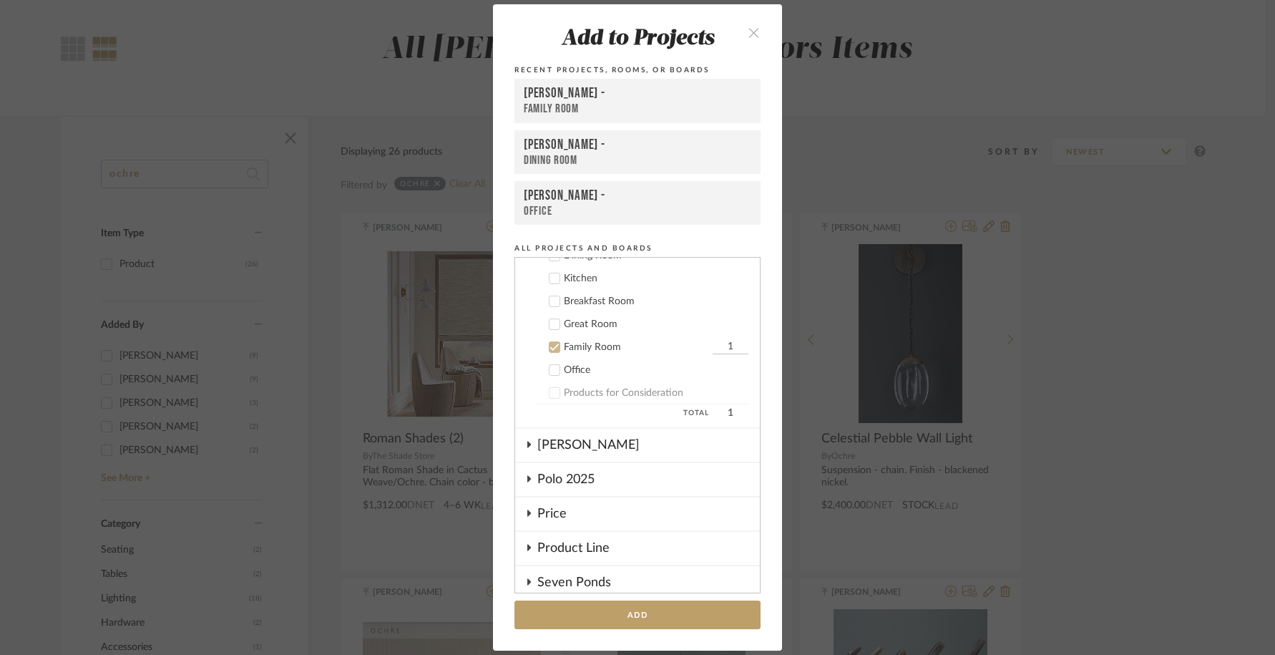
scroll to position [502, 0]
click at [564, 399] on div "Products for Consideration" at bounding box center [656, 399] width 185 height 12
click at [557, 360] on cdk-nested-tree-node "Family Room 1" at bounding box center [631, 352] width 233 height 23
click at [555, 359] on label "Family Room 1" at bounding box center [643, 353] width 212 height 14
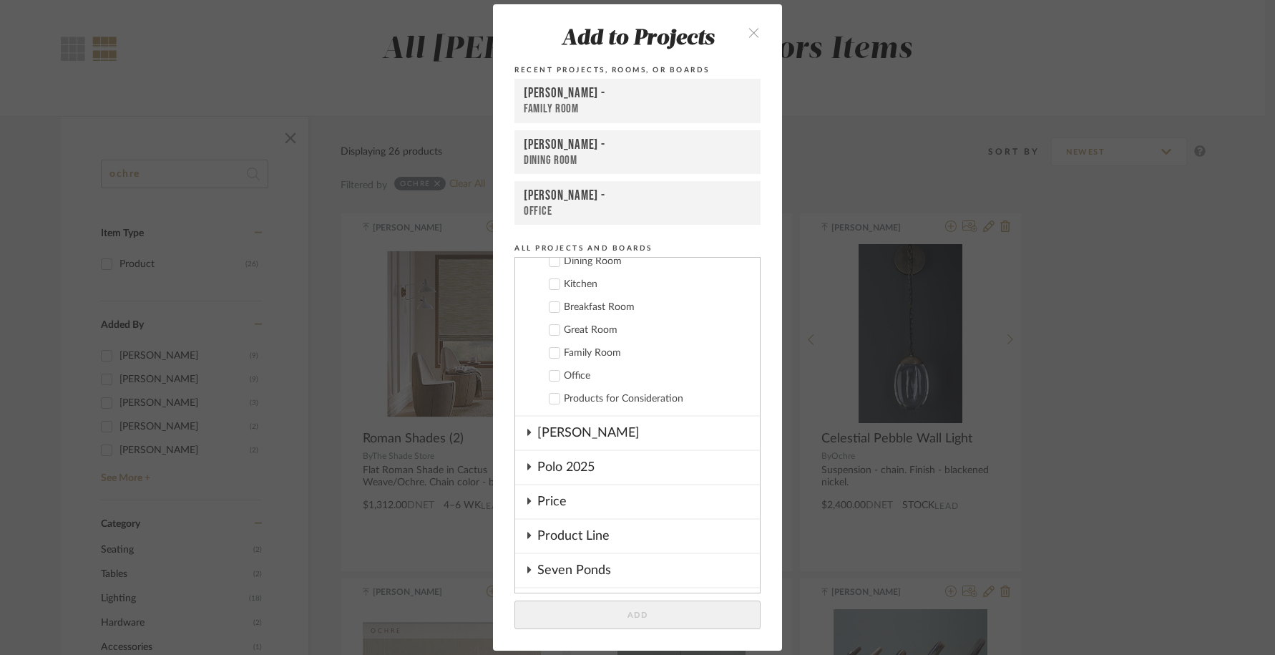
click at [552, 386] on cdk-nested-tree-node "Products for Consideration" at bounding box center [631, 397] width 233 height 23
click at [552, 398] on icon at bounding box center [555, 399] width 10 height 10
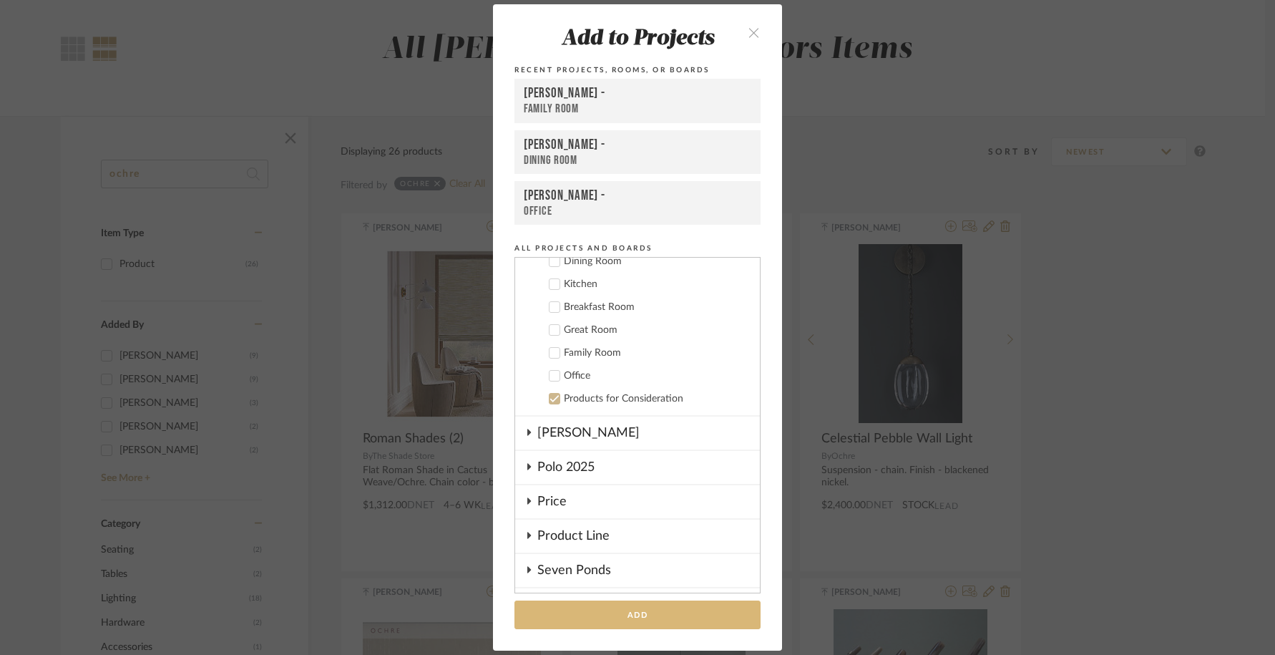
click at [576, 613] on button "Add" at bounding box center [638, 614] width 246 height 29
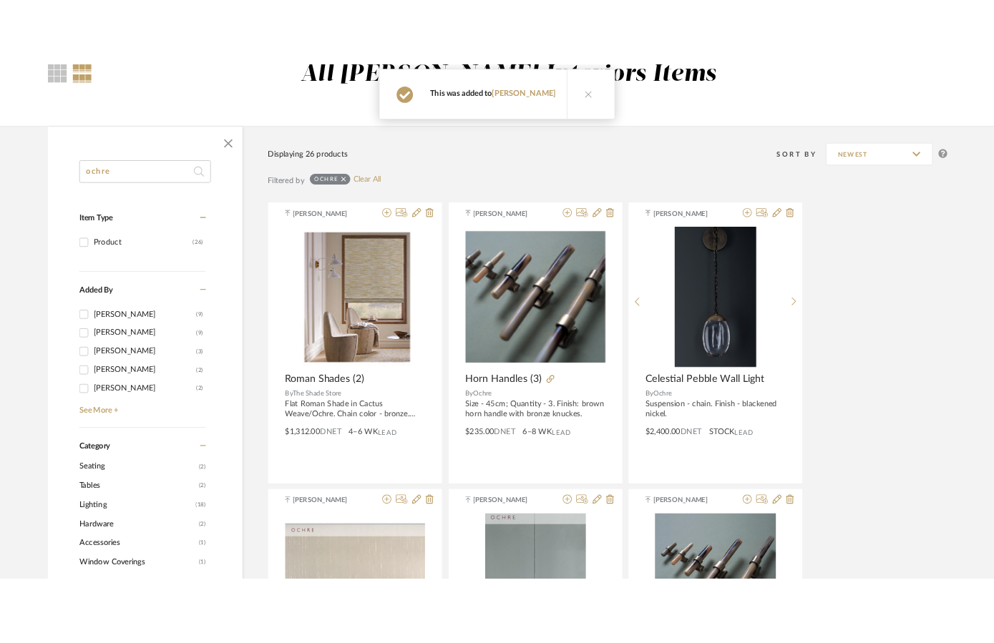
scroll to position [0, 0]
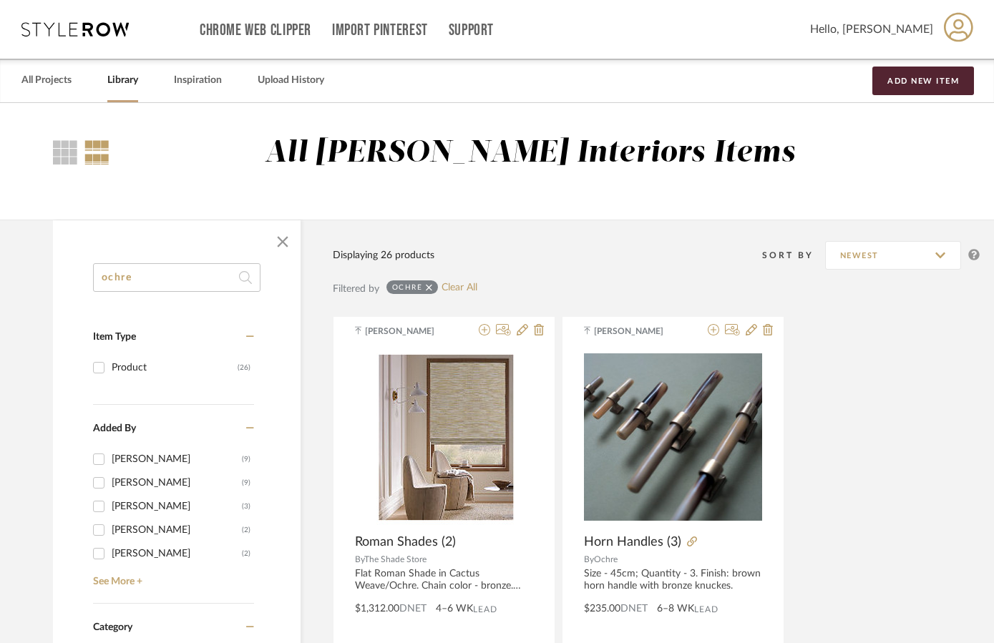
click at [147, 279] on input "ochre" at bounding box center [176, 277] width 167 height 29
click at [147, 278] on input "ochre" at bounding box center [176, 277] width 167 height 29
type input "avant"
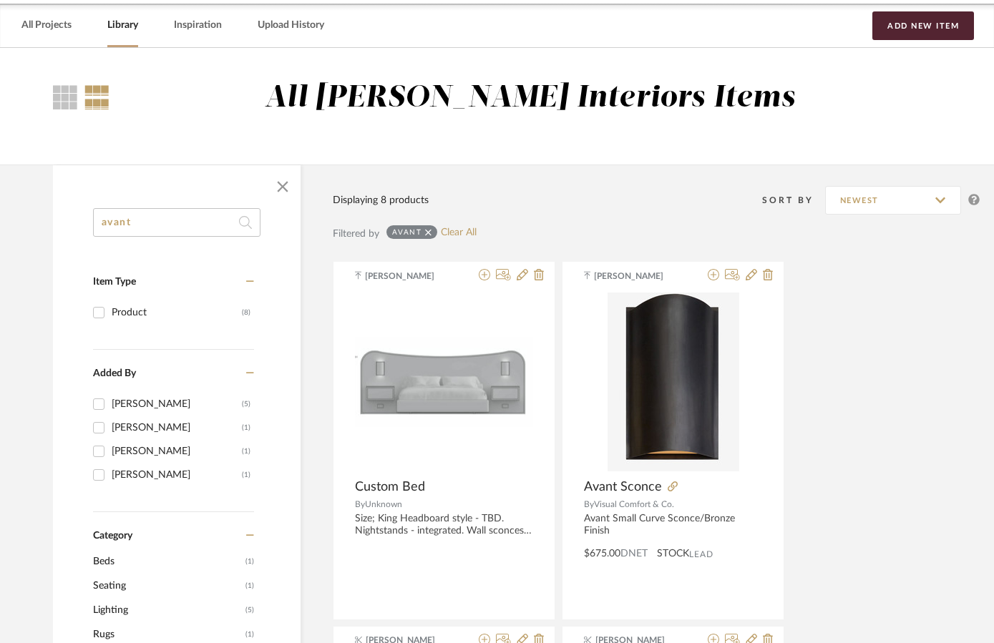
scroll to position [63, 0]
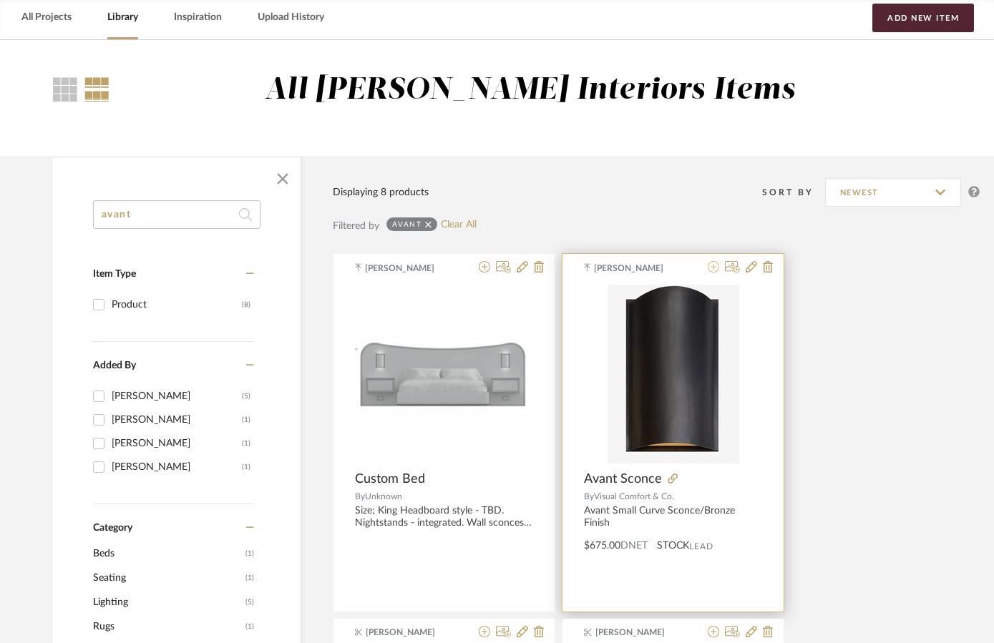
click at [715, 265] on icon at bounding box center [713, 266] width 11 height 11
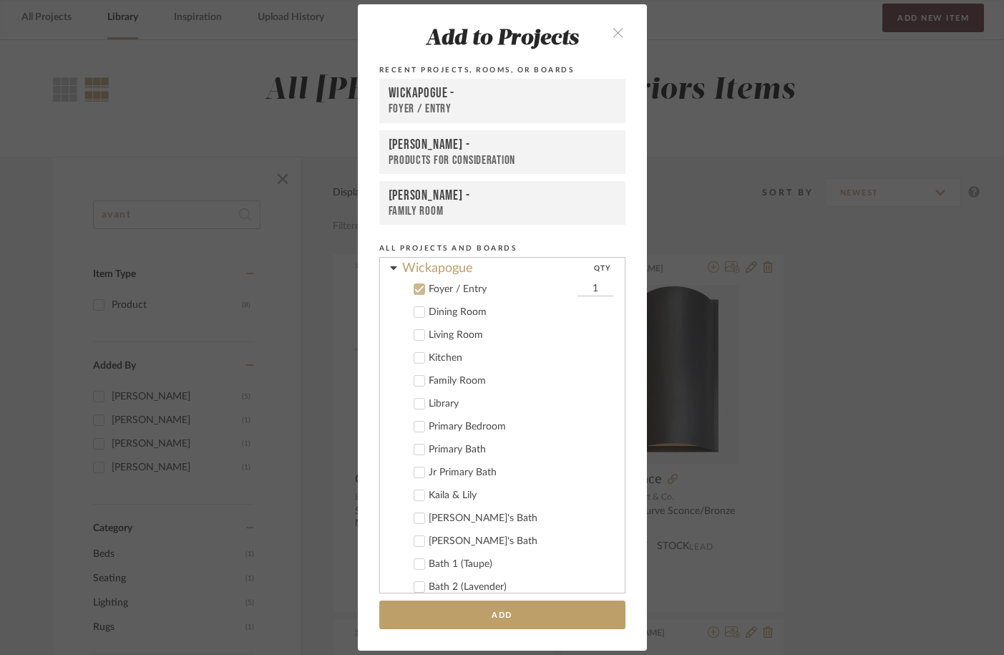
scroll to position [623, 0]
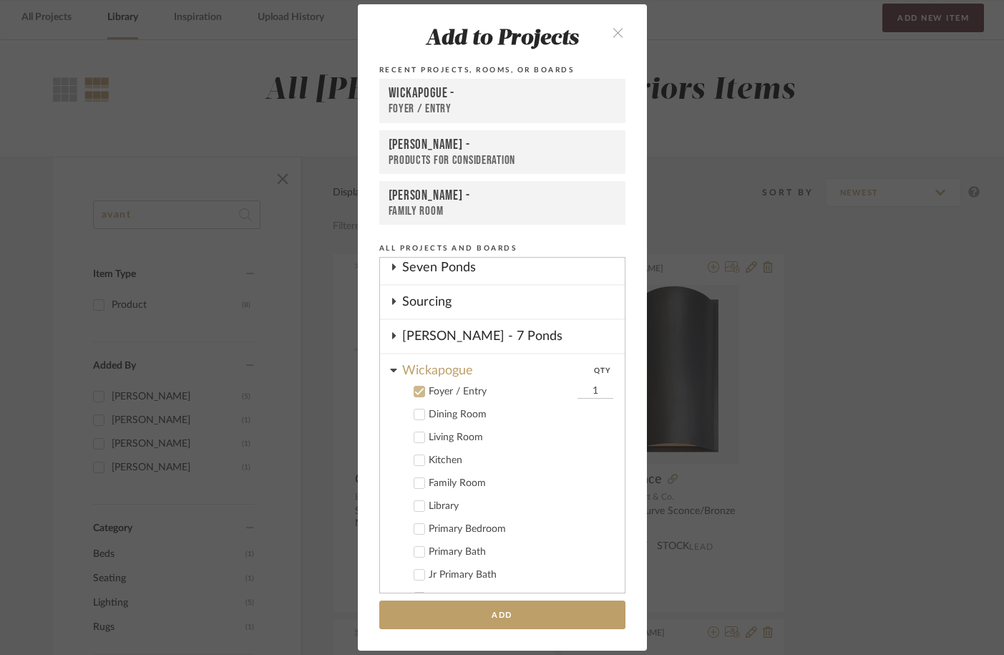
click at [417, 390] on icon at bounding box center [419, 391] width 10 height 10
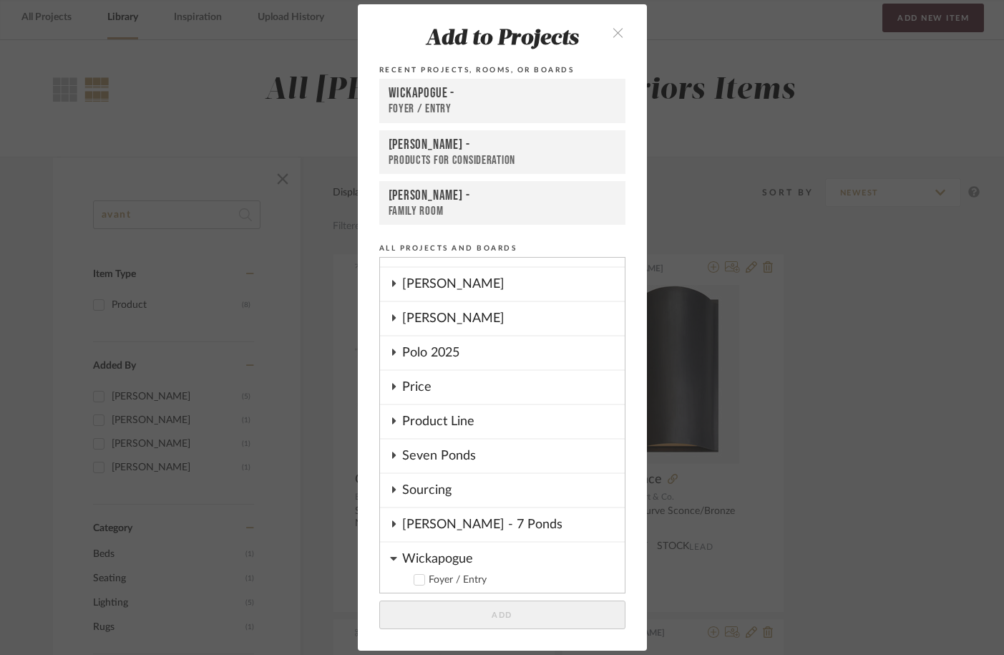
scroll to position [416, 0]
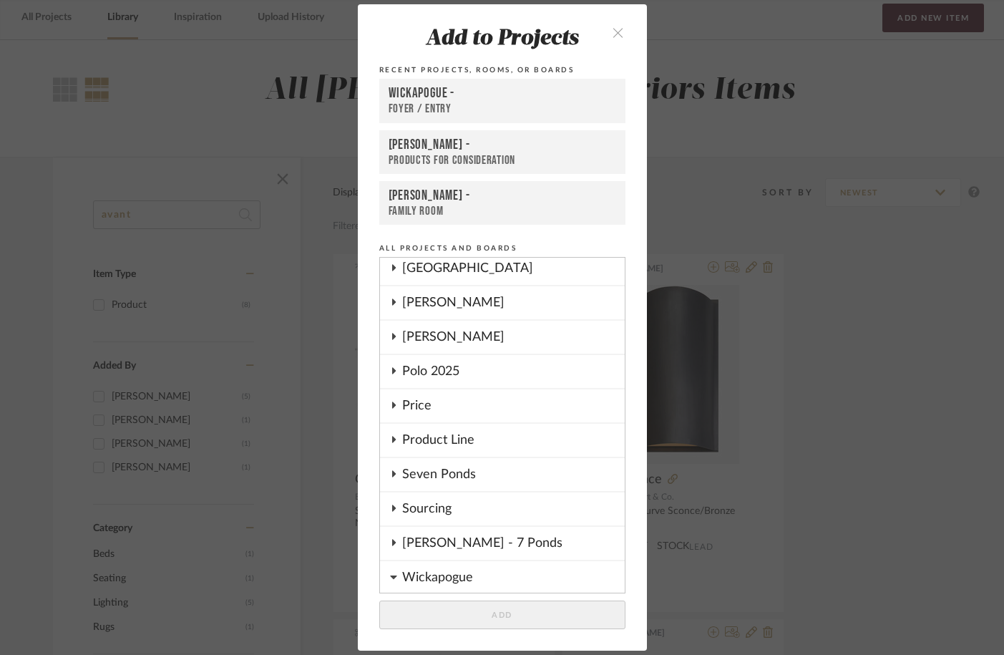
click at [422, 298] on div "[PERSON_NAME]" at bounding box center [513, 302] width 223 height 33
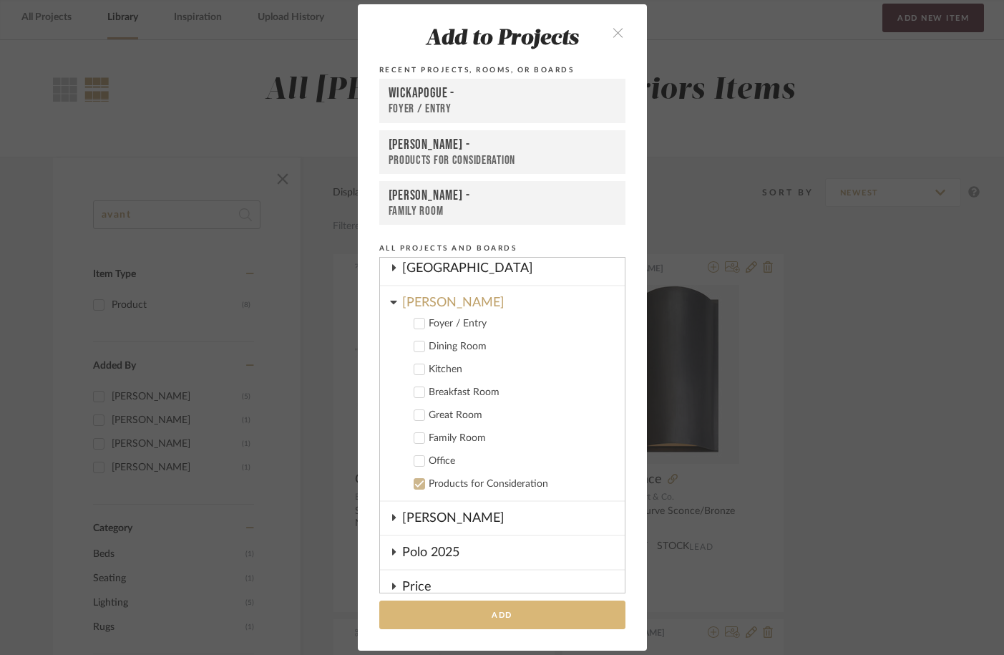
click at [486, 608] on button "Add" at bounding box center [502, 614] width 246 height 29
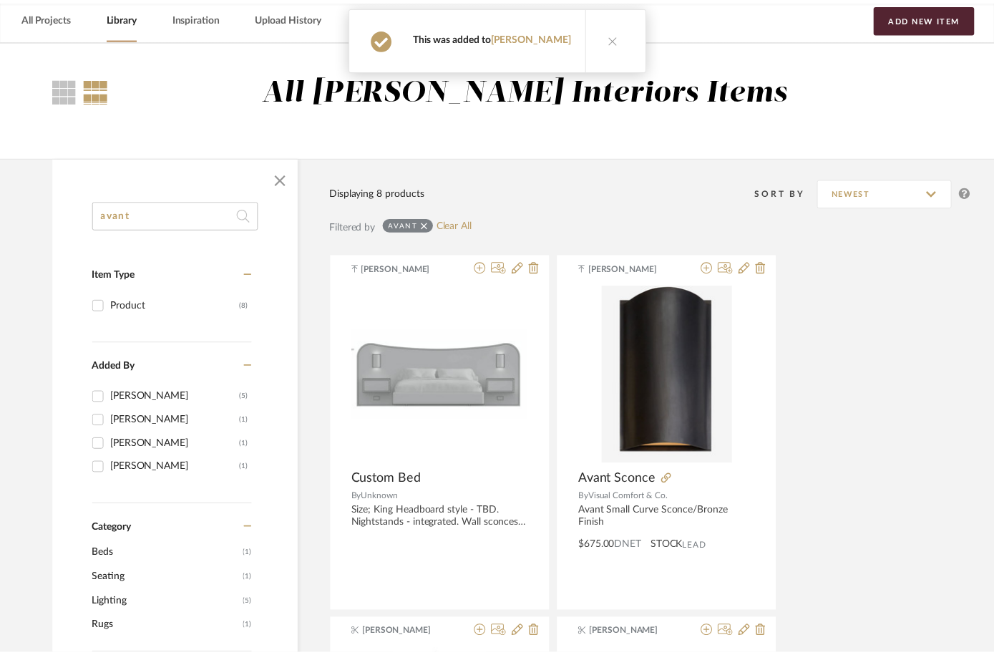
scroll to position [63, 0]
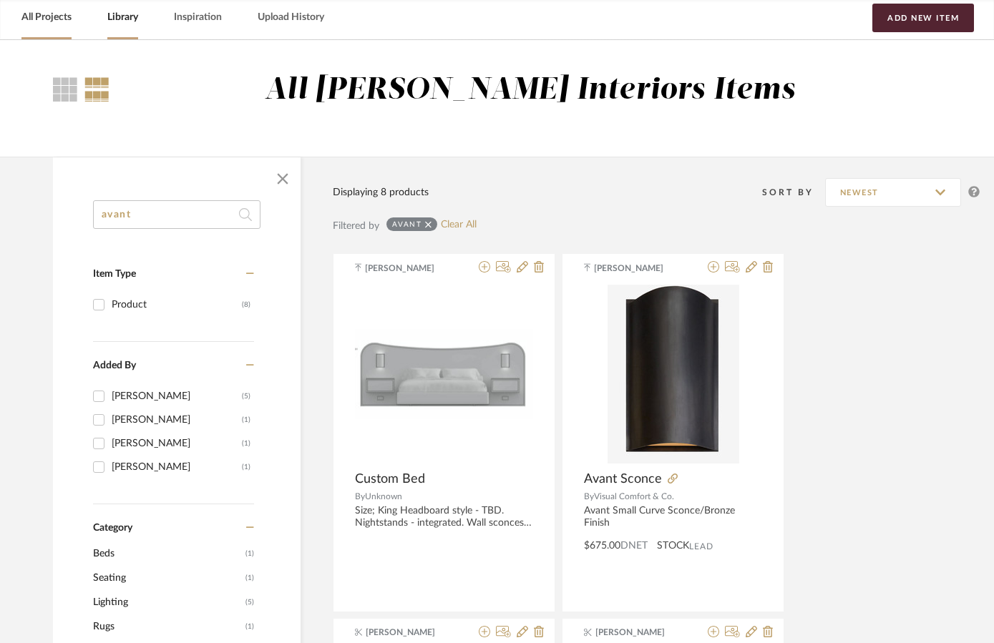
click at [63, 23] on link "All Projects" at bounding box center [46, 17] width 50 height 19
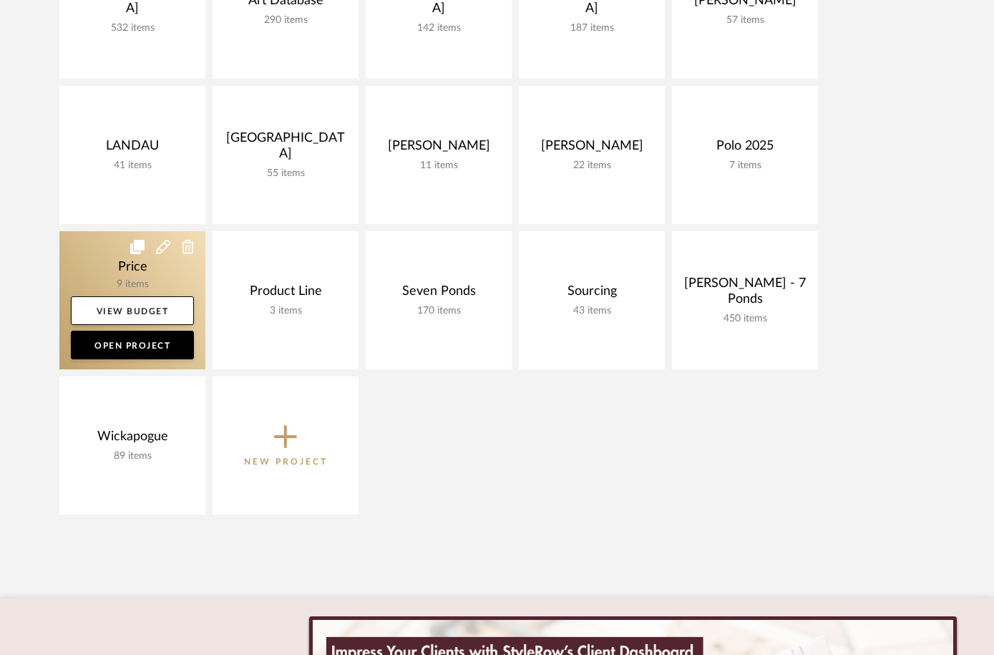
scroll to position [562, 0]
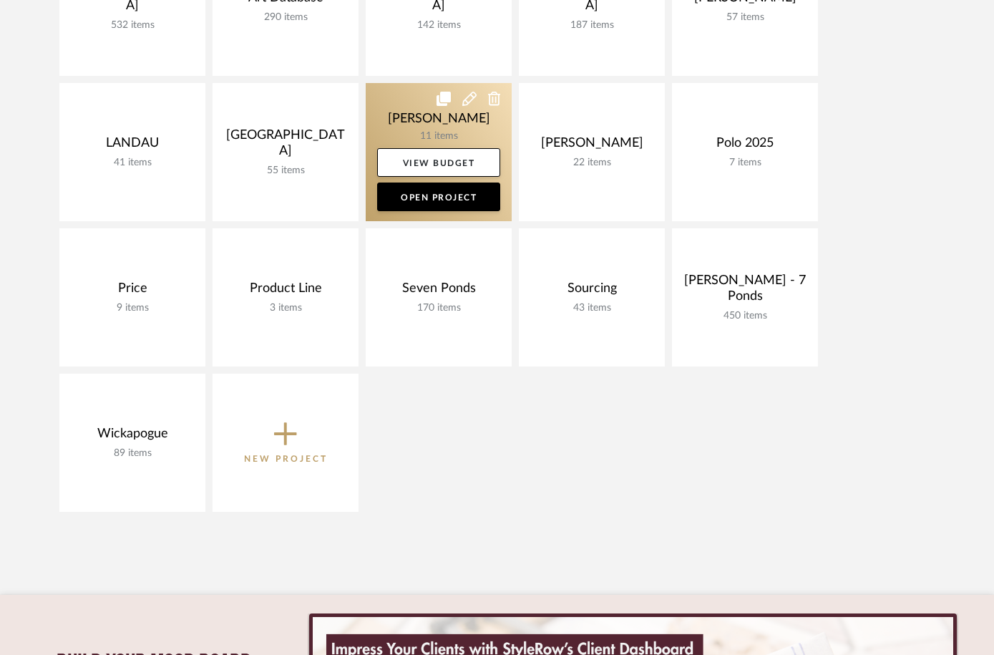
click at [419, 128] on link at bounding box center [439, 152] width 146 height 138
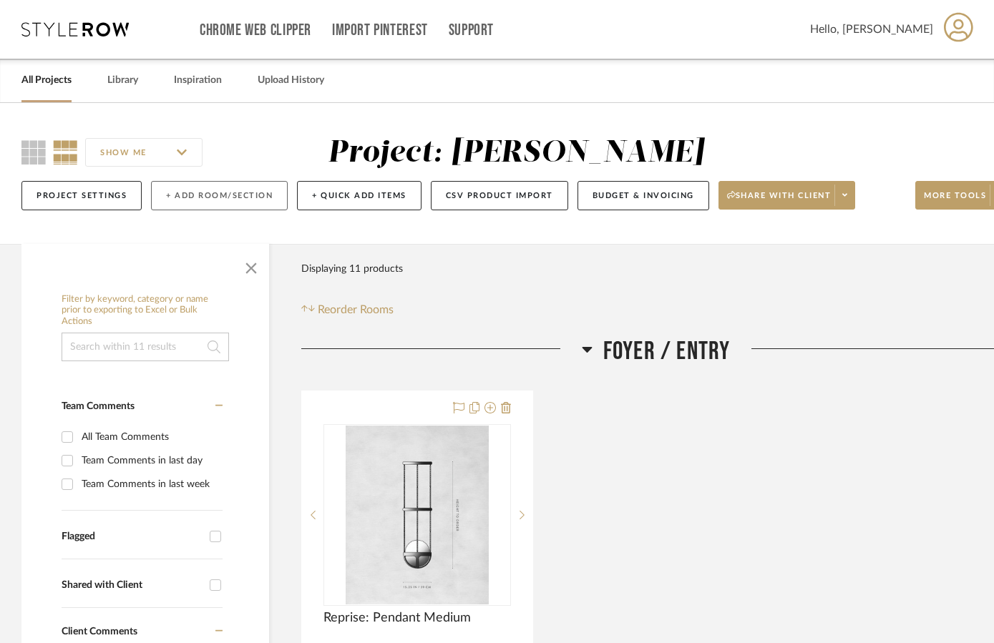
click at [202, 196] on button "+ Add Room/Section" at bounding box center [219, 195] width 137 height 29
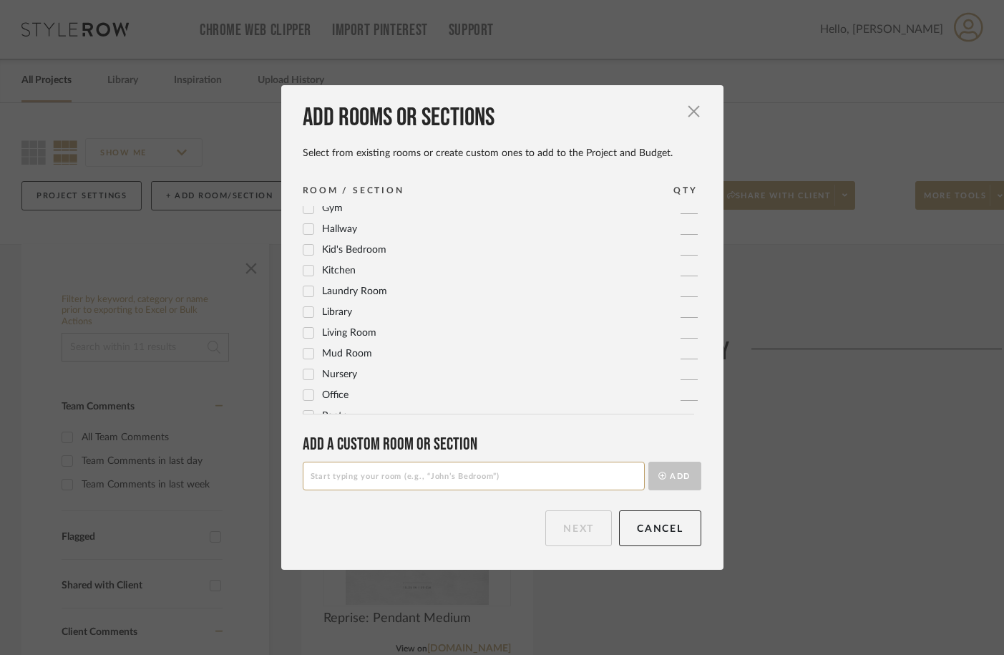
scroll to position [320, 0]
click at [346, 350] on span "Mud Room" at bounding box center [347, 351] width 50 height 10
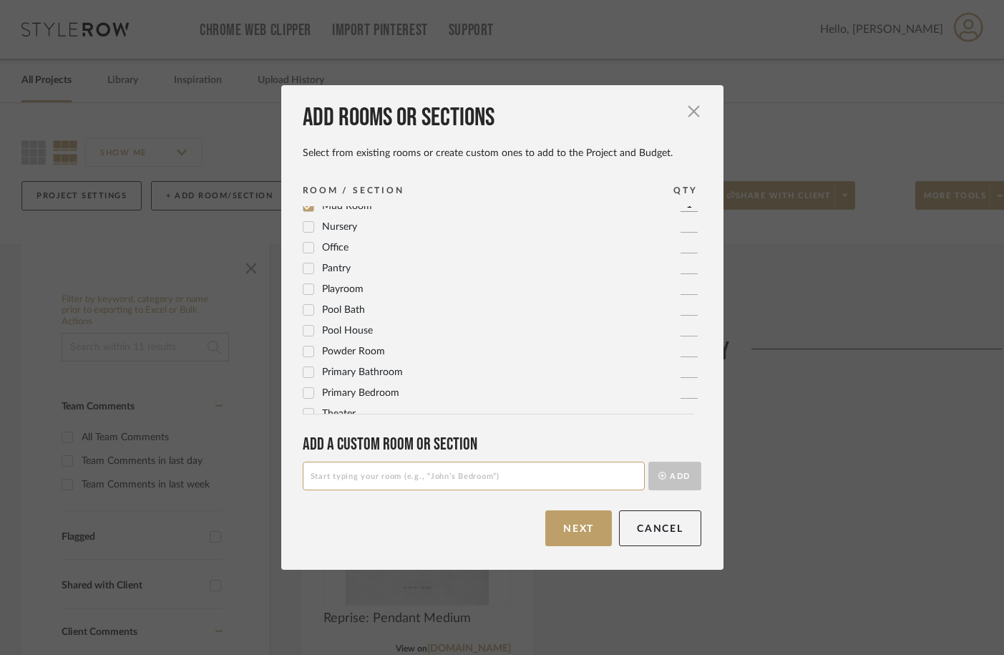
scroll to position [477, 0]
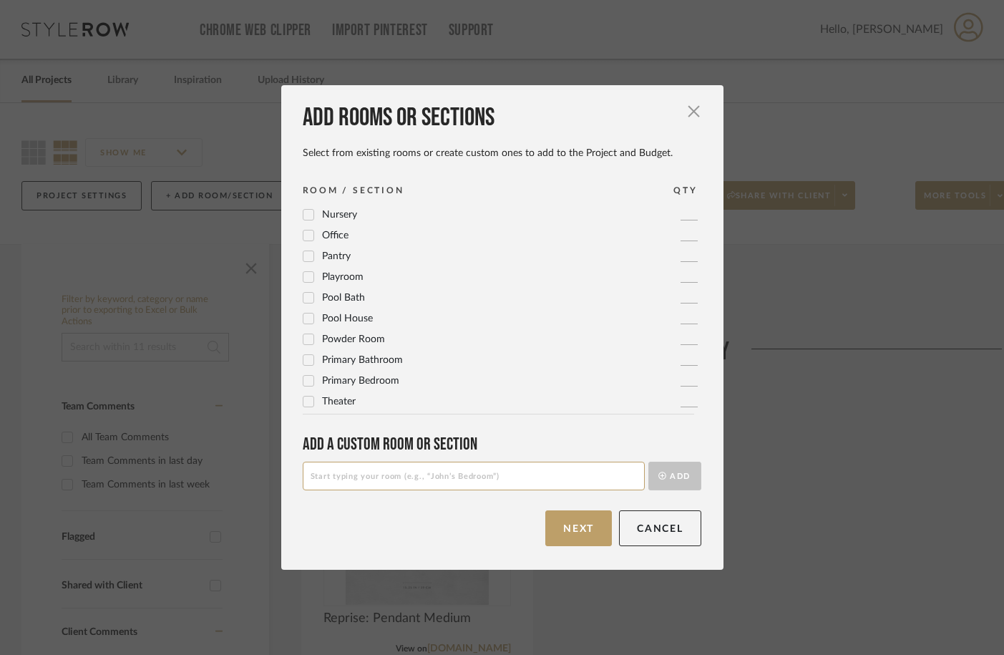
click at [382, 365] on span "Primary Bathroom" at bounding box center [362, 360] width 81 height 10
click at [575, 527] on button "Next" at bounding box center [578, 528] width 67 height 36
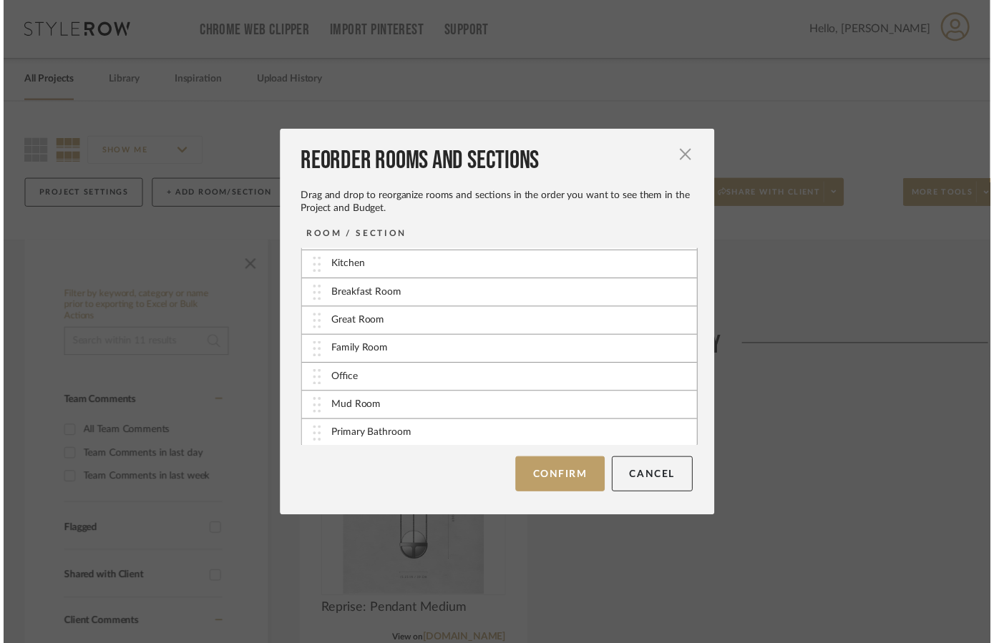
scroll to position [58, 0]
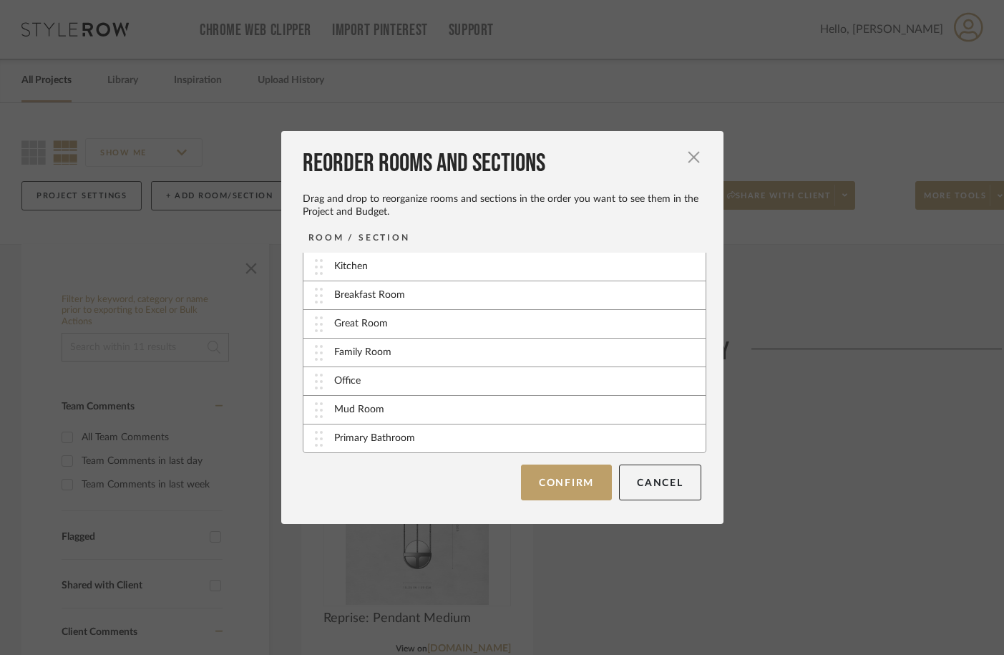
click at [623, 506] on div "Reorder Rooms and Sections Drag and drop to reorganize rooms and sections in th…" at bounding box center [502, 327] width 442 height 392
click at [571, 489] on button "Confirm" at bounding box center [566, 482] width 91 height 36
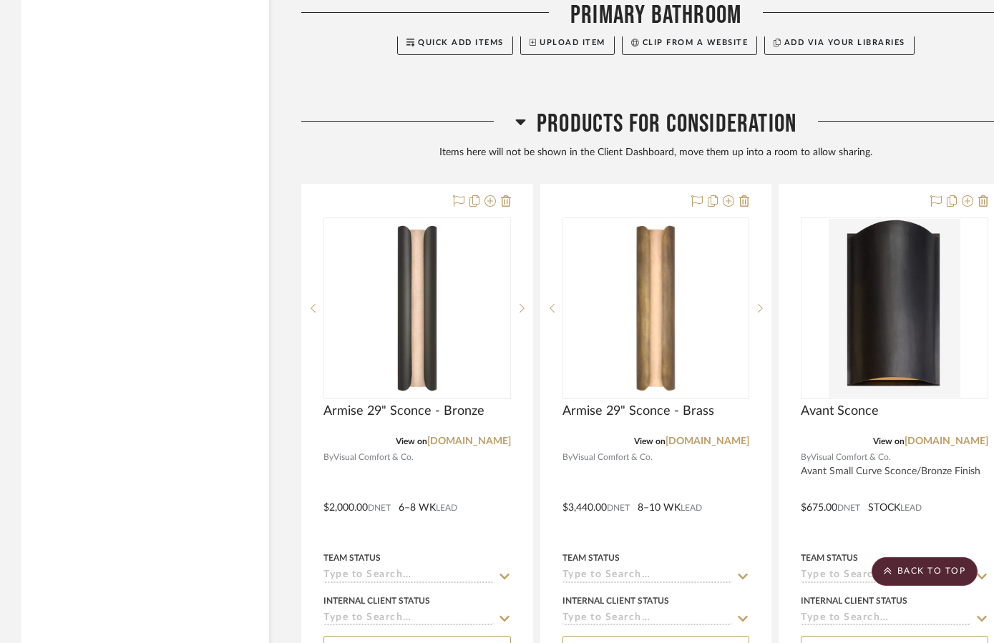
scroll to position [4305, 0]
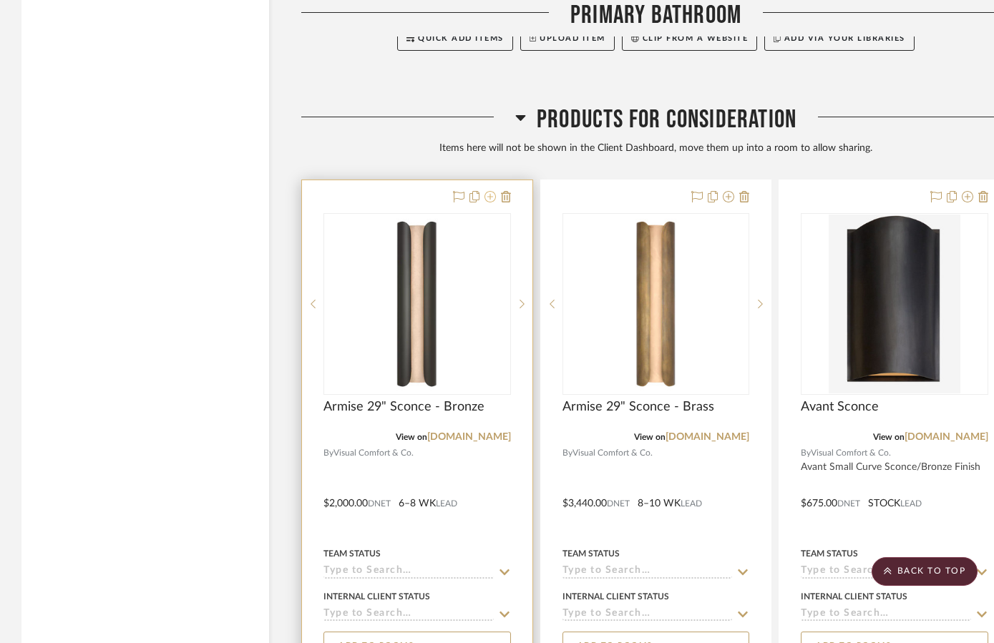
click at [489, 191] on icon at bounding box center [489, 196] width 11 height 11
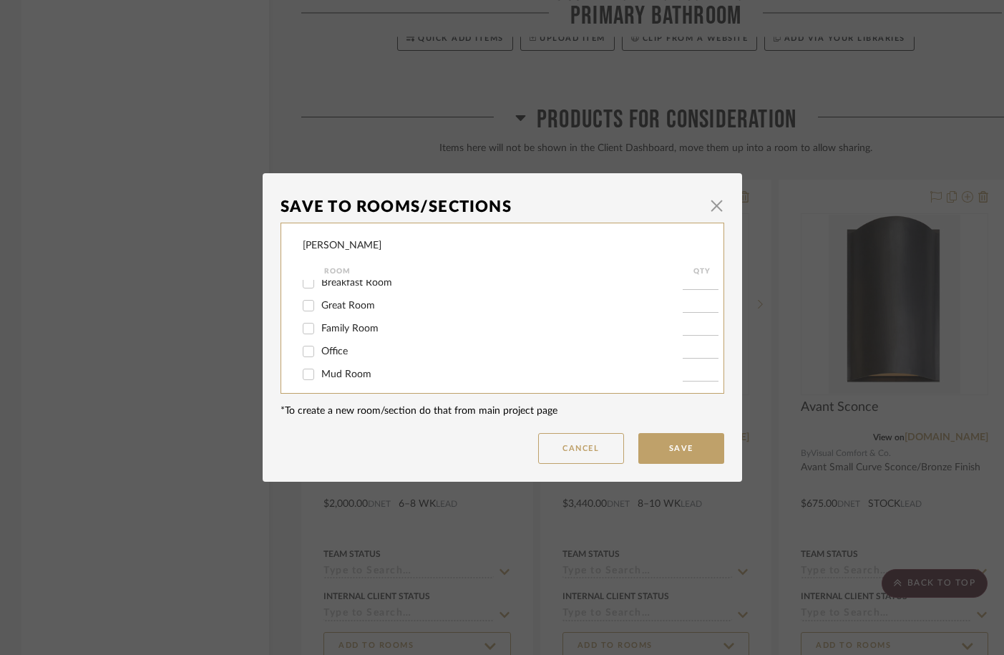
scroll to position [113, 0]
click at [359, 339] on span "Mud Room" at bounding box center [346, 344] width 50 height 10
click at [320, 338] on input "Mud Room" at bounding box center [308, 344] width 23 height 23
checkbox input "true"
drag, startPoint x: 701, startPoint y: 339, endPoint x: 638, endPoint y: 339, distance: 63.7
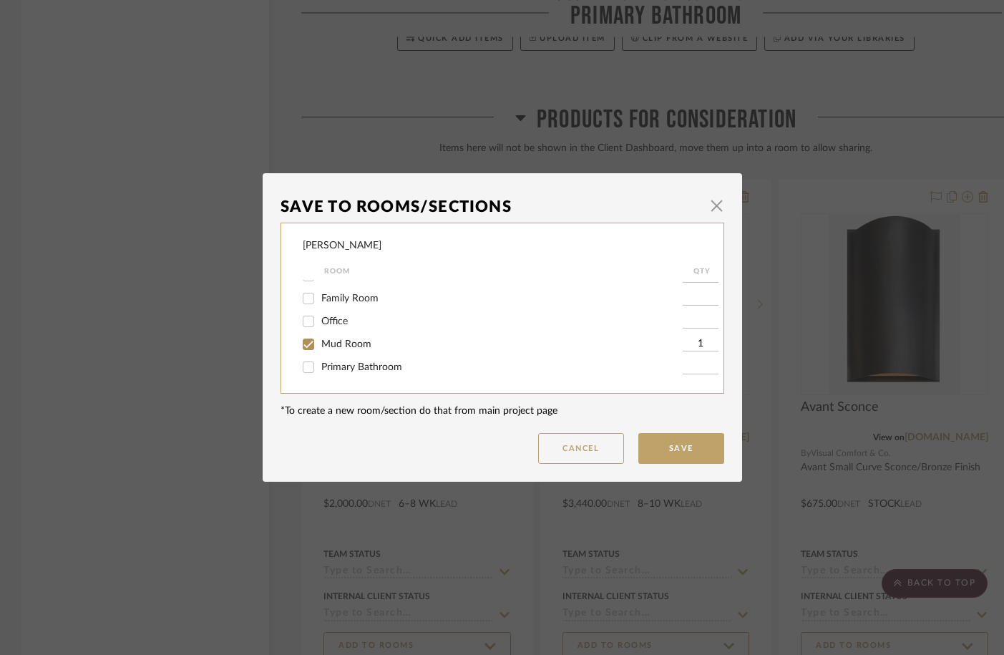
click at [686, 339] on input "1" at bounding box center [701, 344] width 36 height 14
type input "2"
click at [668, 452] on button "Save" at bounding box center [681, 448] width 86 height 31
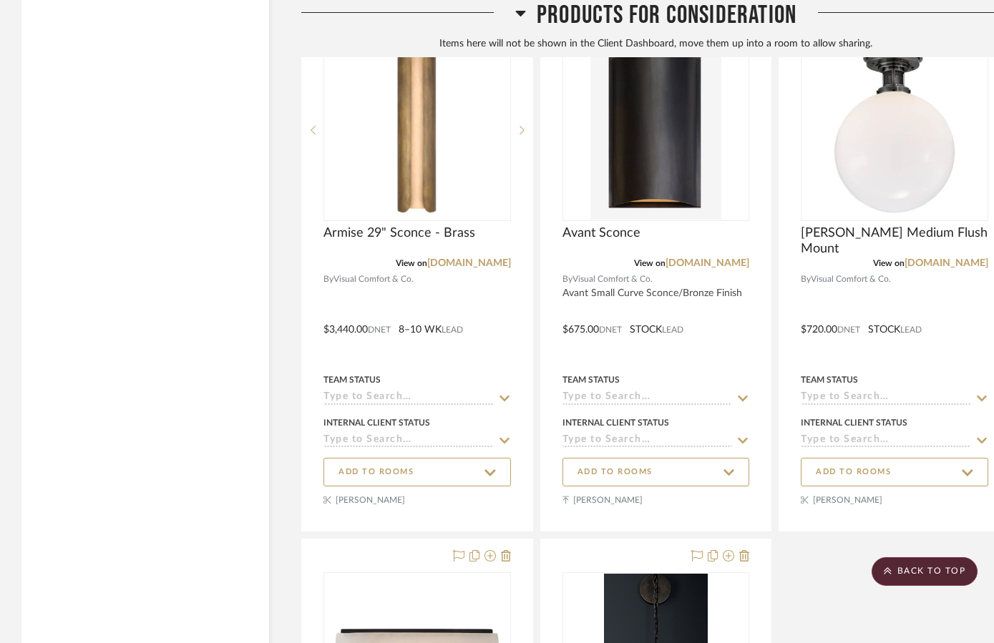
scroll to position [4864, 0]
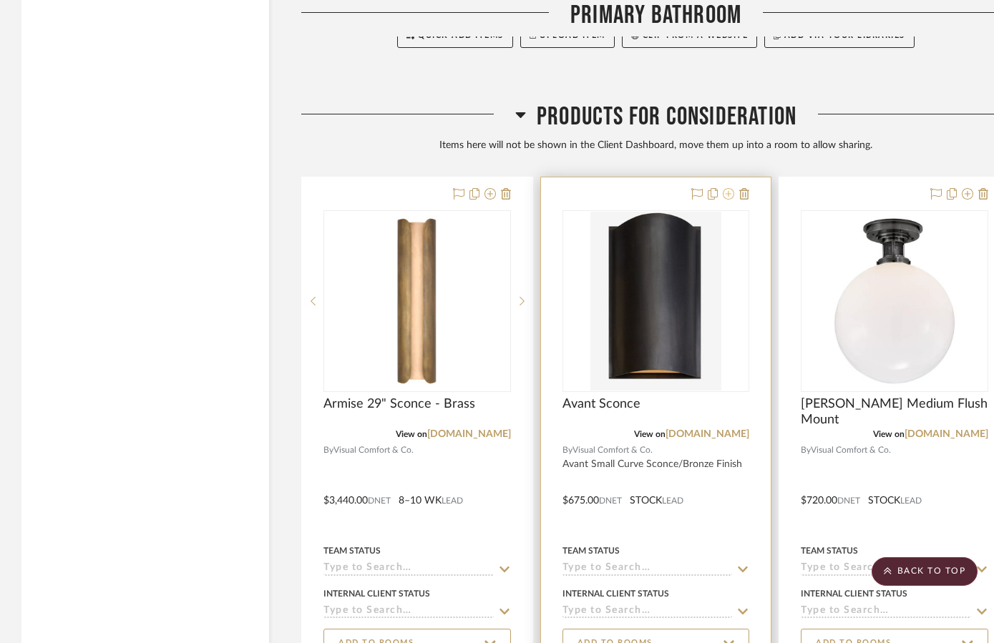
click at [730, 188] on icon at bounding box center [728, 193] width 11 height 11
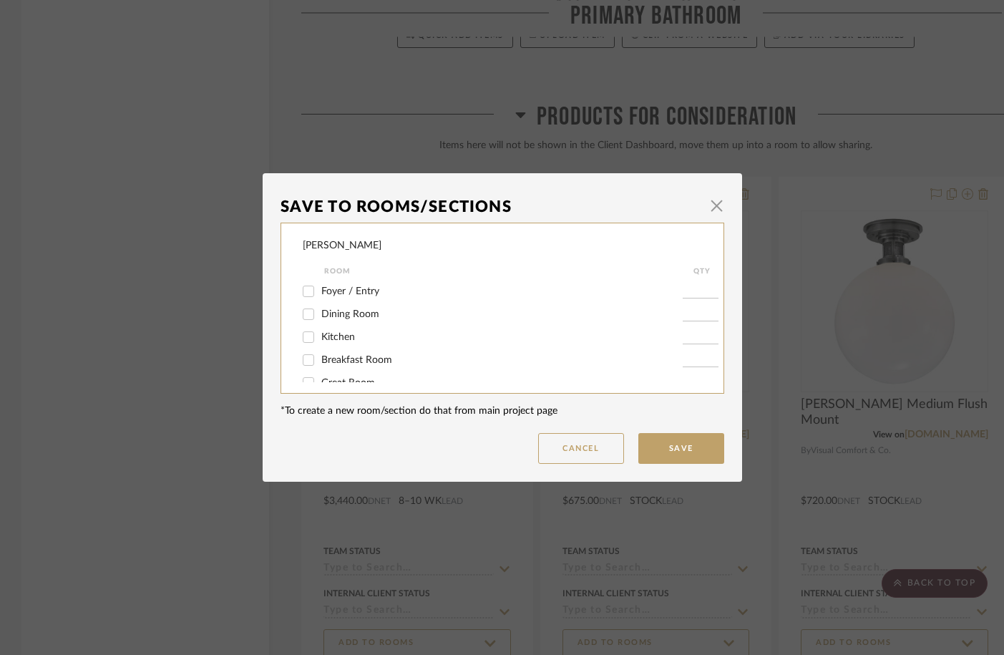
scroll to position [113, 0]
click at [354, 342] on span "Mud Room" at bounding box center [346, 344] width 50 height 10
click at [320, 342] on input "Mud Room" at bounding box center [308, 344] width 23 height 23
checkbox input "true"
drag, startPoint x: 706, startPoint y: 345, endPoint x: 661, endPoint y: 345, distance: 45.8
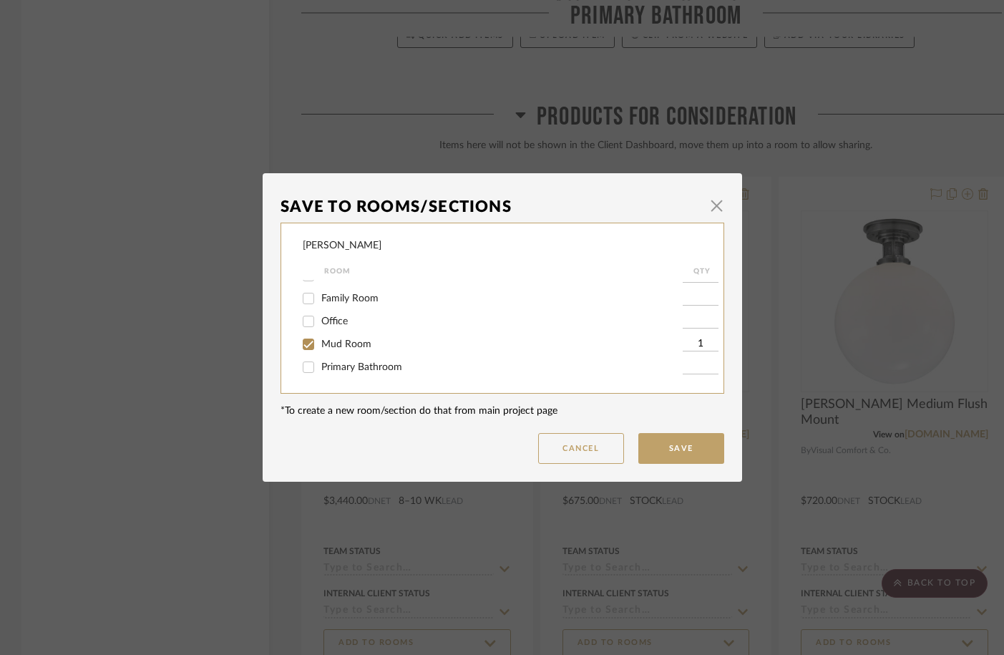
click at [661, 345] on div "Mud Room 1" at bounding box center [512, 344] width 419 height 23
type input "2"
click at [675, 447] on button "Save" at bounding box center [681, 448] width 86 height 31
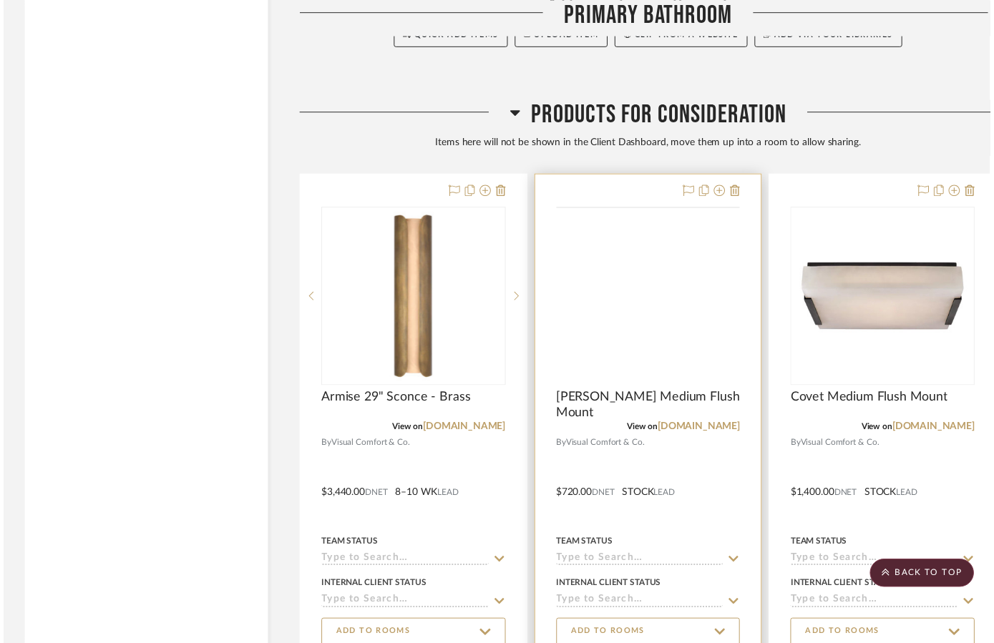
scroll to position [4864, 0]
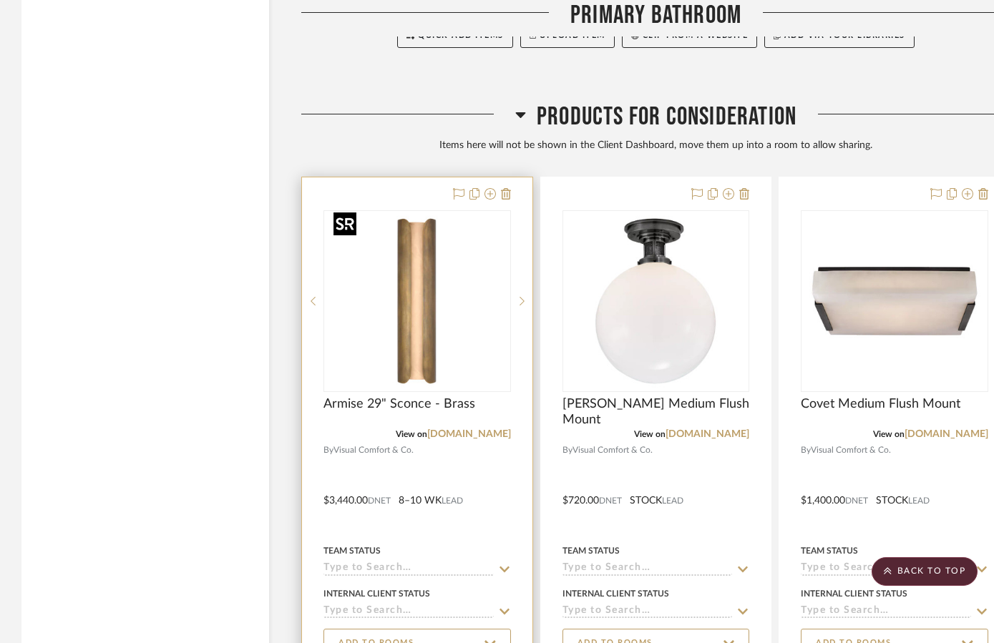
click at [461, 309] on img "0" at bounding box center [417, 301] width 179 height 179
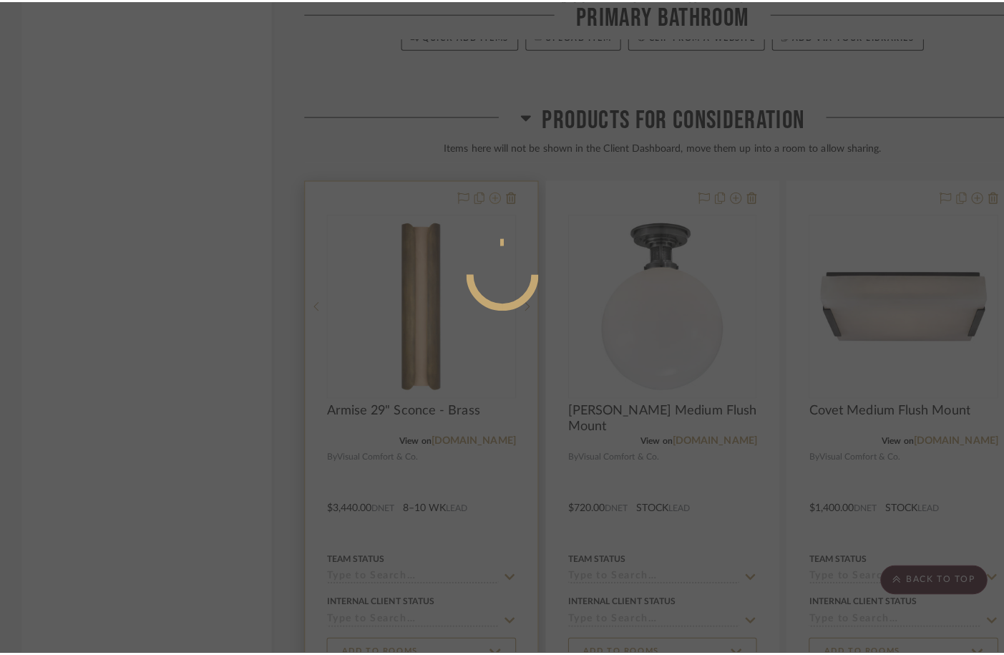
scroll to position [0, 0]
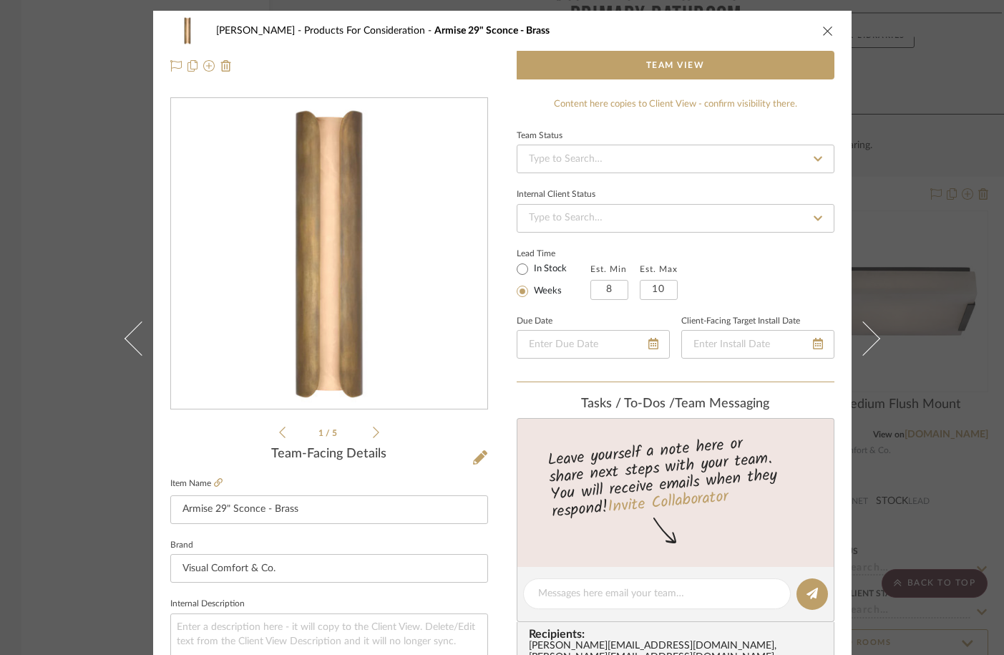
click at [106, 290] on div "Pauls Lane Products For Consideration Armise 29" Sconce - Brass Team View 1 / 5…" at bounding box center [502, 327] width 1004 height 655
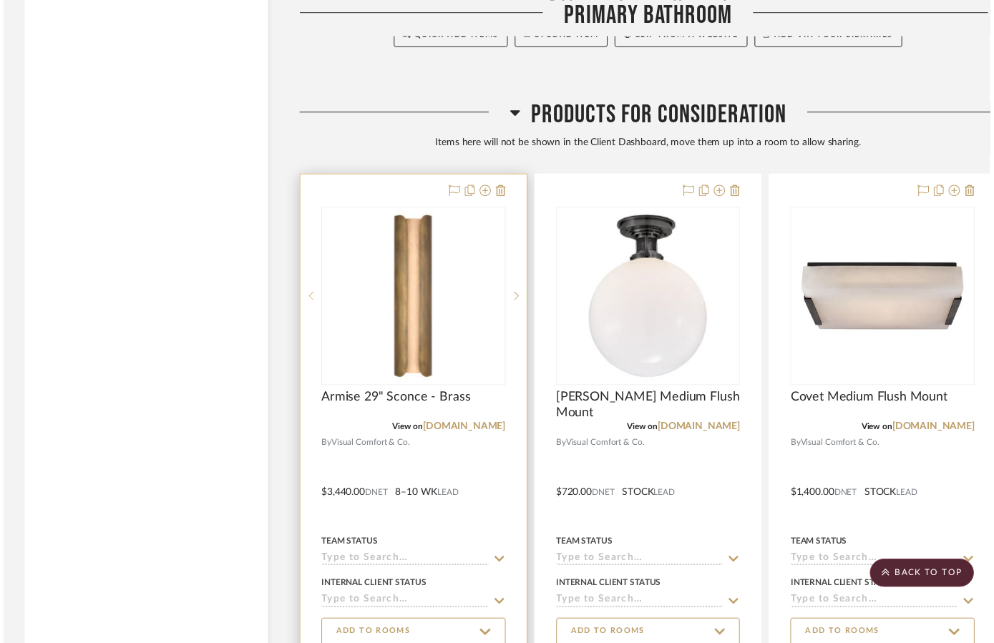
scroll to position [4864, 0]
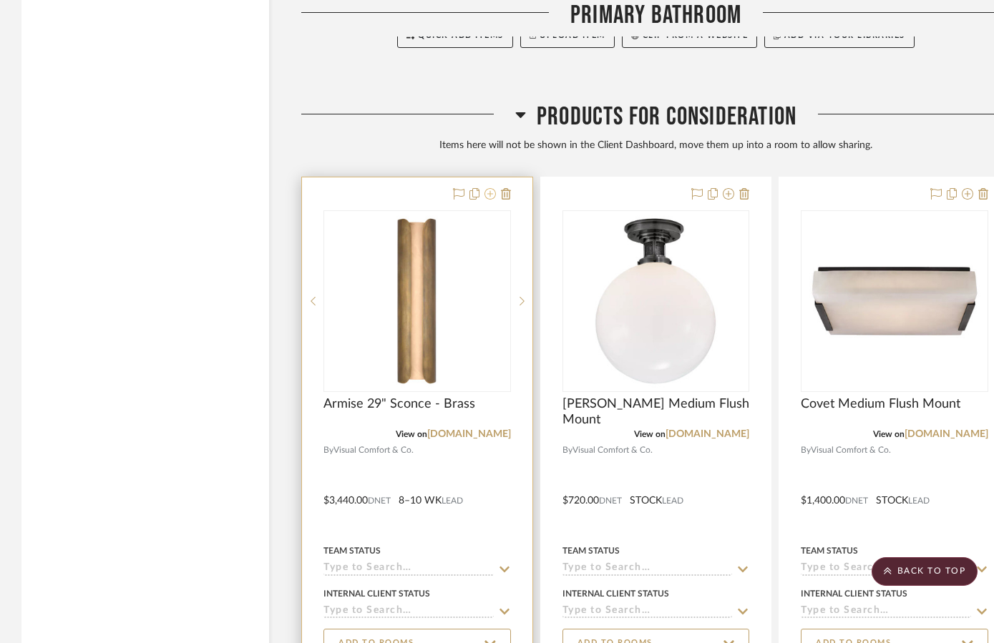
click at [490, 190] on icon at bounding box center [489, 193] width 11 height 11
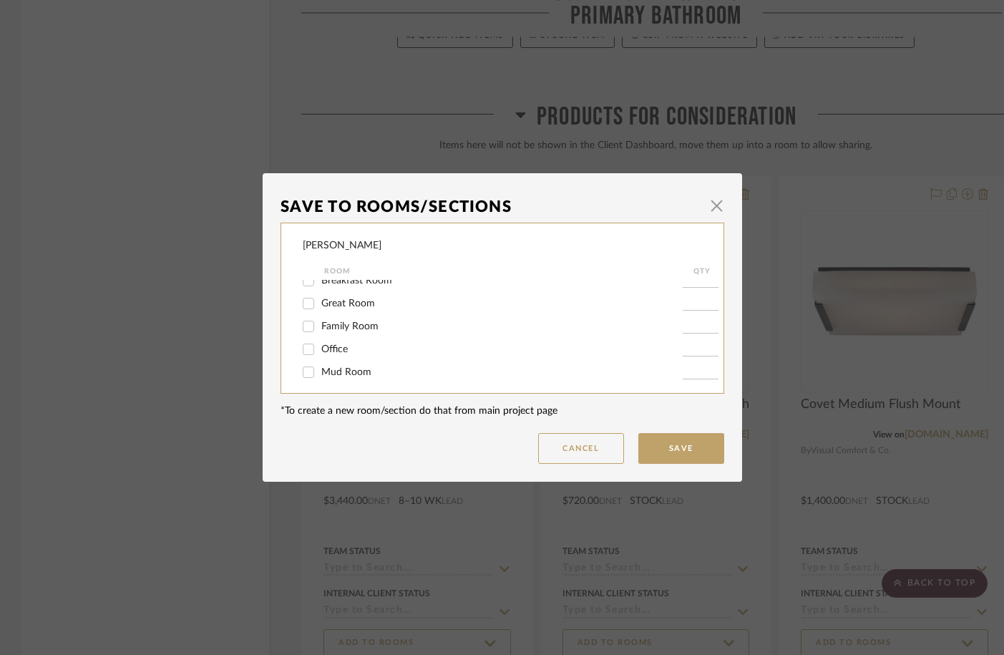
scroll to position [113, 0]
click at [333, 364] on span "Primary Bathroom" at bounding box center [361, 367] width 81 height 10
click at [320, 364] on input "Primary Bathroom" at bounding box center [308, 367] width 23 height 23
checkbox input "true"
drag, startPoint x: 695, startPoint y: 368, endPoint x: 661, endPoint y: 366, distance: 33.7
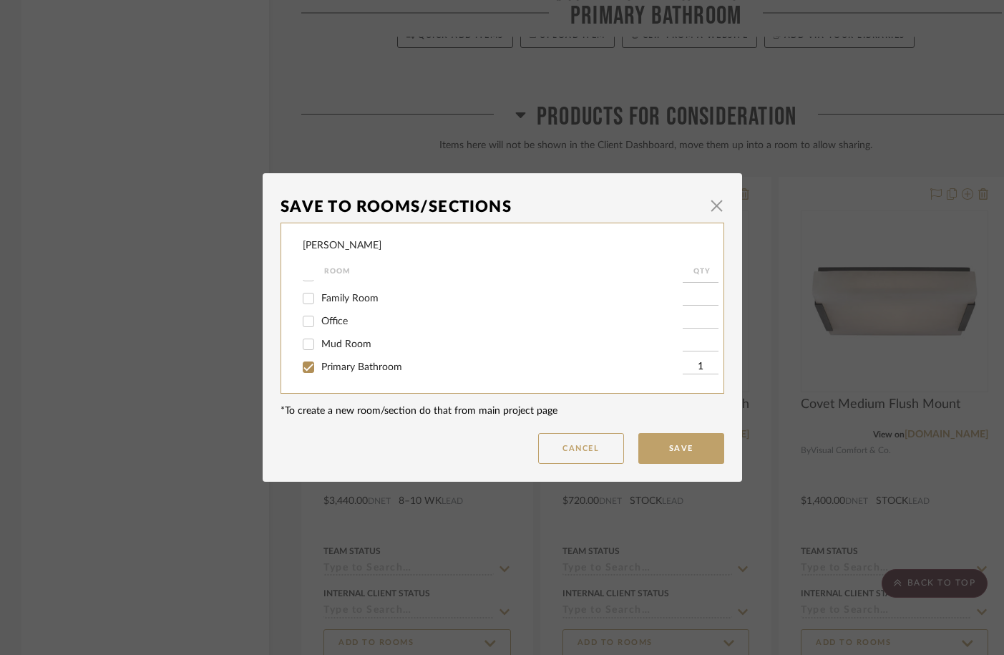
click at [683, 368] on input "1" at bounding box center [701, 367] width 36 height 14
type input "2"
click at [697, 427] on mat-dialog-content "Save To Rooms/Sections × Pauls Lane Room QTY Foyer / Entry Dining Room Kitchen …" at bounding box center [503, 327] width 444 height 273
click at [698, 444] on button "Save" at bounding box center [681, 448] width 86 height 31
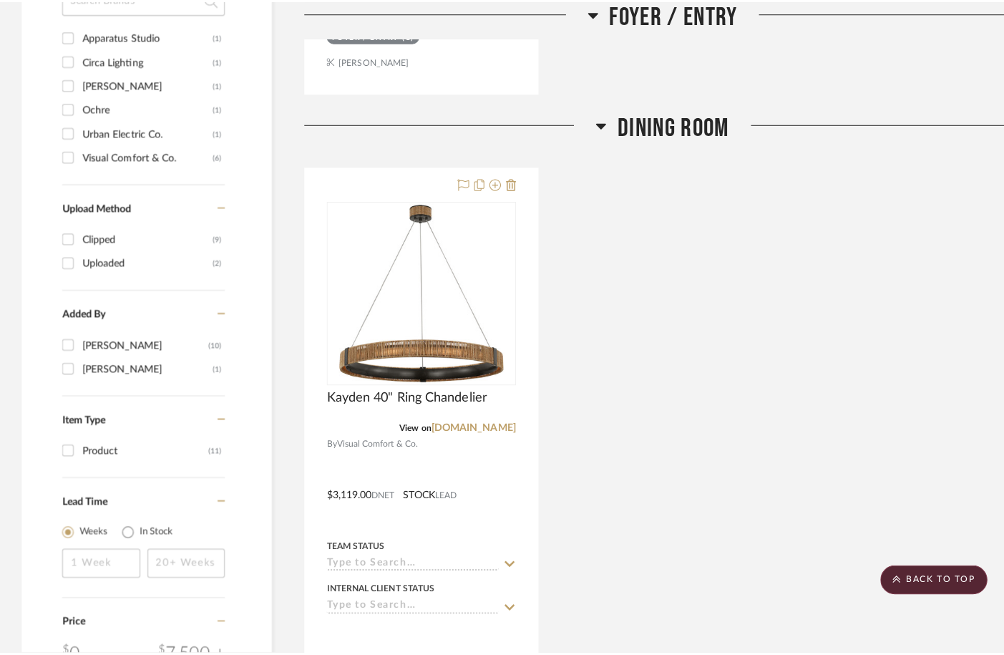
scroll to position [0, 0]
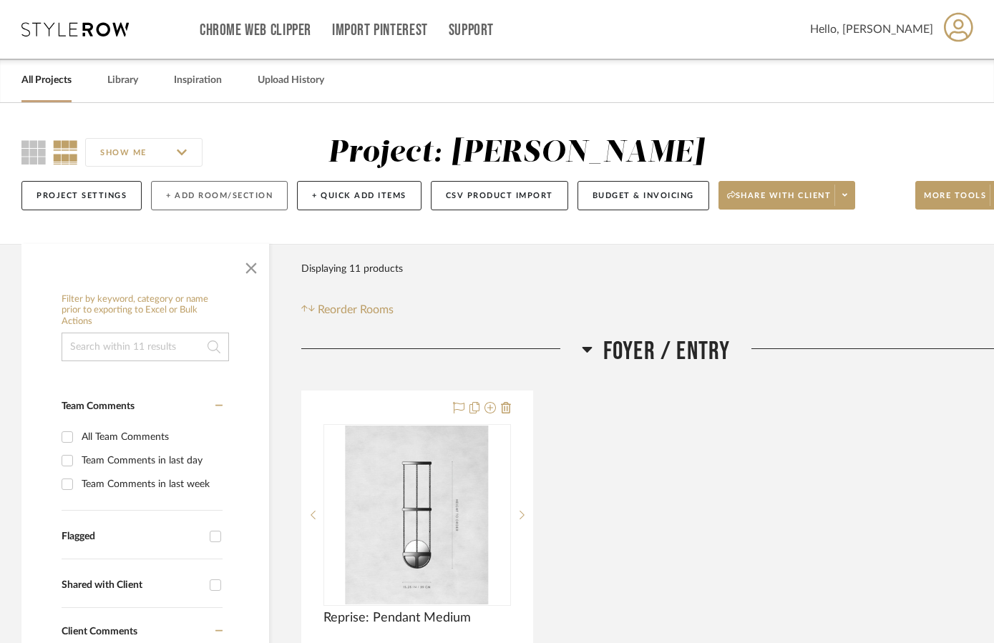
click at [174, 201] on button "+ Add Room/Section" at bounding box center [219, 195] width 137 height 29
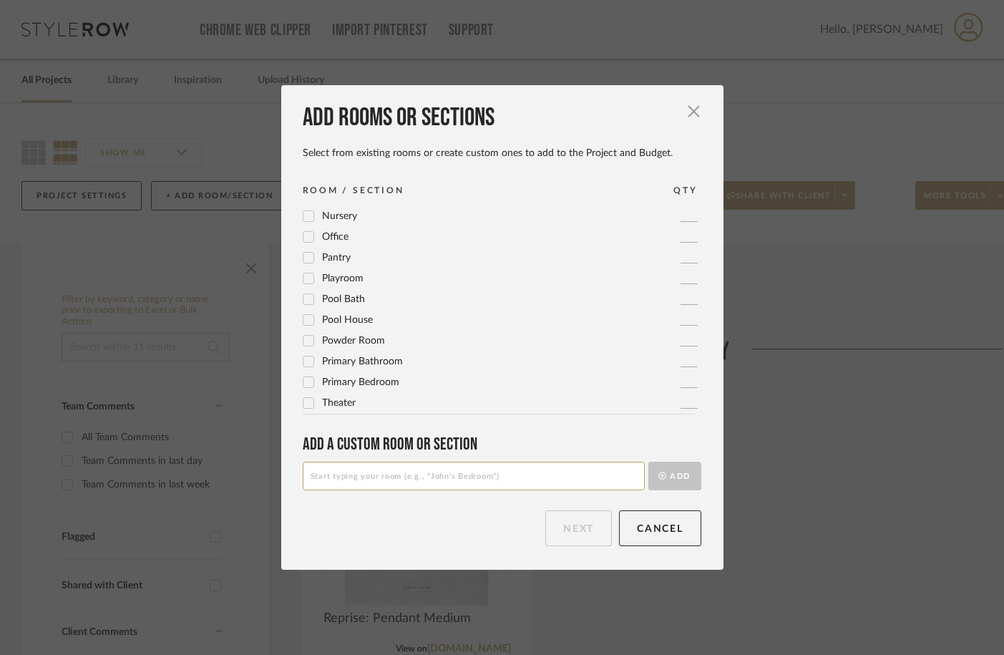
scroll to position [477, 0]
click at [391, 472] on input at bounding box center [474, 476] width 342 height 29
type input "Wet Bar"
click at [677, 479] on button "Add" at bounding box center [674, 476] width 53 height 29
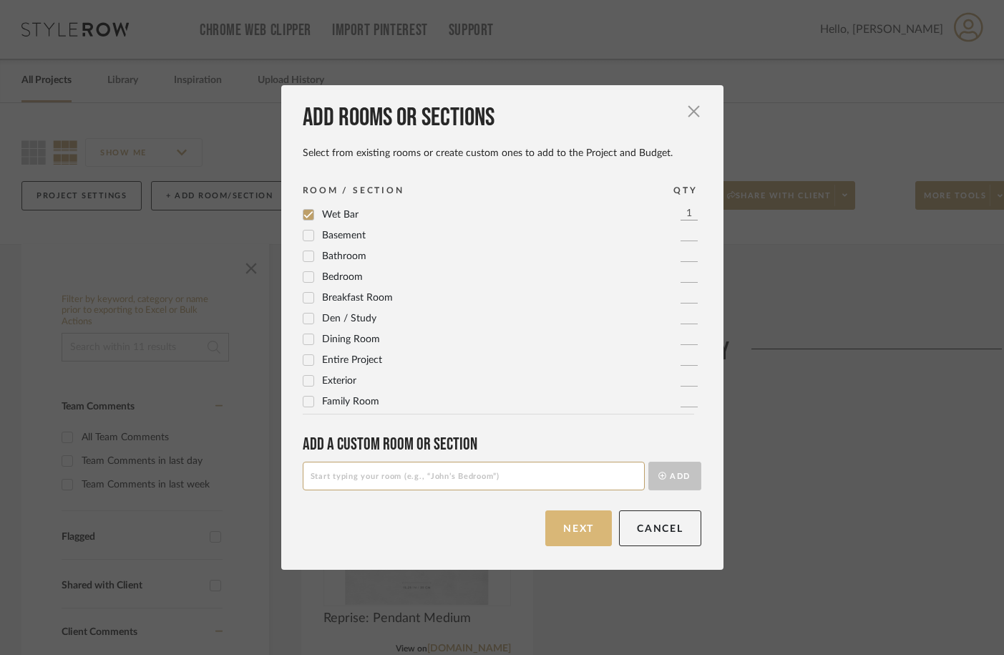
click at [570, 532] on button "Next" at bounding box center [578, 528] width 67 height 36
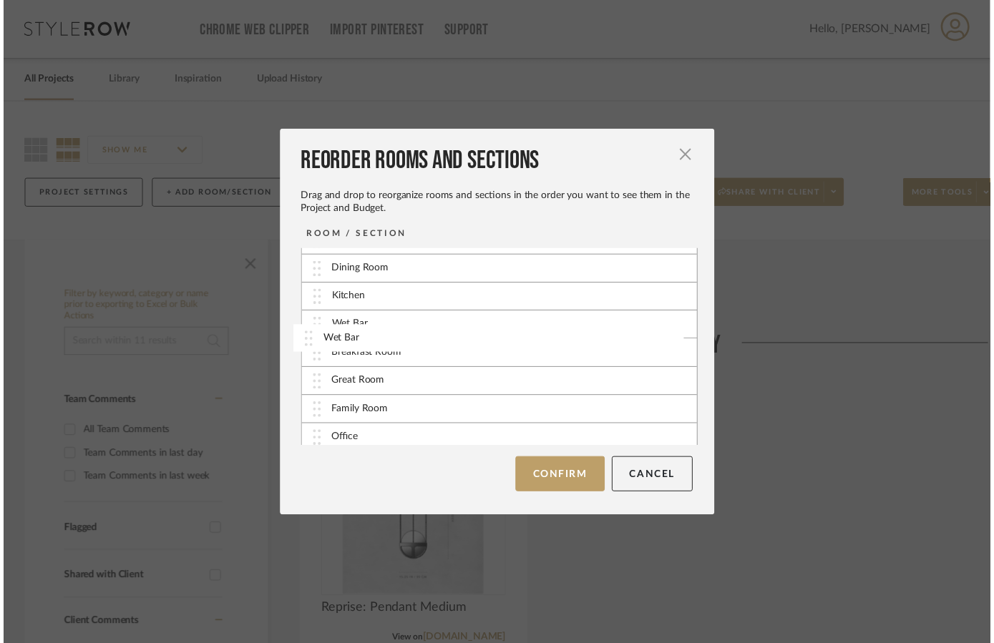
scroll to position [16, 0]
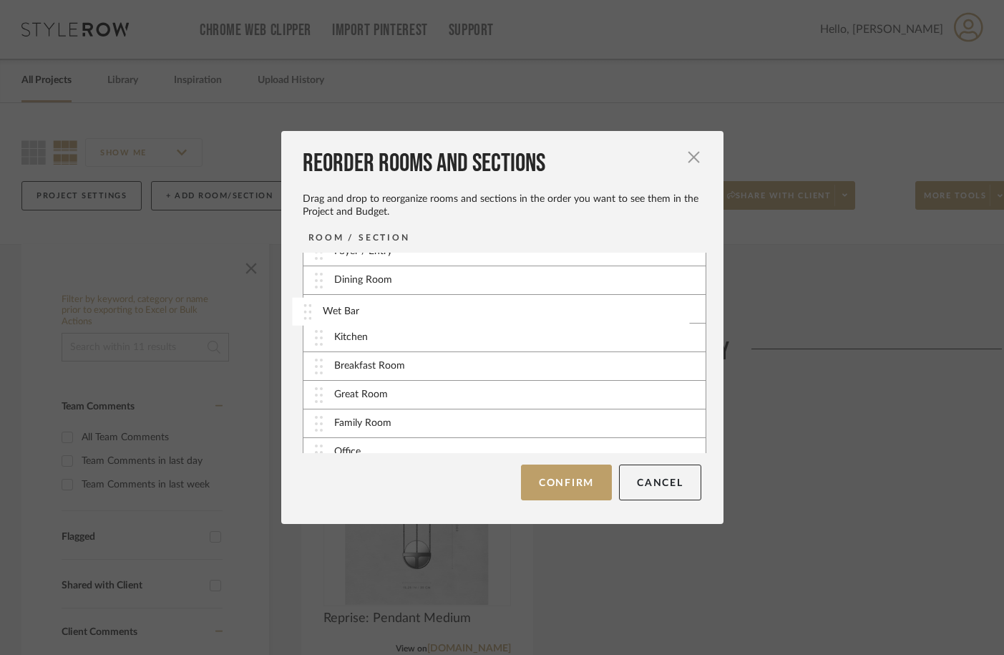
drag, startPoint x: 322, startPoint y: 435, endPoint x: 318, endPoint y: 306, distance: 129.6
click at [550, 484] on button "Confirm" at bounding box center [566, 482] width 91 height 36
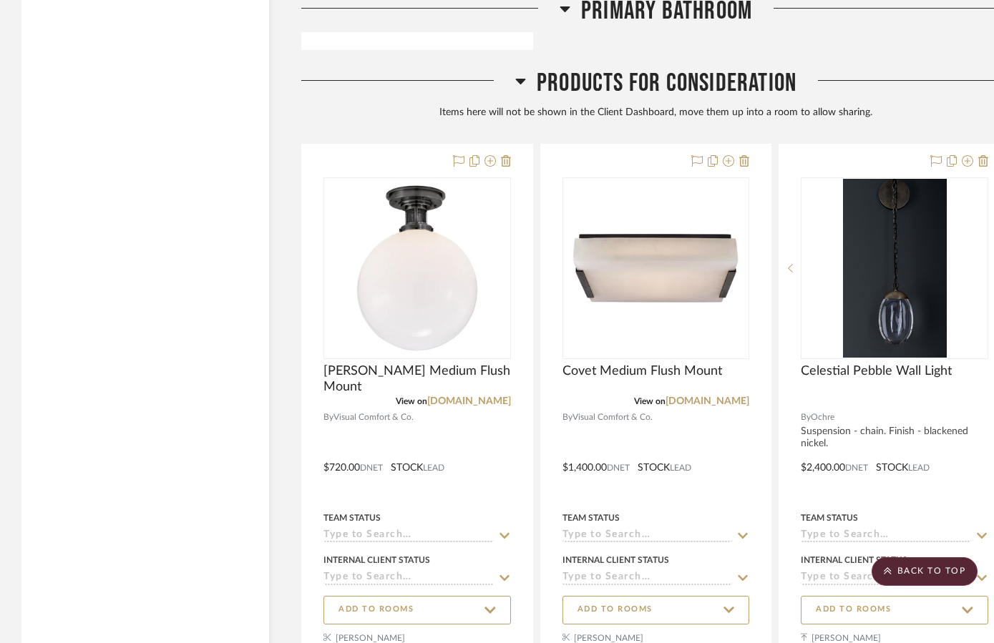
scroll to position [5425, 0]
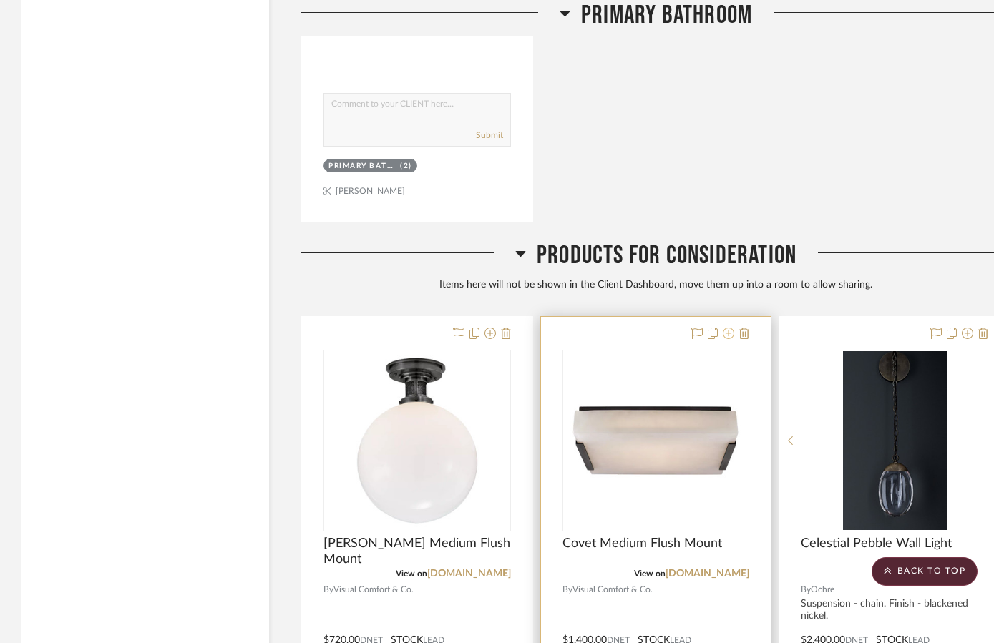
click at [726, 330] on icon at bounding box center [728, 333] width 11 height 11
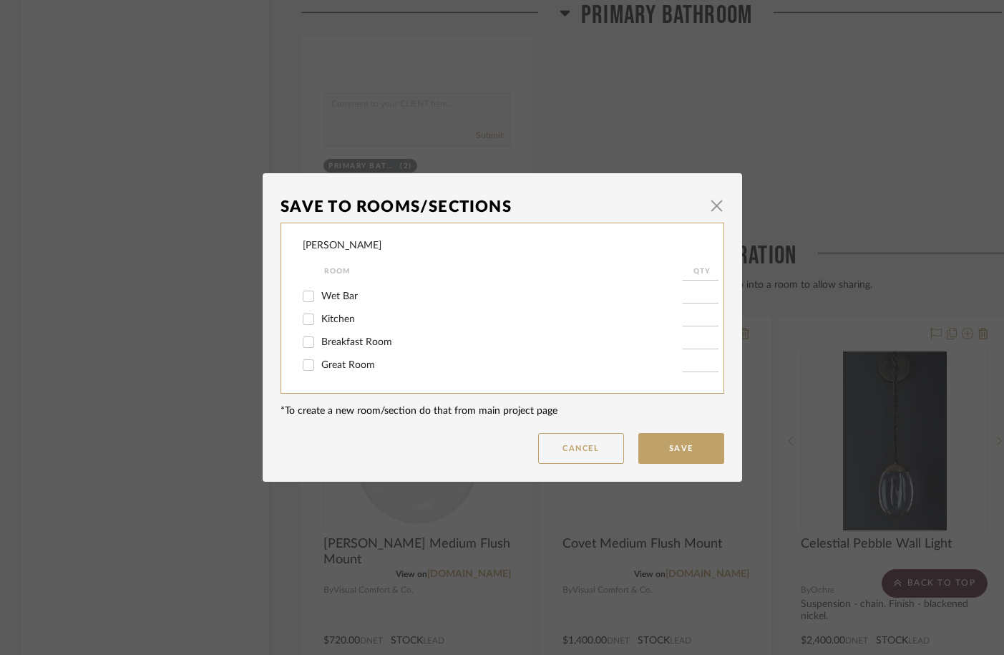
scroll to position [45, 0]
click at [344, 302] on div "Wet Bar" at bounding box center [493, 292] width 380 height 23
click at [341, 297] on span "Wet Bar" at bounding box center [339, 292] width 36 height 10
click at [320, 298] on input "Wet Bar" at bounding box center [308, 292] width 23 height 23
checkbox input "true"
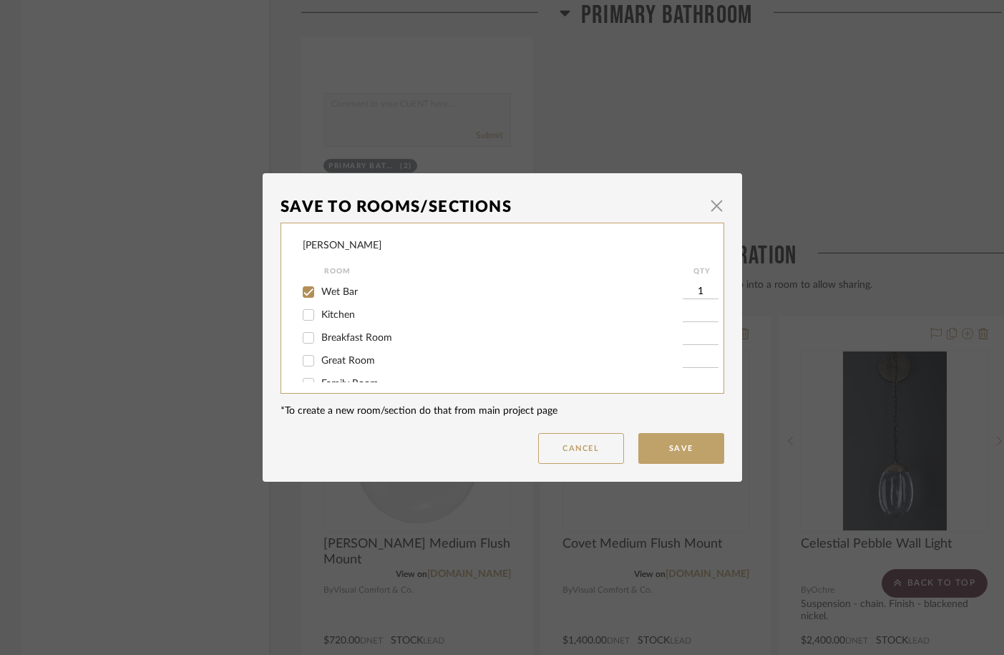
click at [693, 291] on input "1" at bounding box center [701, 292] width 36 height 14
type input "2"
click at [669, 458] on button "Save" at bounding box center [681, 448] width 86 height 31
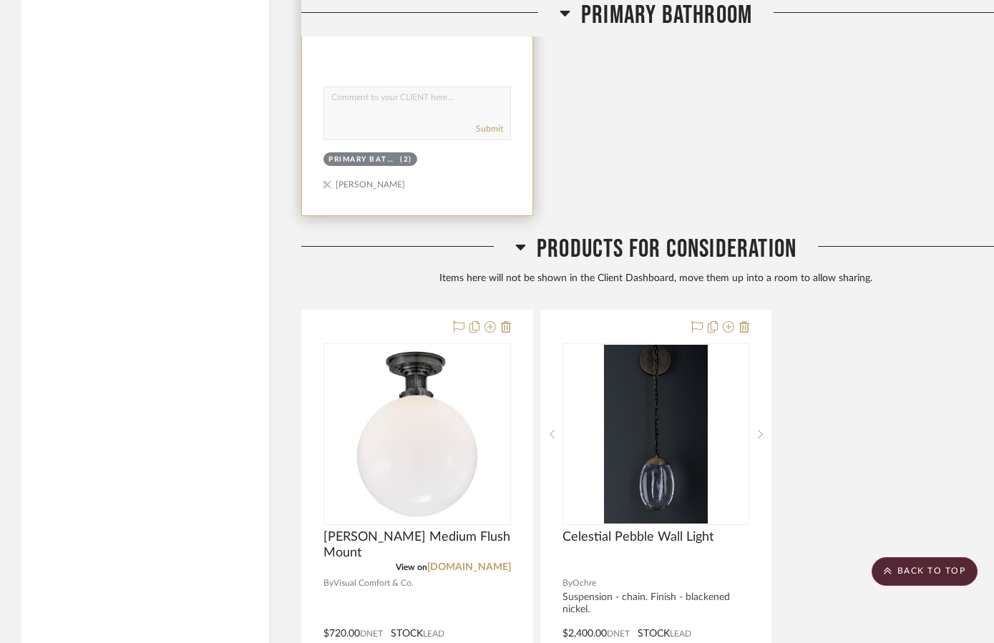
scroll to position [6091, 0]
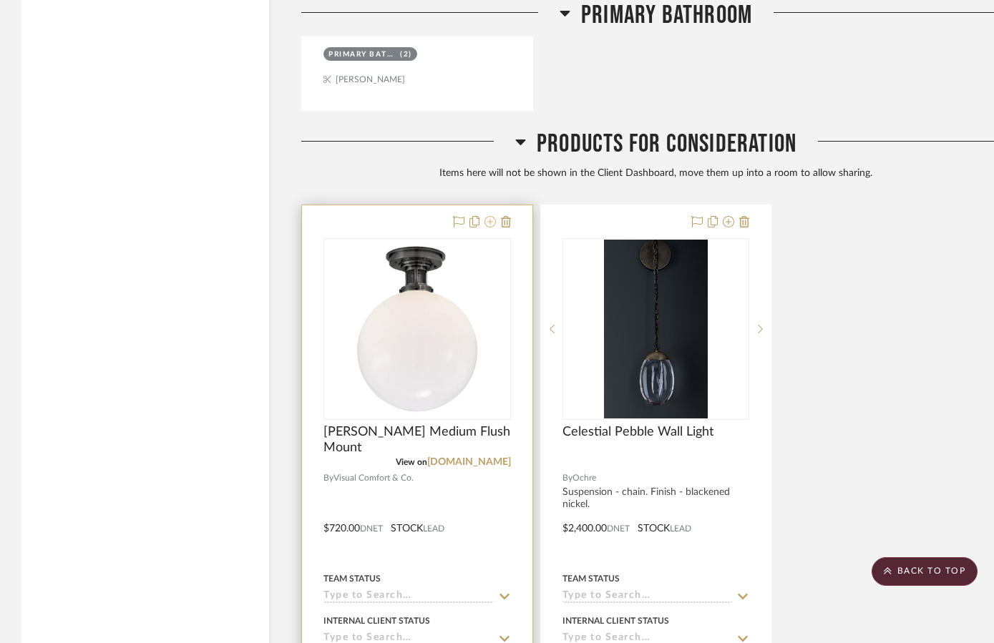
click at [489, 217] on icon at bounding box center [489, 221] width 11 height 11
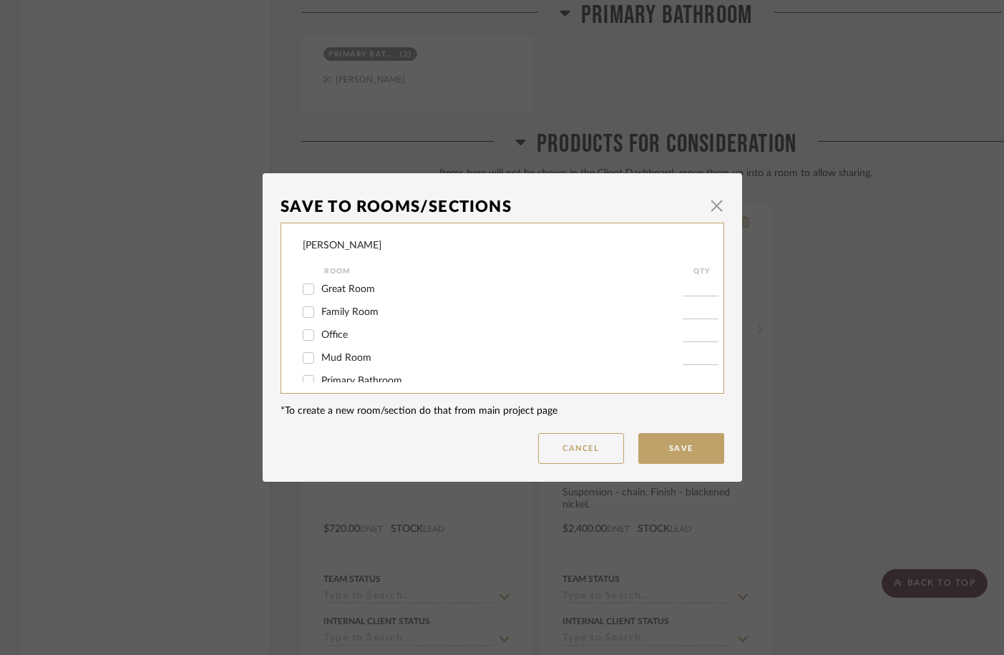
scroll to position [0, 0]
click at [344, 340] on span "Wet Bar" at bounding box center [339, 337] width 36 height 10
click at [320, 340] on input "Wet Bar" at bounding box center [308, 337] width 23 height 23
checkbox input "true"
drag, startPoint x: 700, startPoint y: 338, endPoint x: 672, endPoint y: 338, distance: 27.9
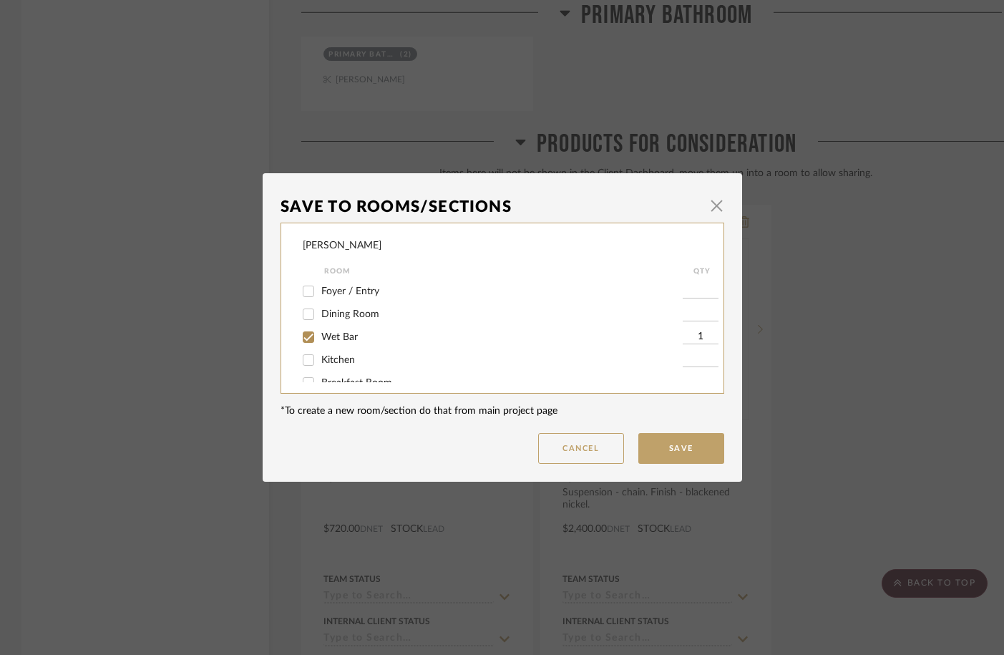
click at [683, 338] on input "1" at bounding box center [701, 337] width 36 height 14
type input "2"
click at [675, 445] on button "Save" at bounding box center [681, 448] width 86 height 31
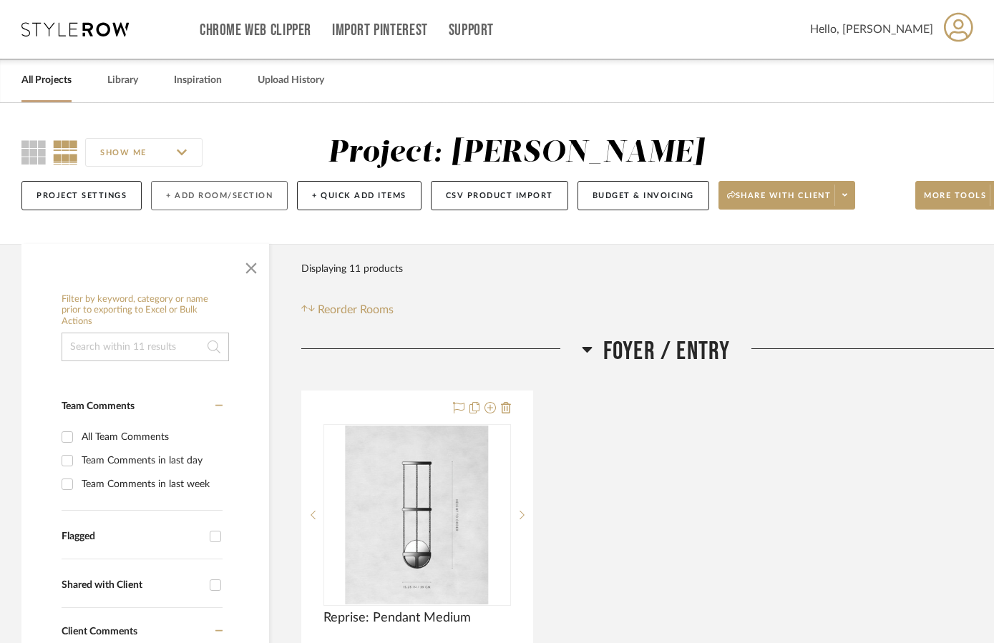
click at [206, 196] on button "+ Add Room/Section" at bounding box center [219, 195] width 137 height 29
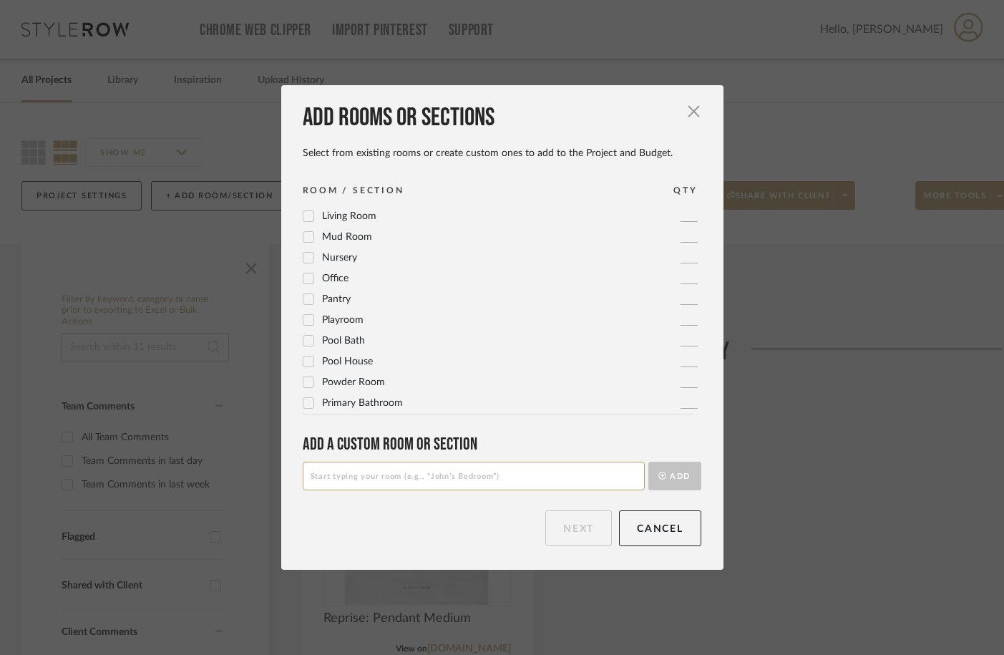
scroll to position [435, 0]
click at [355, 386] on span "Powder Room" at bounding box center [353, 381] width 63 height 10
click at [581, 527] on button "Next" at bounding box center [578, 528] width 67 height 36
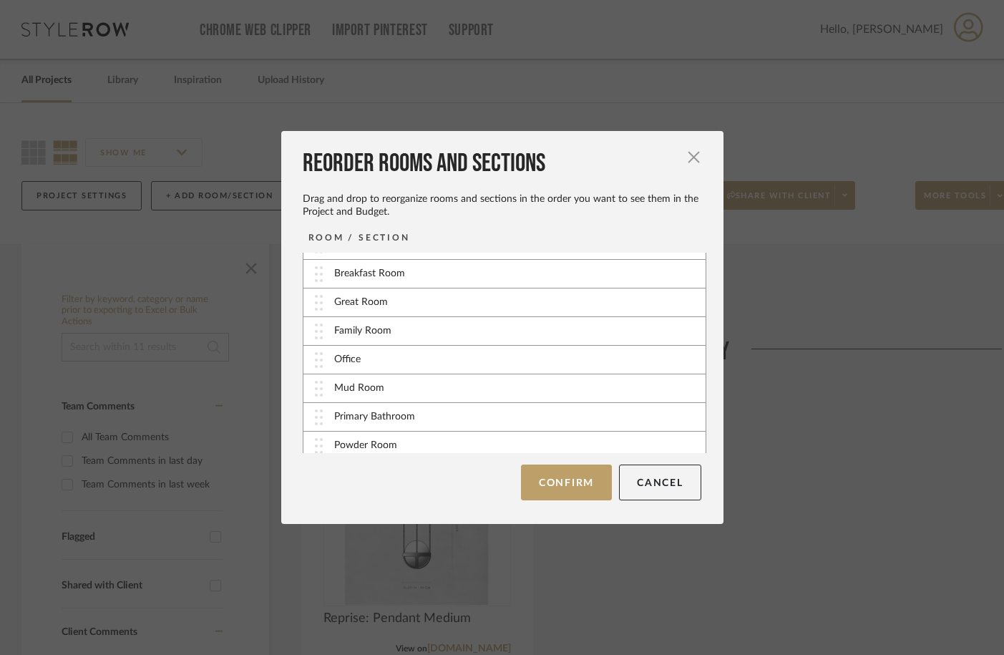
scroll to position [115, 0]
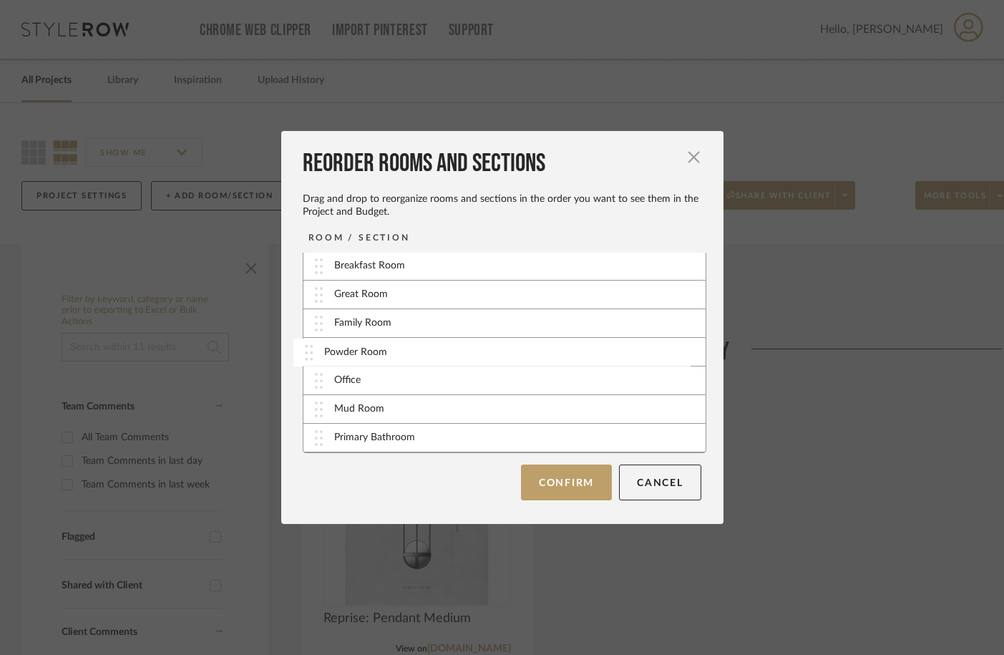
drag, startPoint x: 360, startPoint y: 442, endPoint x: 355, endPoint y: 354, distance: 87.5
click at [587, 487] on button "Confirm" at bounding box center [566, 482] width 91 height 36
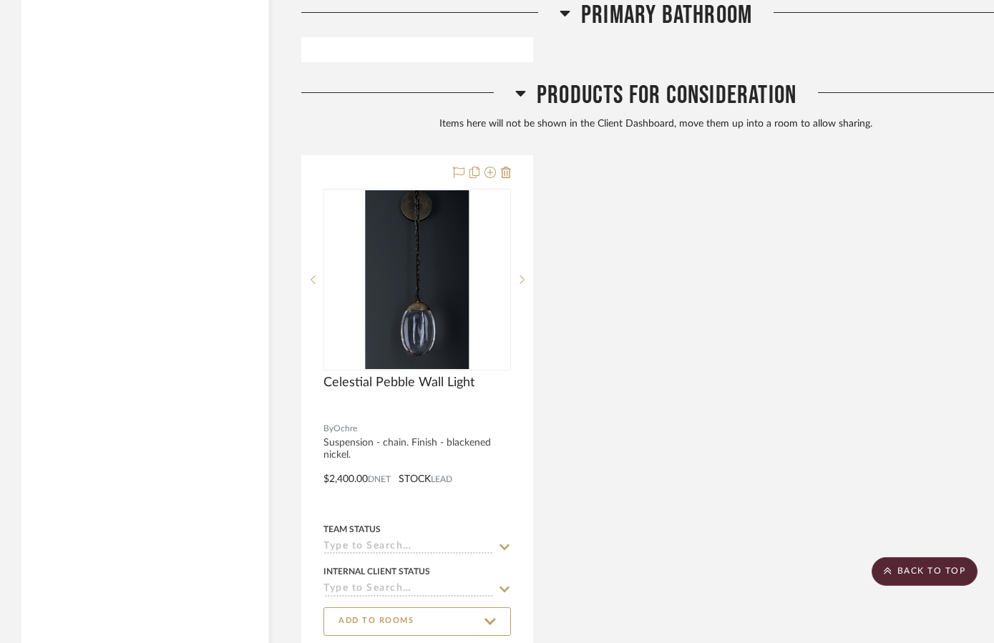
scroll to position [6293, 0]
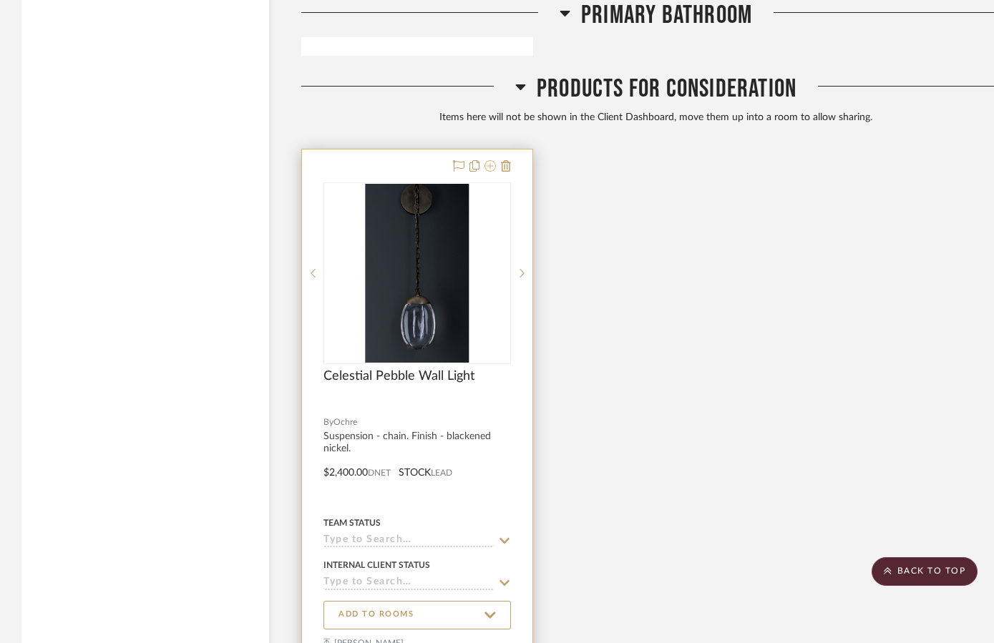
click at [495, 160] on icon at bounding box center [489, 165] width 11 height 11
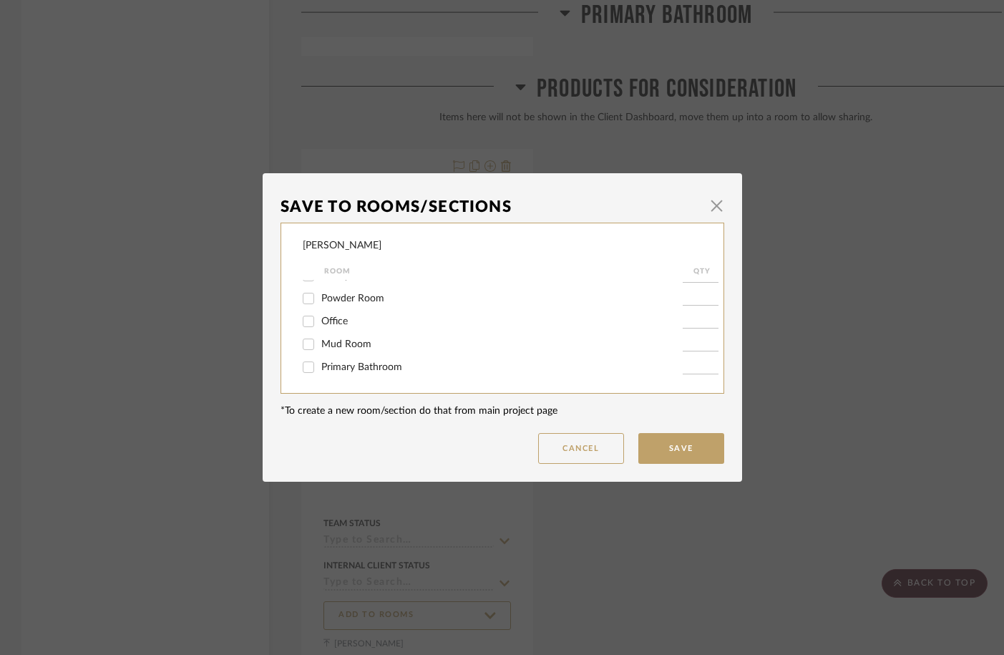
scroll to position [155, 0]
click at [358, 301] on span "Powder Room" at bounding box center [352, 298] width 63 height 10
click at [320, 301] on input "Powder Room" at bounding box center [308, 298] width 23 height 23
checkbox input "true"
type input "1"
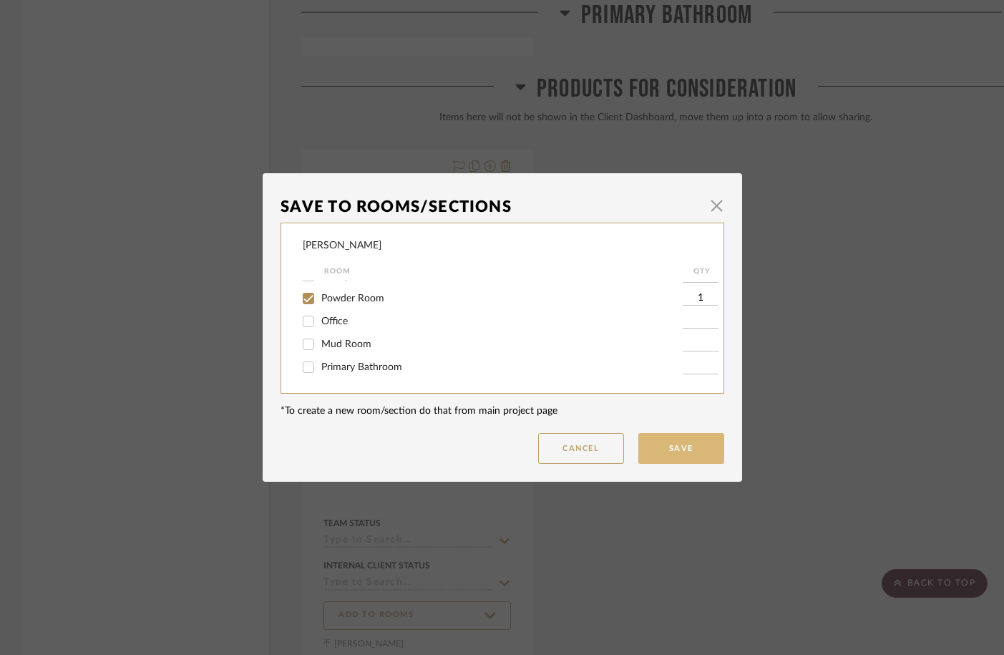
click at [680, 447] on button "Save" at bounding box center [681, 448] width 86 height 31
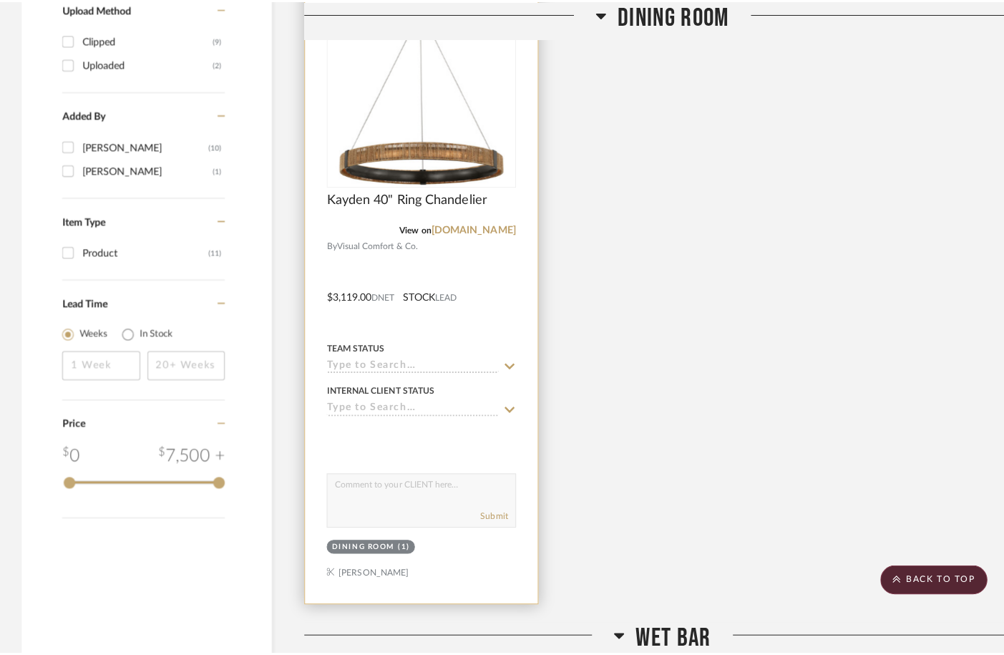
scroll to position [0, 0]
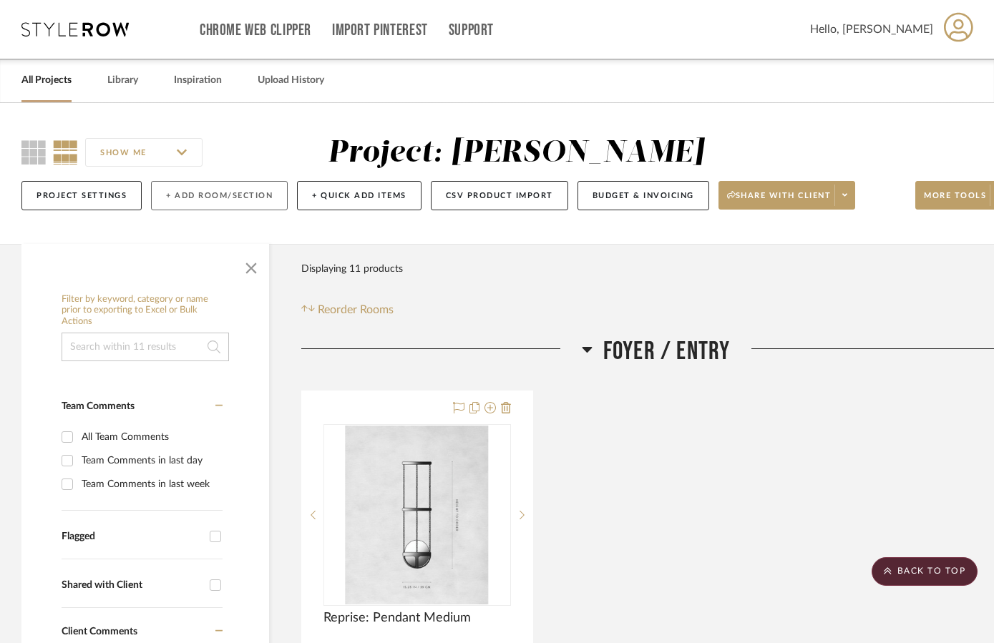
click at [250, 190] on button "+ Add Room/Section" at bounding box center [219, 195] width 137 height 29
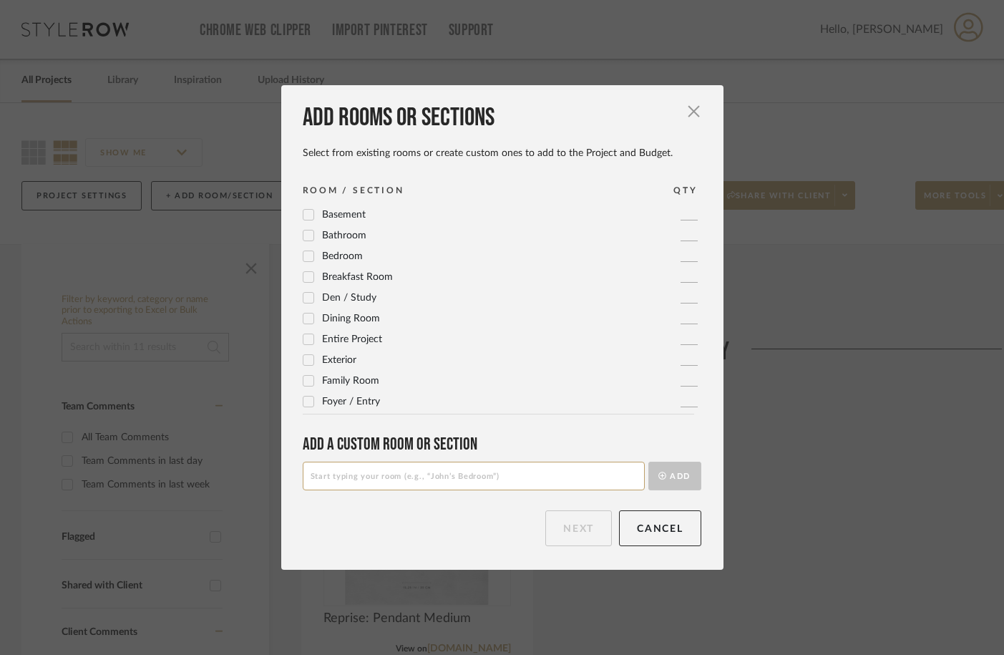
scroll to position [67, 0]
click at [364, 466] on input at bounding box center [474, 476] width 342 height 29
type input "Mud Room Powder Bath"
click at [669, 477] on button "Add" at bounding box center [674, 476] width 53 height 29
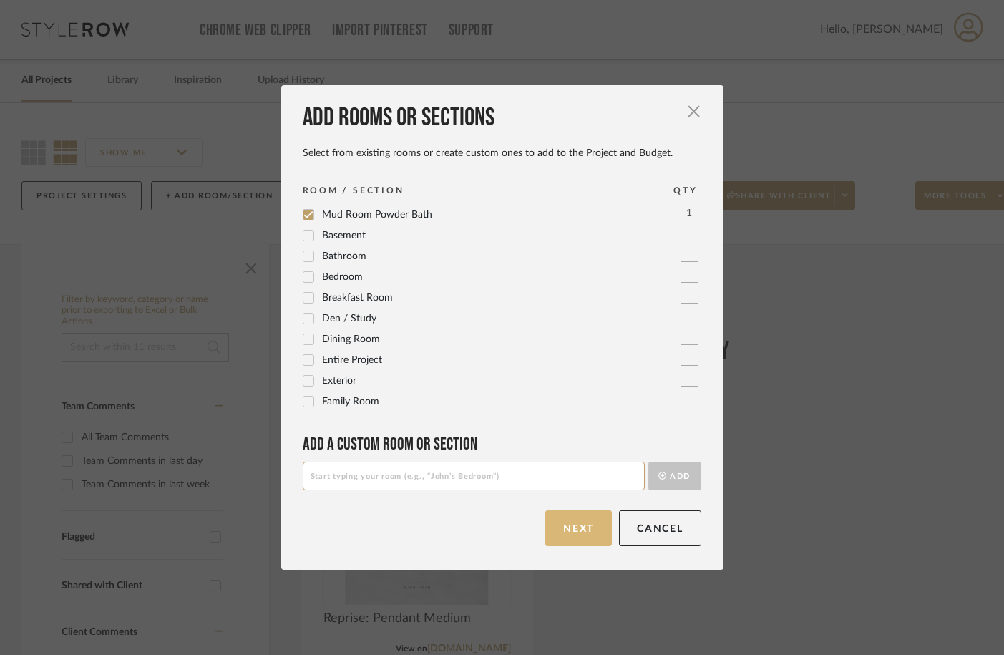
click at [580, 525] on button "Next" at bounding box center [578, 528] width 67 height 36
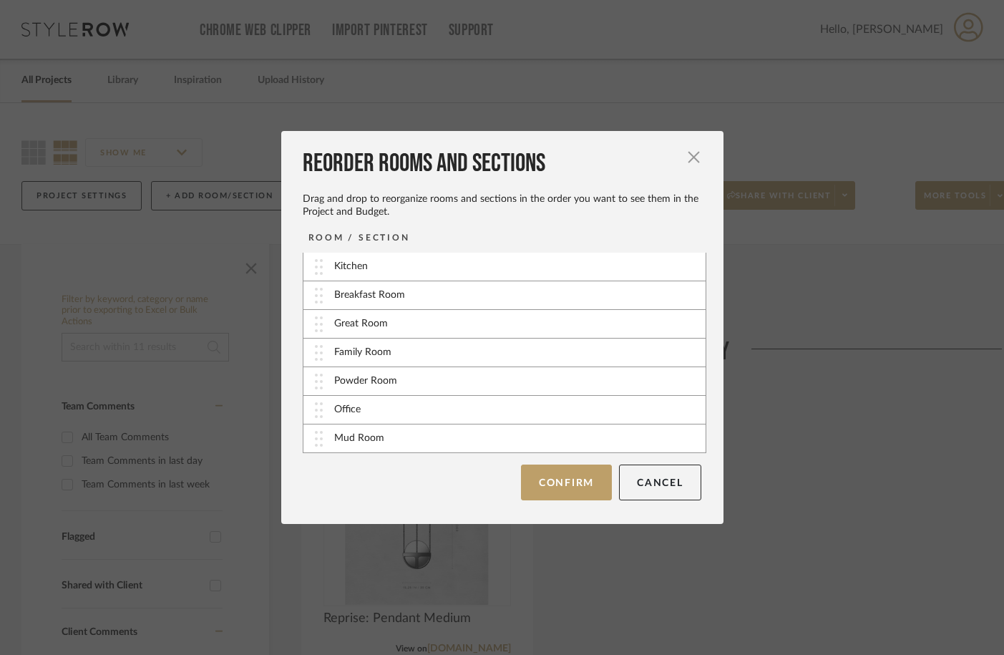
scroll to position [144, 0]
drag, startPoint x: 307, startPoint y: 436, endPoint x: 307, endPoint y: 403, distance: 32.9
click at [532, 482] on button "Confirm" at bounding box center [566, 482] width 91 height 36
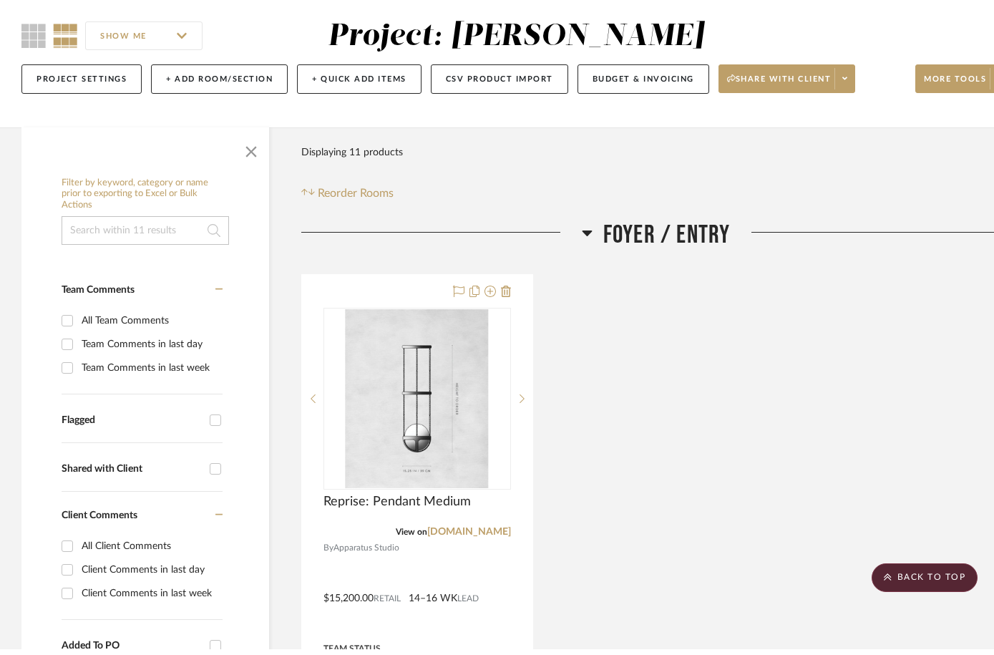
scroll to position [0, 0]
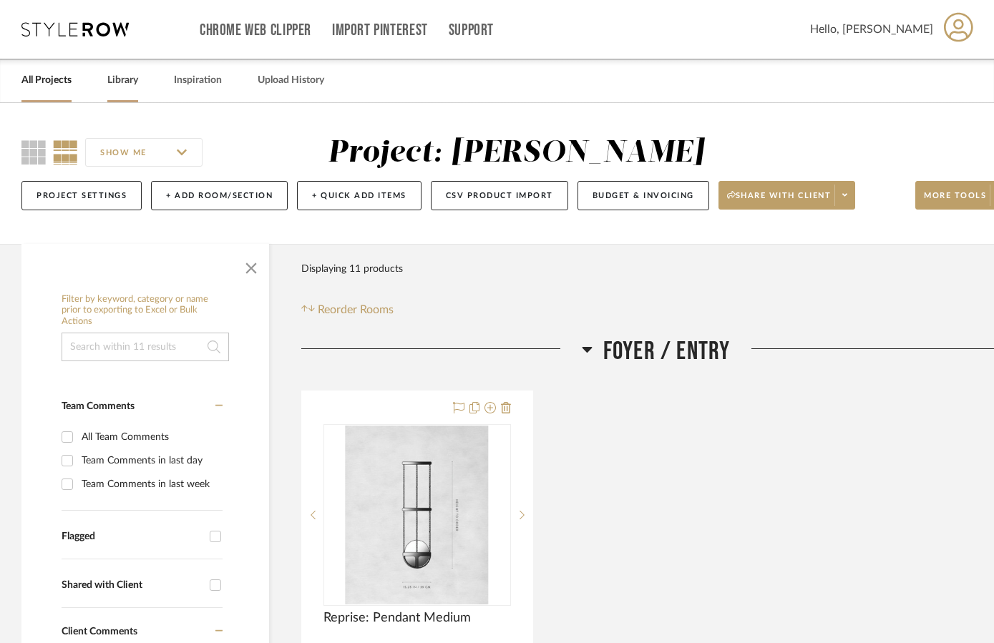
click at [112, 84] on link "Library" at bounding box center [122, 80] width 31 height 19
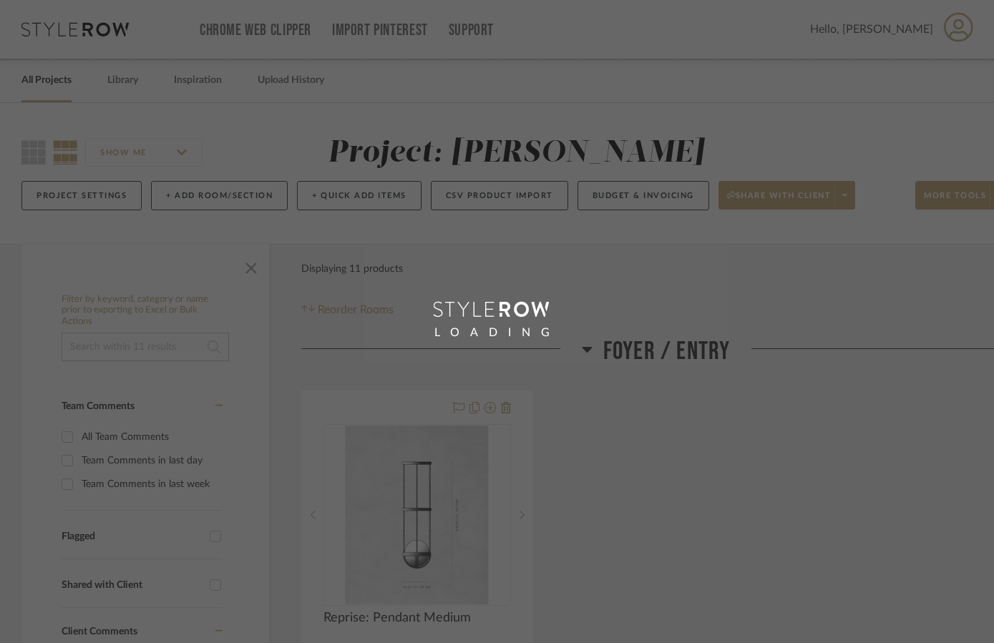
click at [51, 79] on div "LOADING" at bounding box center [497, 321] width 994 height 643
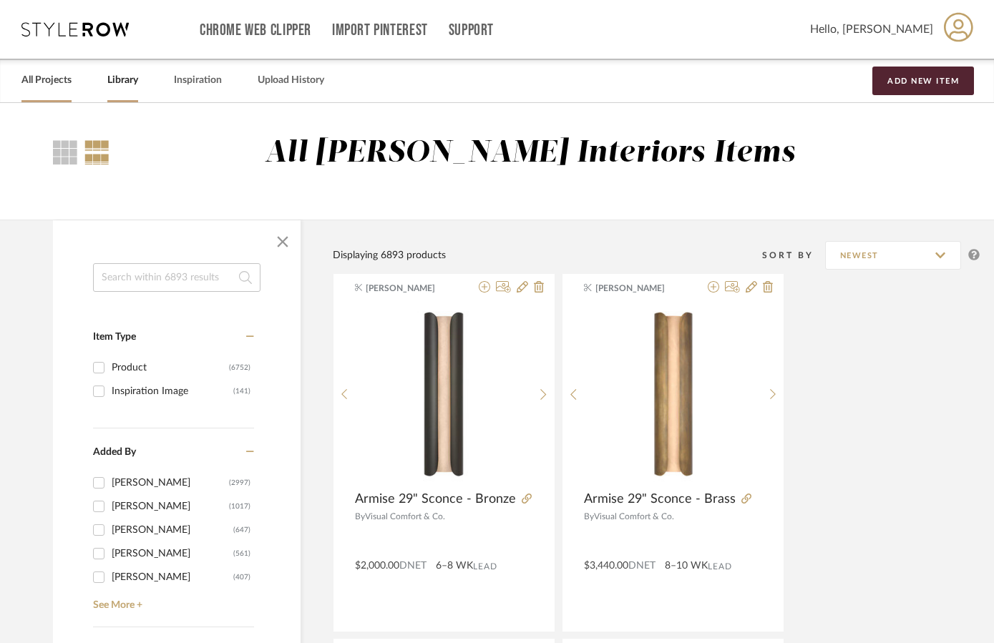
click at [54, 87] on link "All Projects" at bounding box center [46, 80] width 50 height 19
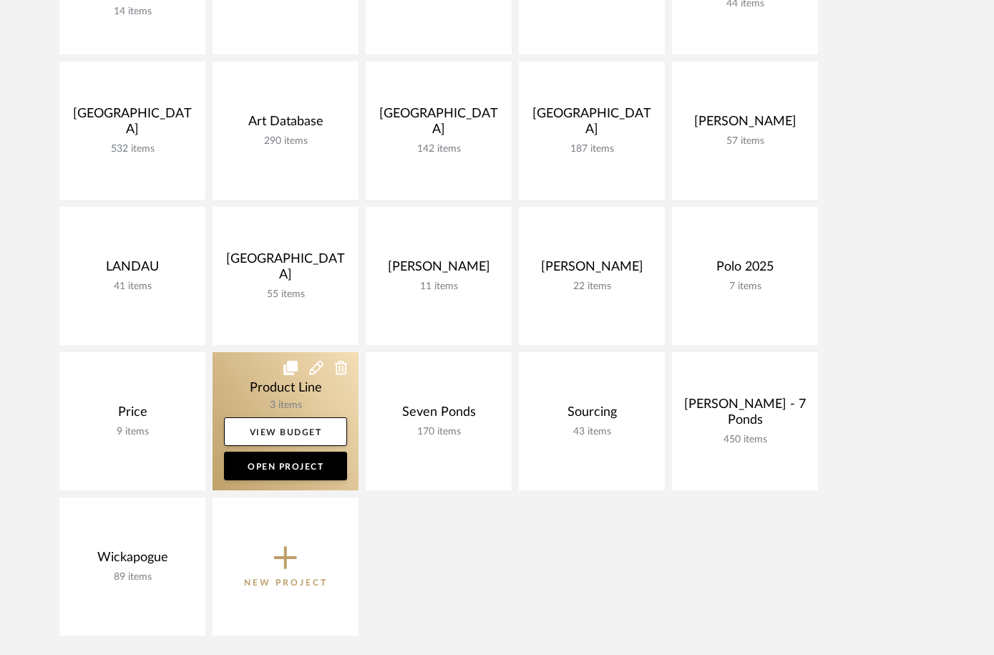
scroll to position [439, 0]
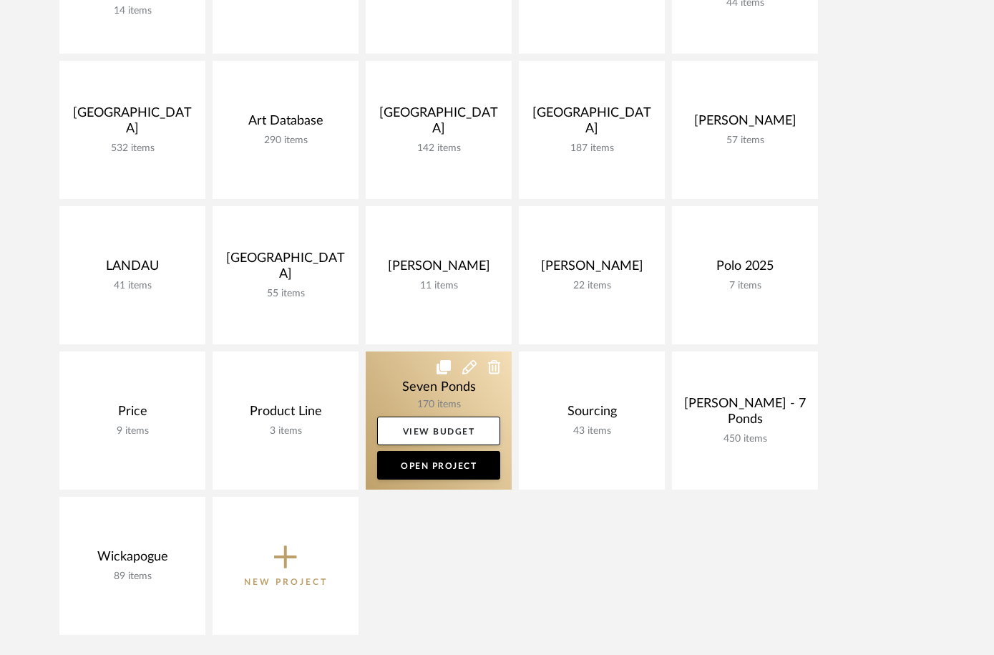
click at [404, 379] on link at bounding box center [439, 420] width 146 height 138
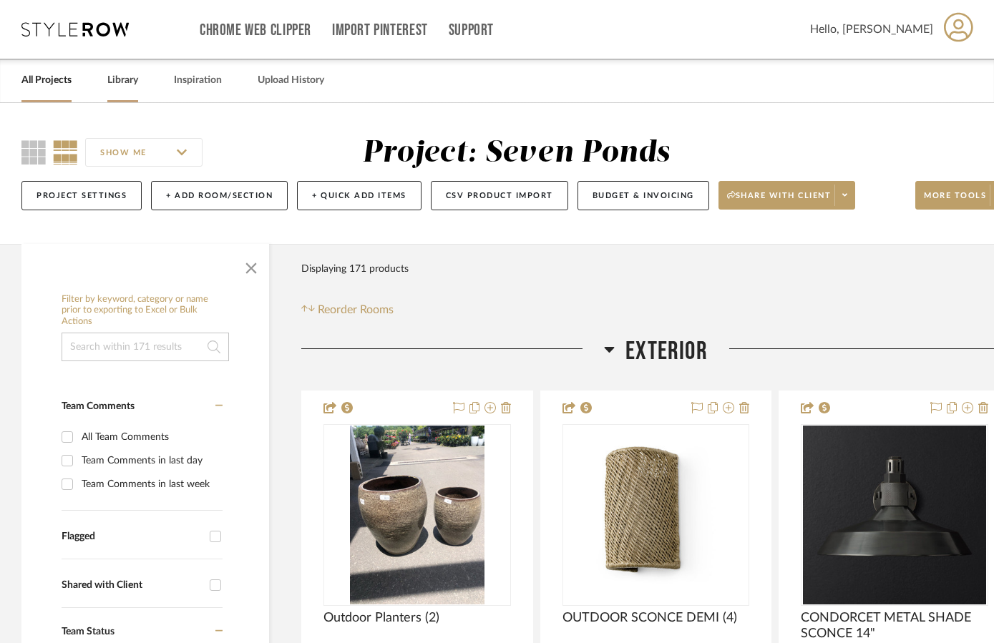
click at [127, 80] on link "Library" at bounding box center [122, 80] width 31 height 19
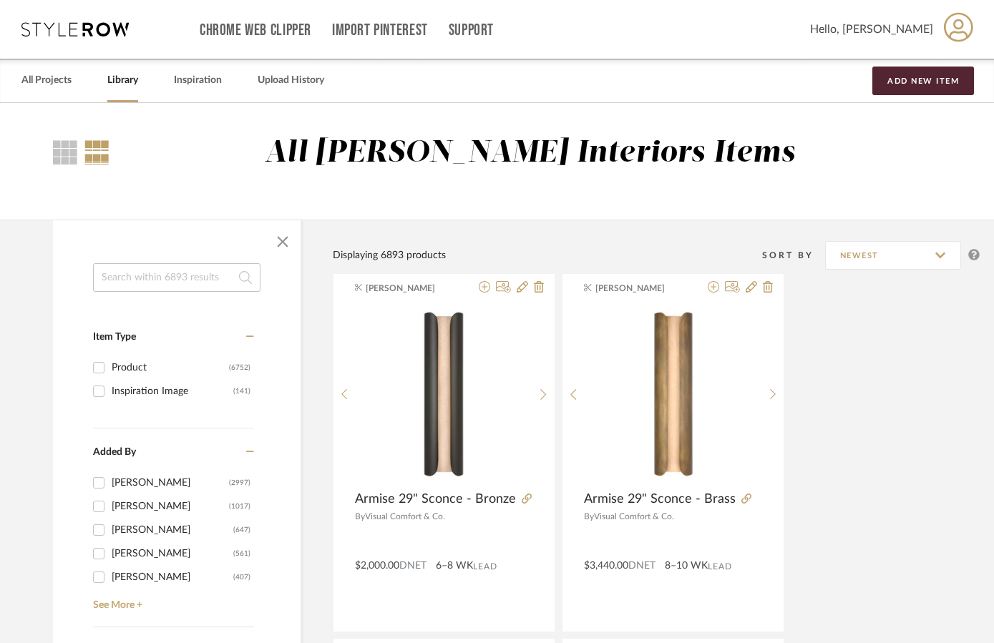
click at [166, 273] on input at bounding box center [176, 277] width 167 height 29
type input "ceva"
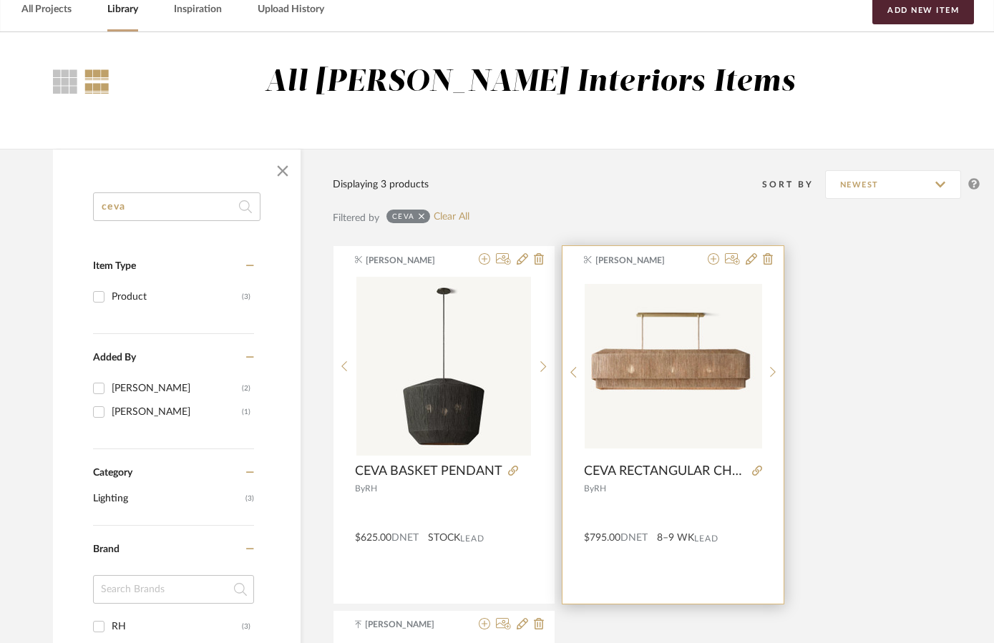
scroll to position [90, 0]
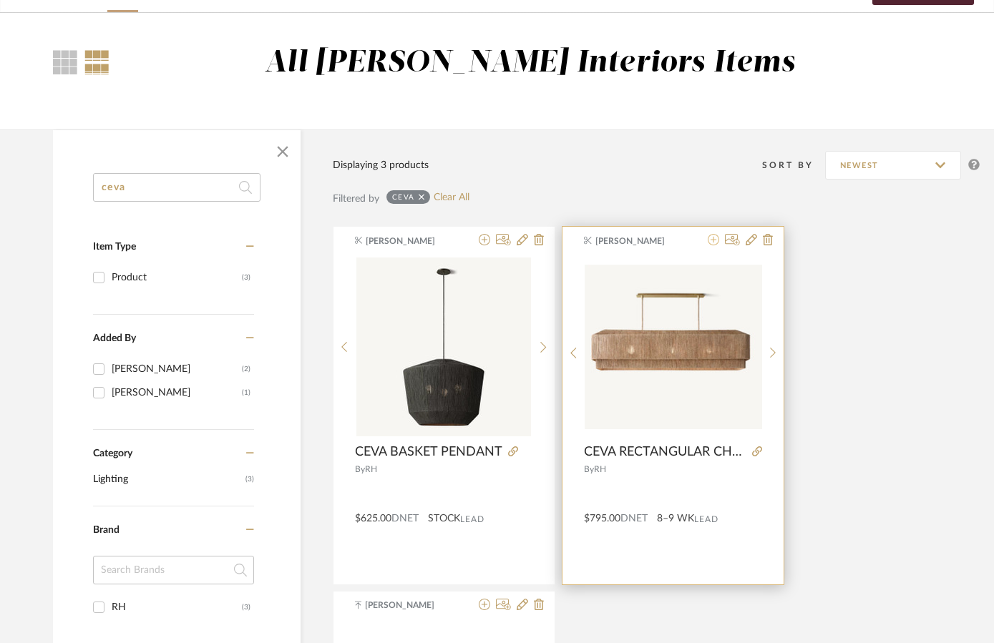
click at [717, 241] on icon at bounding box center [713, 239] width 11 height 11
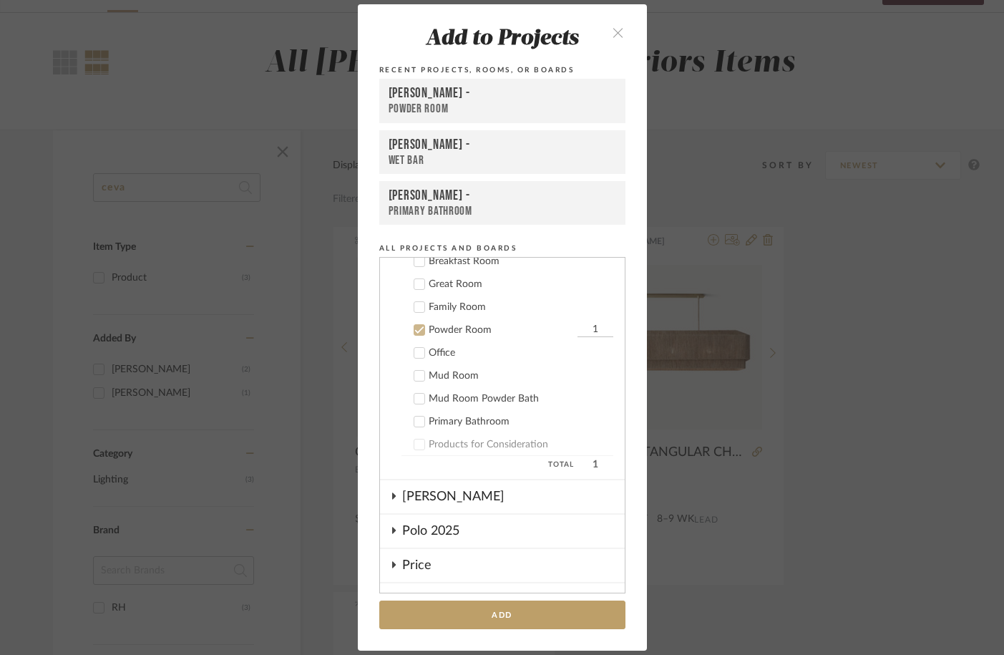
scroll to position [505, 0]
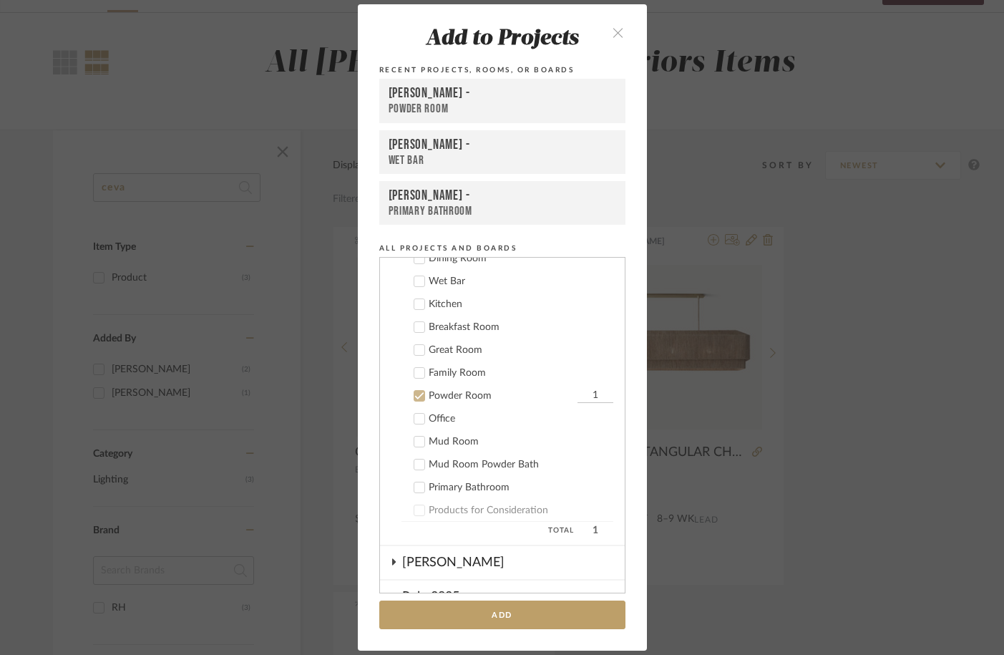
click at [461, 394] on div "Powder Room" at bounding box center [501, 396] width 145 height 12
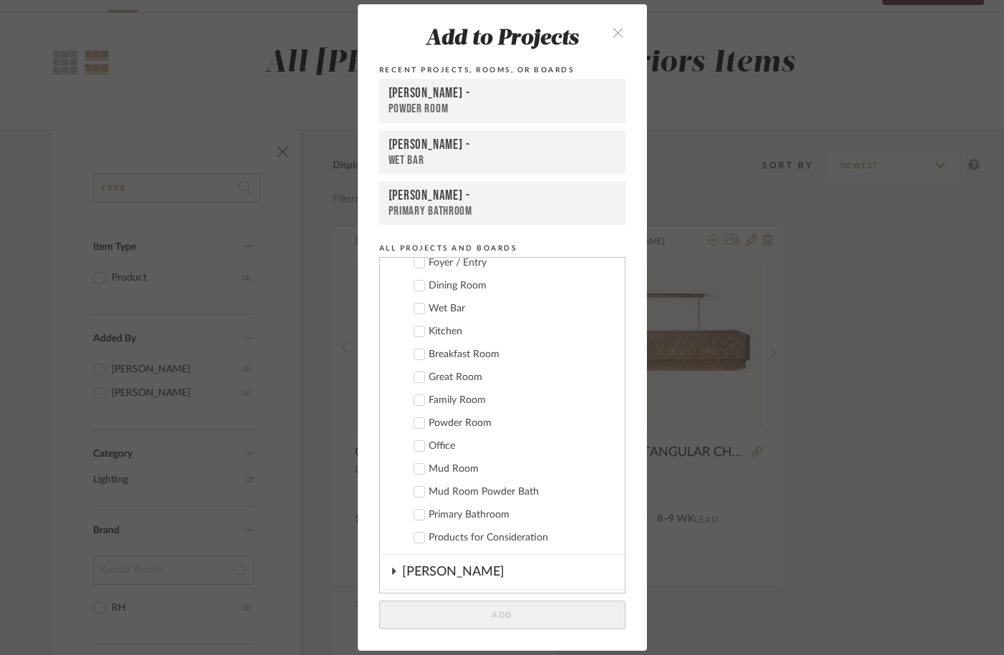
click at [462, 354] on div "Breakfast Room" at bounding box center [521, 355] width 185 height 12
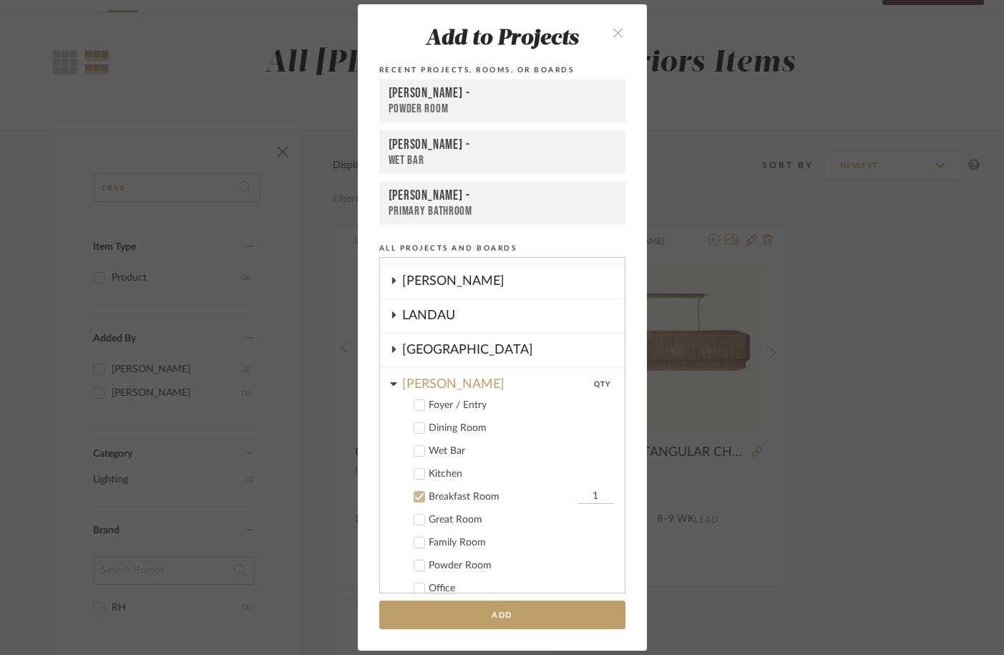
scroll to position [308, 0]
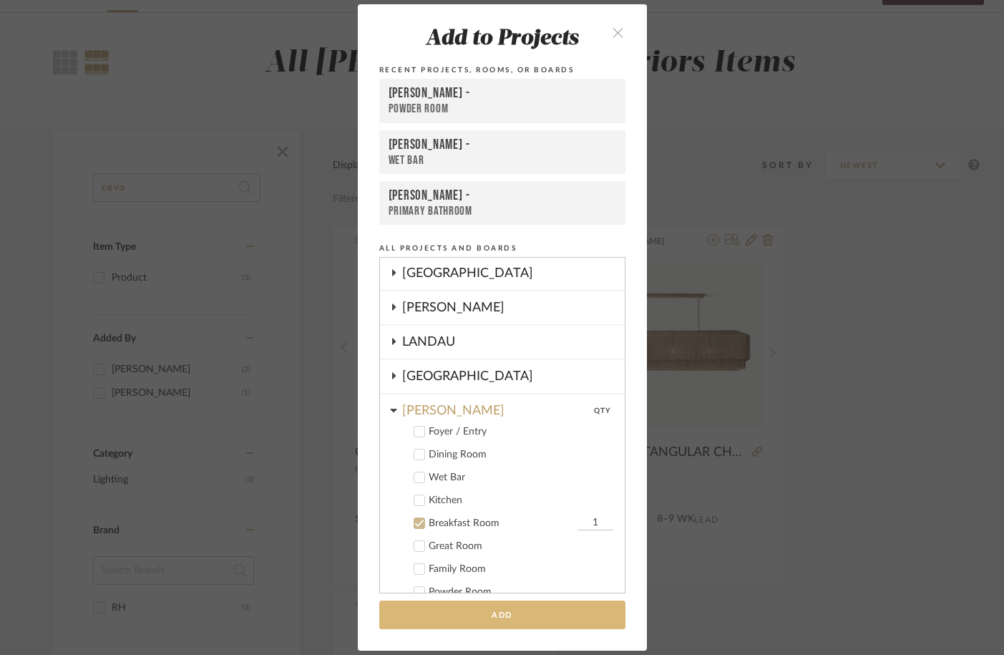
click at [447, 613] on button "Add" at bounding box center [502, 614] width 246 height 29
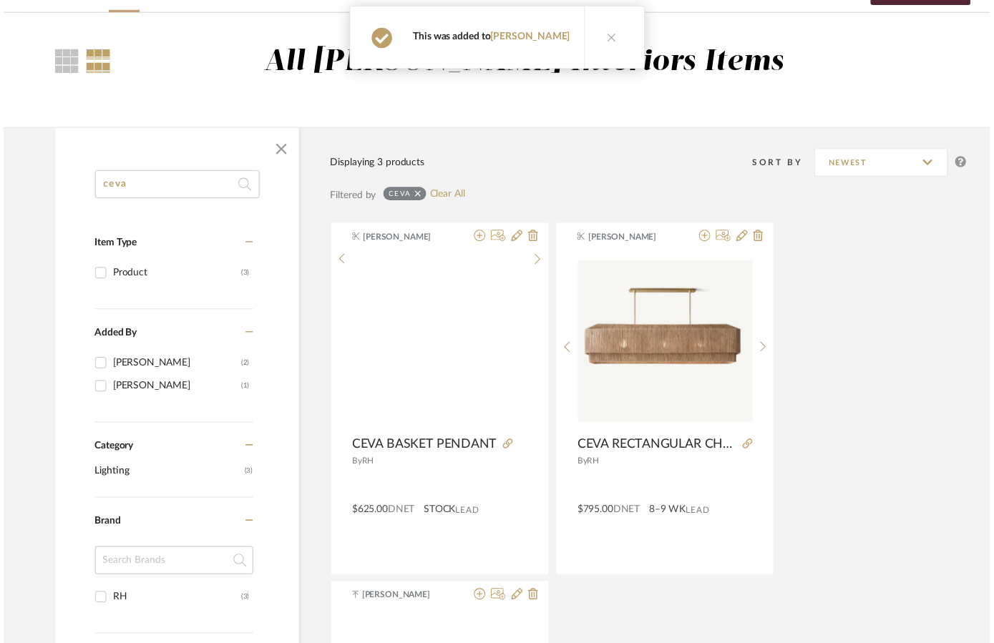
scroll to position [90, 0]
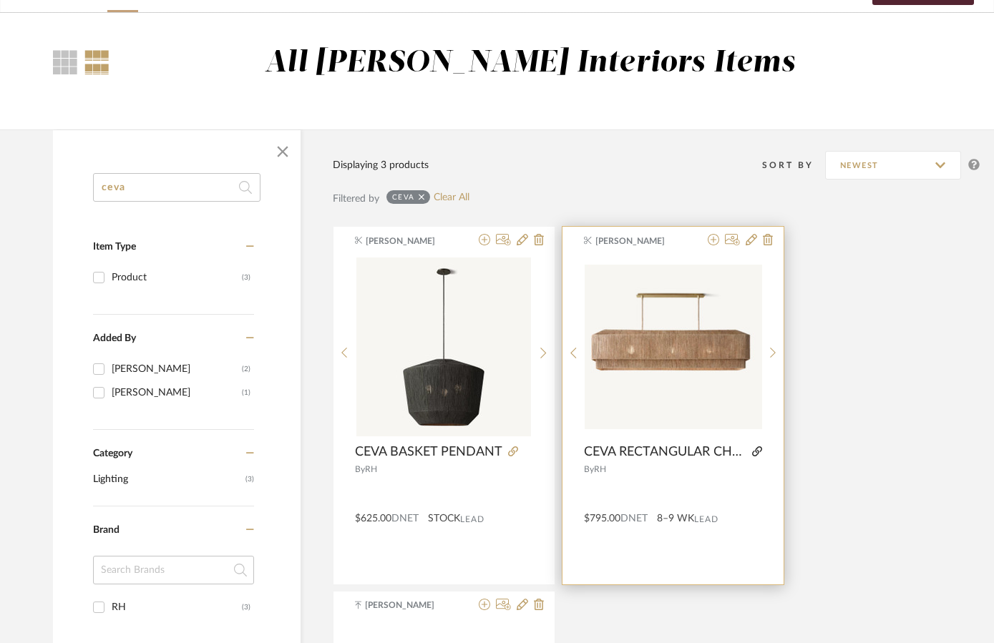
click at [760, 455] on icon at bounding box center [757, 452] width 10 height 10
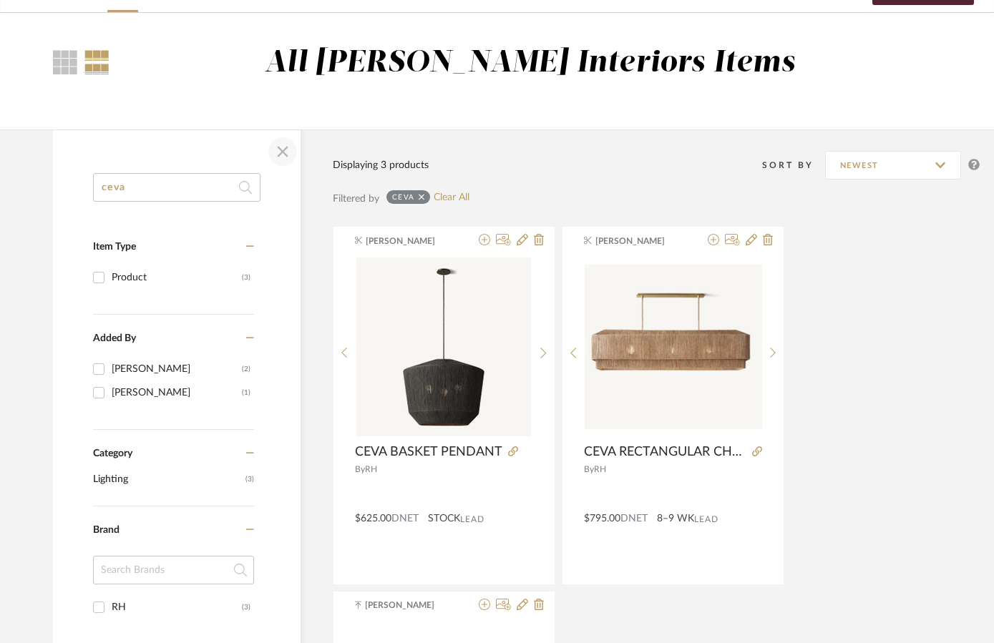
click at [286, 145] on span "button" at bounding box center [283, 152] width 34 height 34
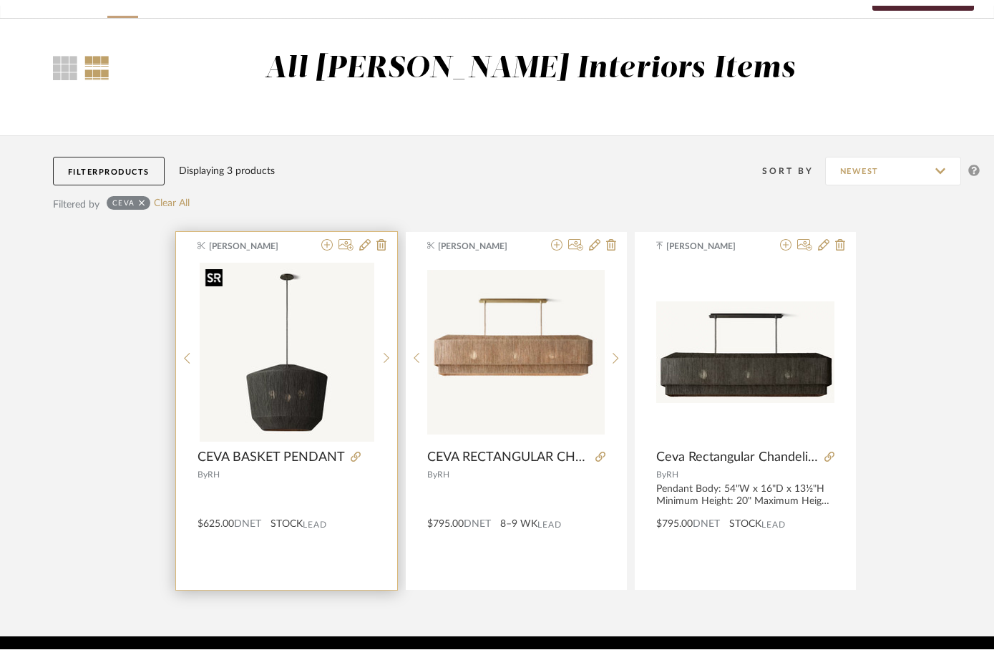
scroll to position [0, 0]
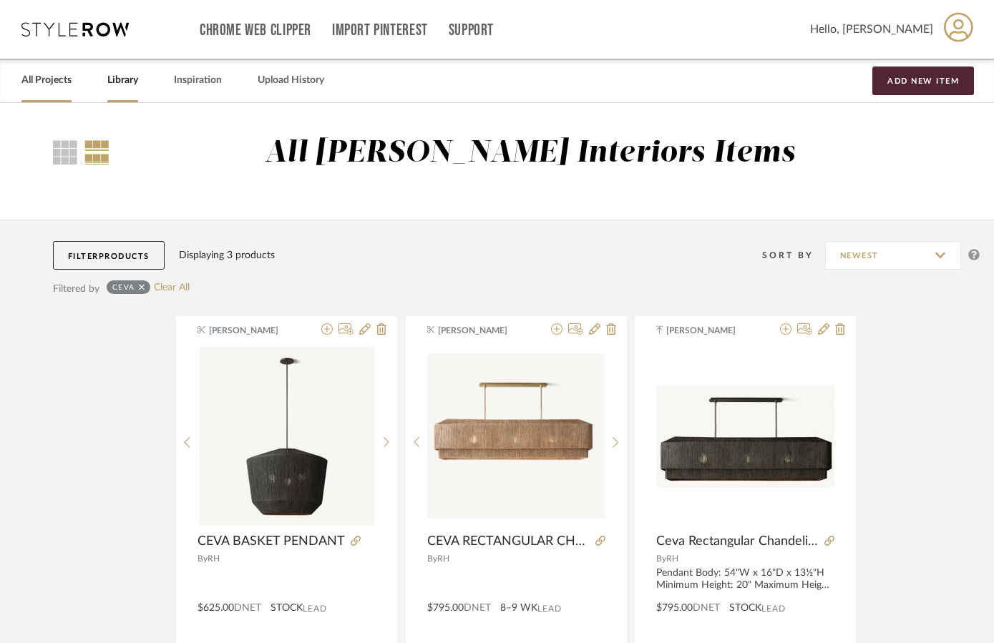
click at [62, 77] on link "All Projects" at bounding box center [46, 80] width 50 height 19
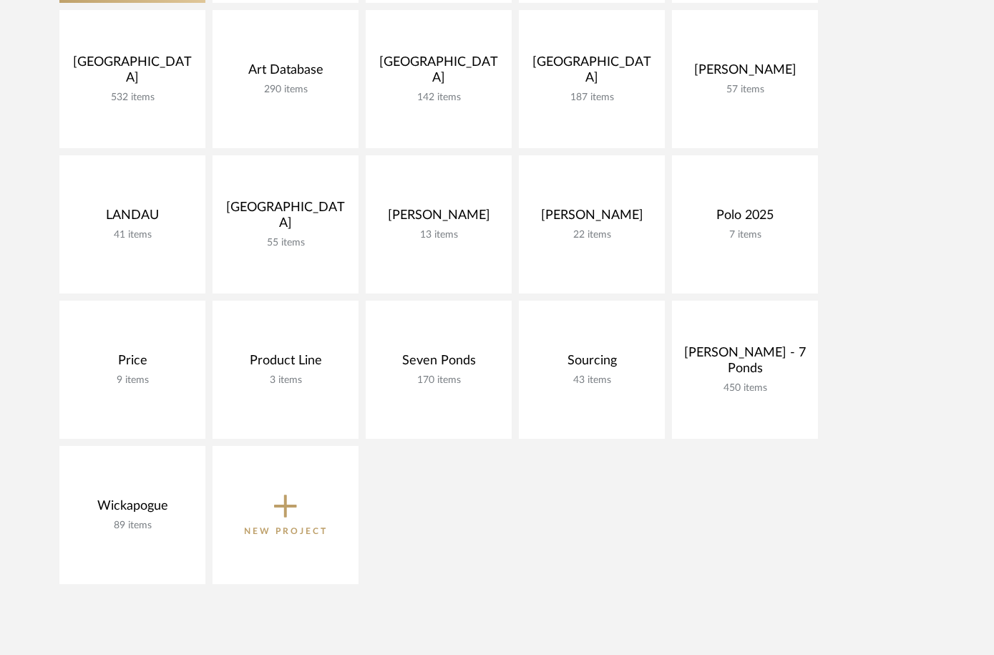
scroll to position [566, 0]
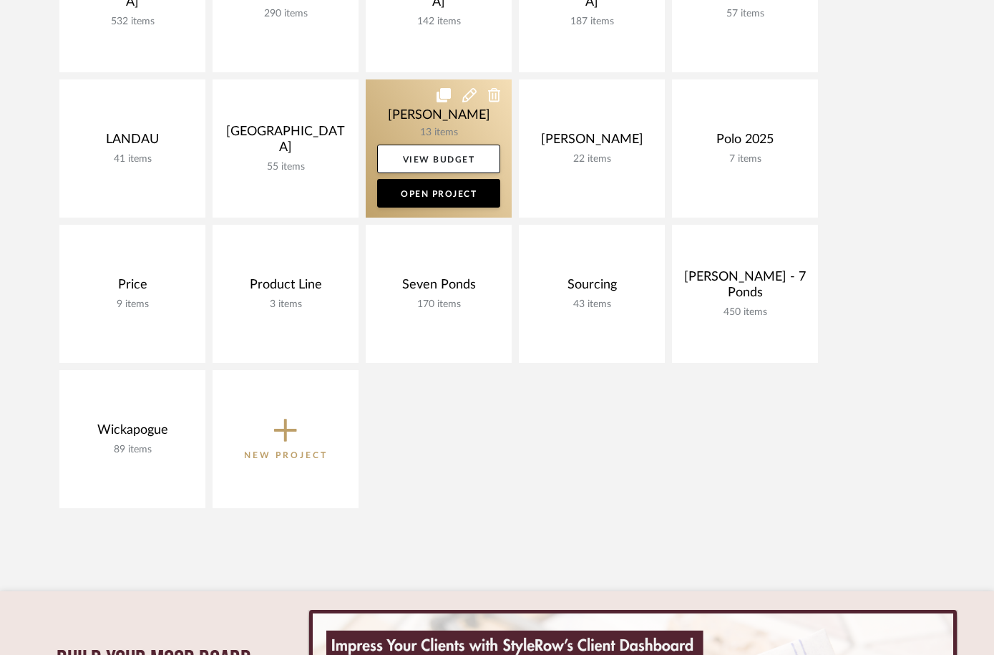
click at [408, 119] on link at bounding box center [439, 148] width 146 height 138
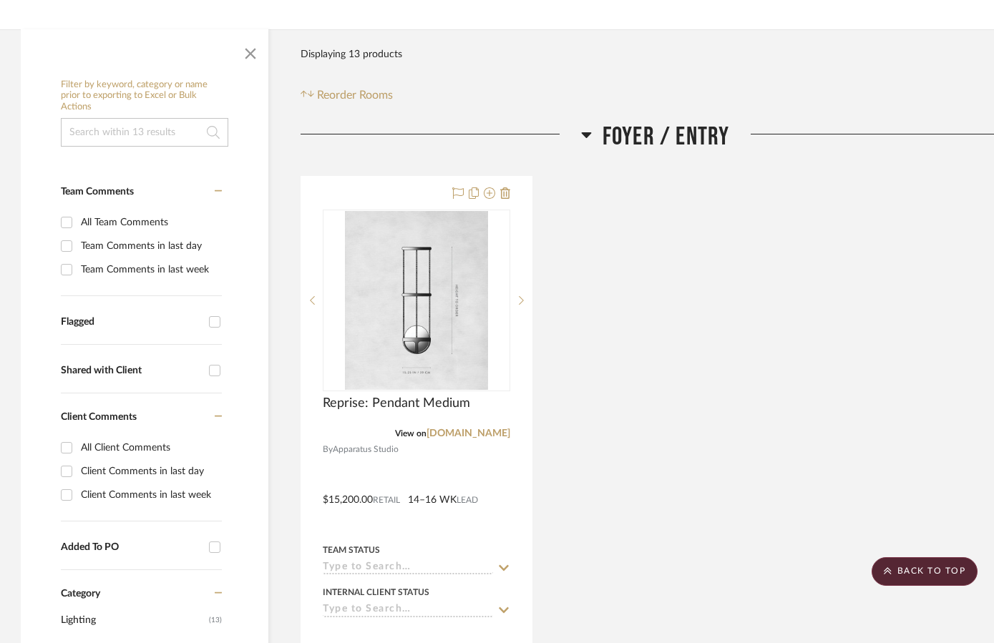
scroll to position [0, 1]
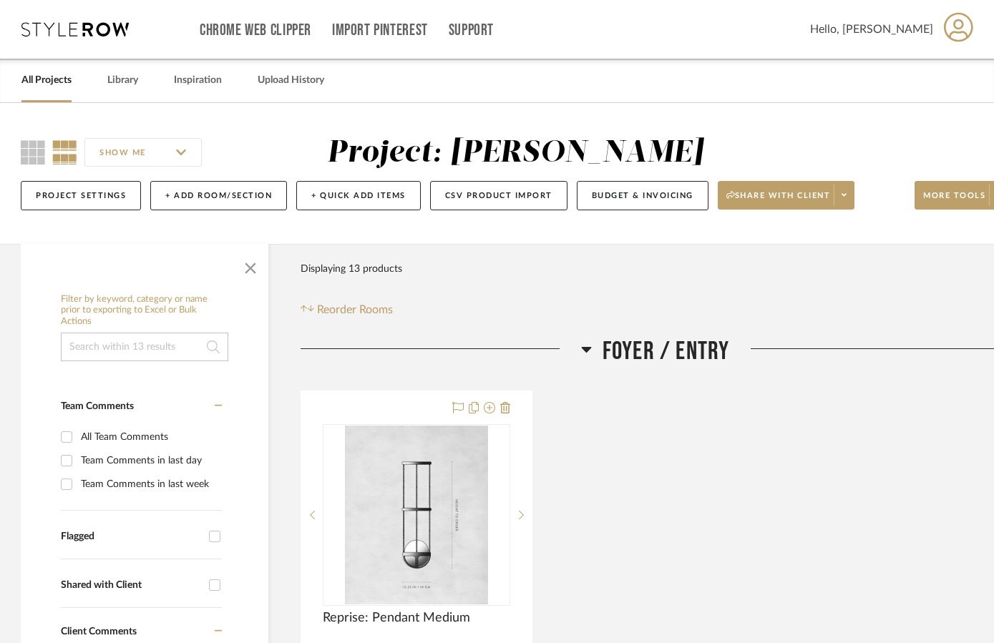
click at [63, 80] on link "All Projects" at bounding box center [46, 80] width 50 height 19
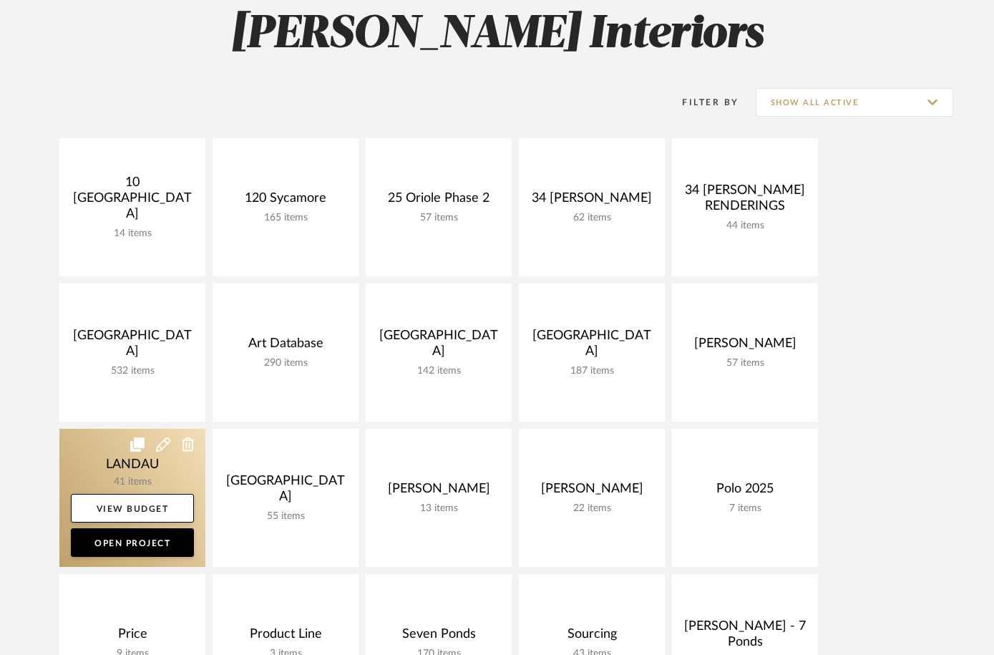
scroll to position [215, 0]
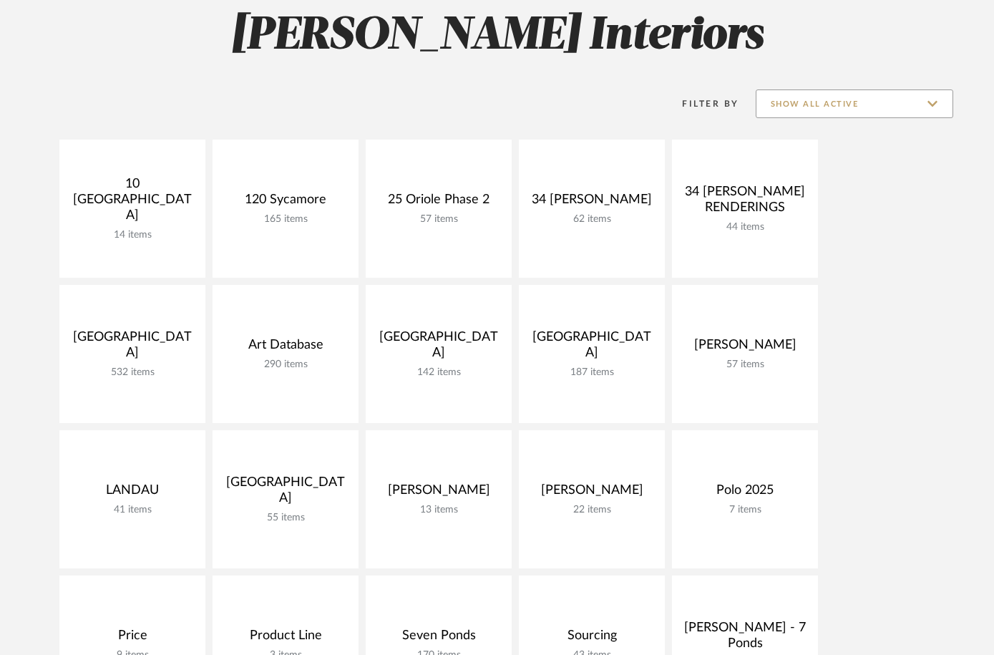
click at [860, 89] on div "Filter By Show All Active" at bounding box center [801, 104] width 306 height 36
click at [860, 98] on input "Show All Active" at bounding box center [855, 103] width 198 height 29
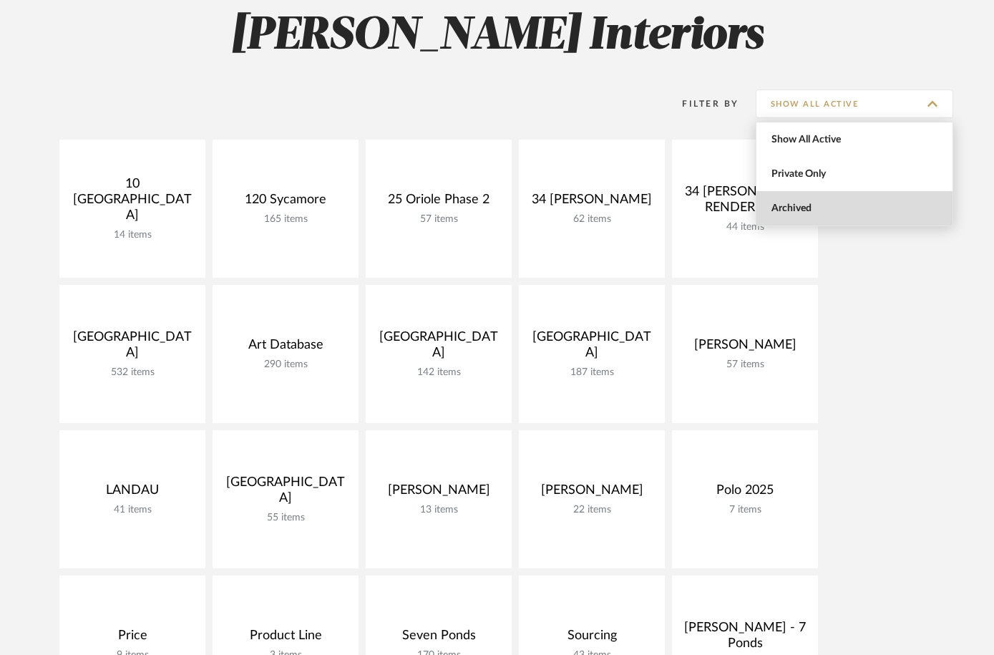
click at [802, 204] on span "Archived" at bounding box center [856, 209] width 170 height 12
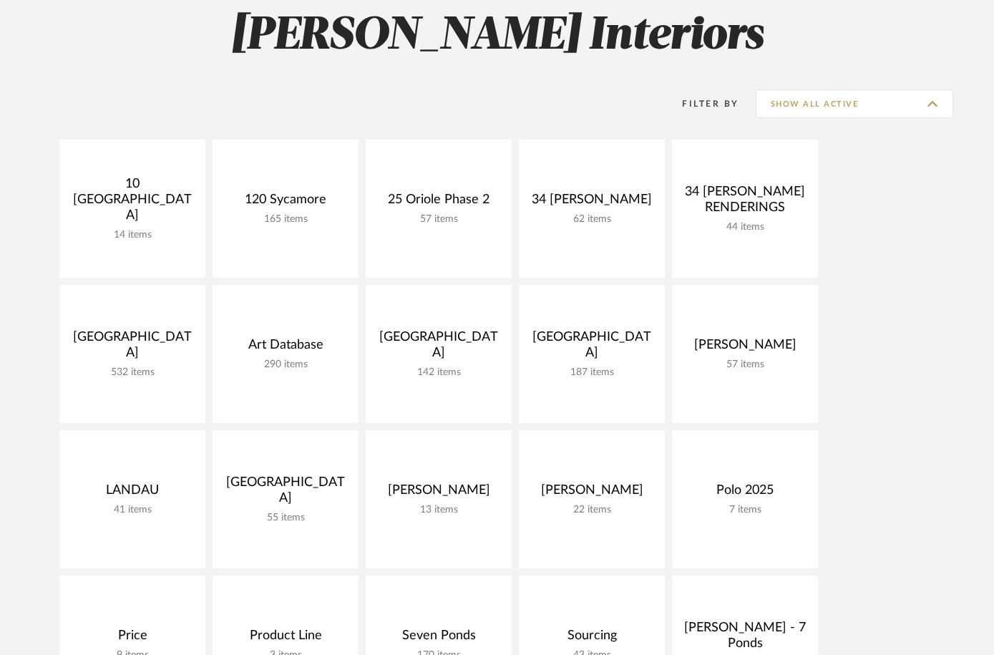
type input "Archived"
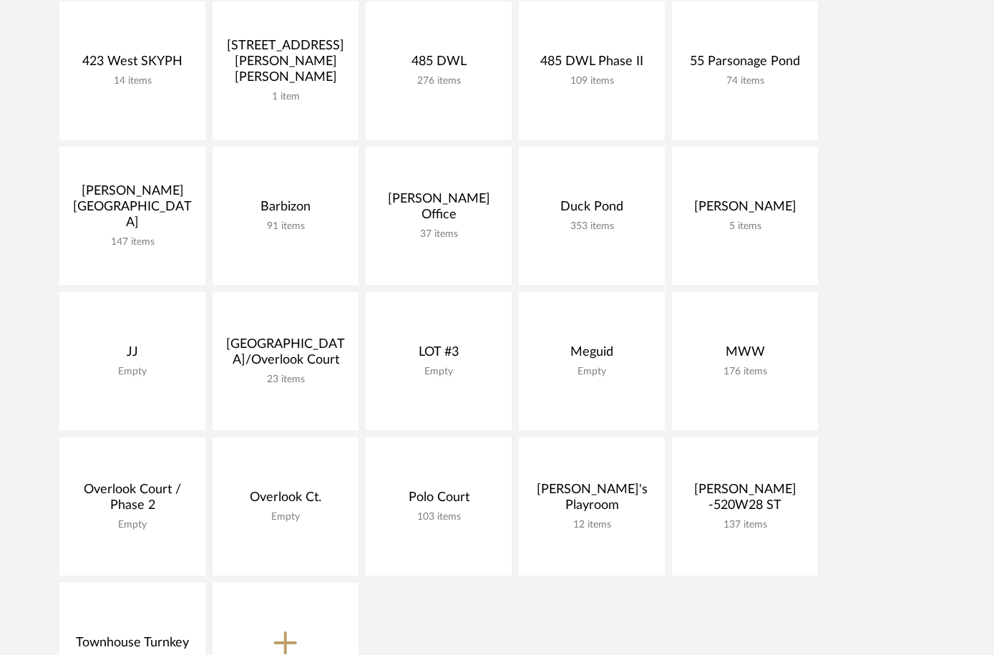
scroll to position [504, 0]
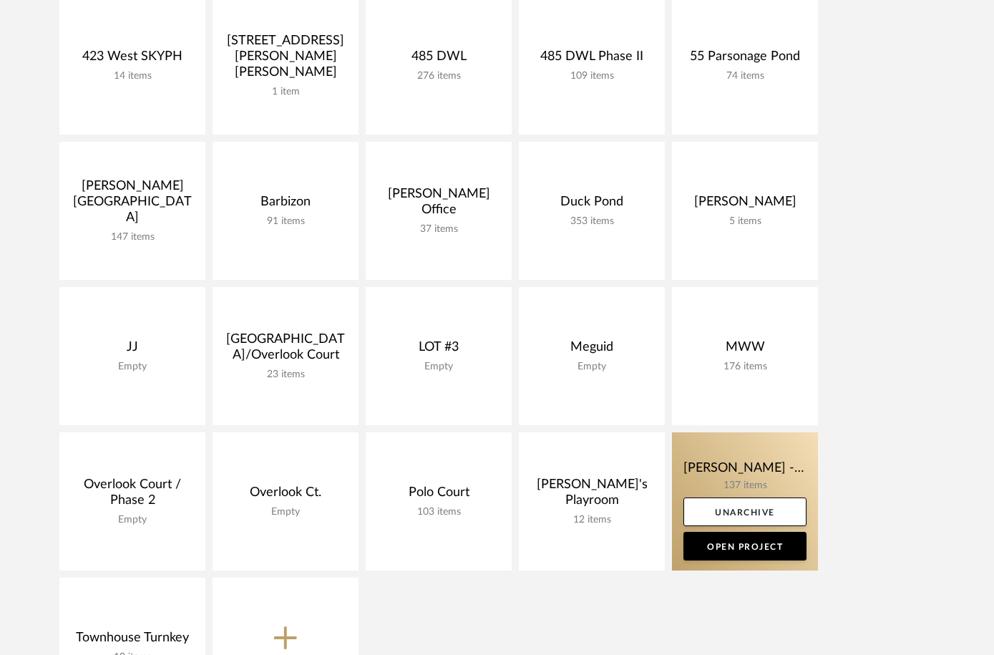
click at [698, 459] on link at bounding box center [745, 501] width 146 height 138
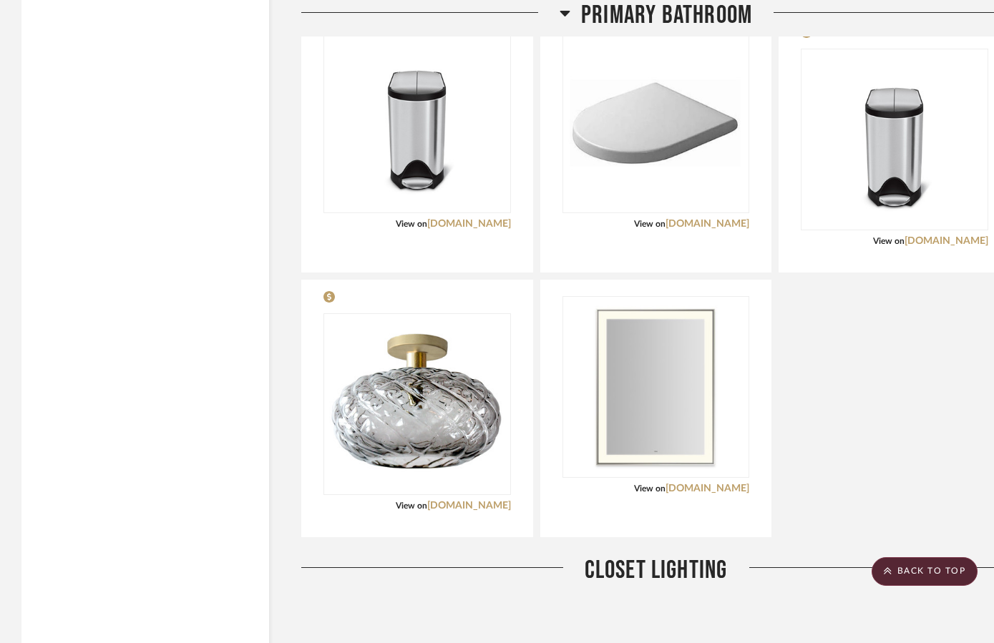
scroll to position [5513, 0]
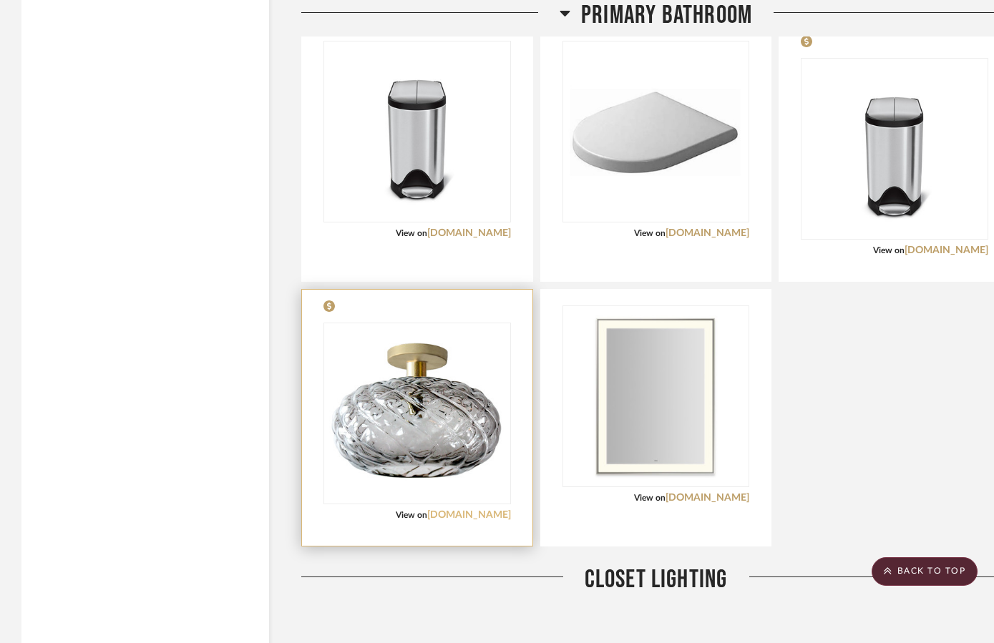
click at [469, 510] on link "[DOMAIN_NAME]" at bounding box center [469, 515] width 84 height 10
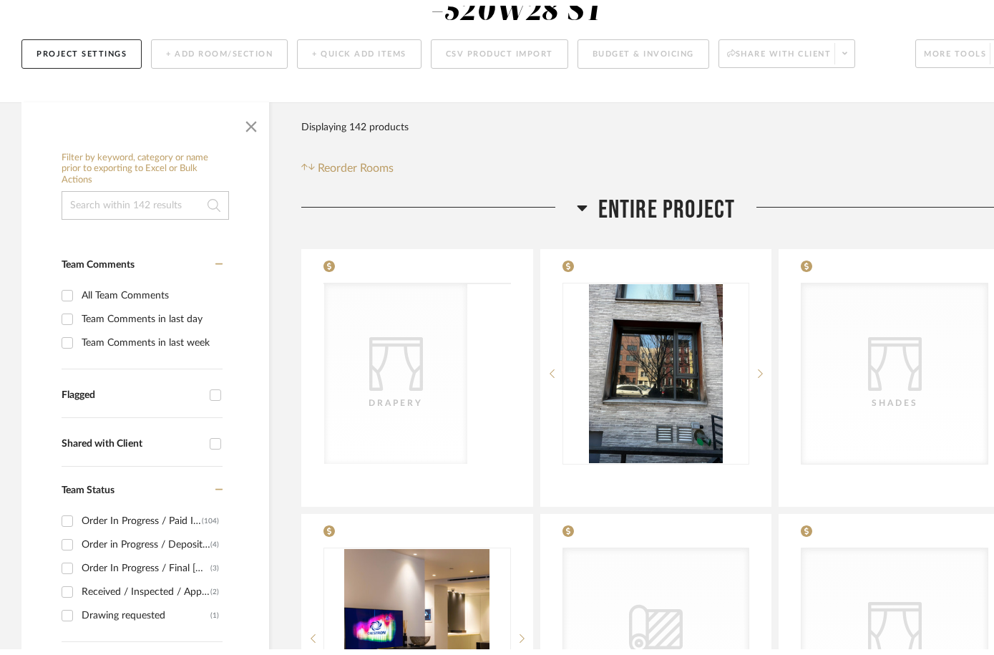
scroll to position [0, 0]
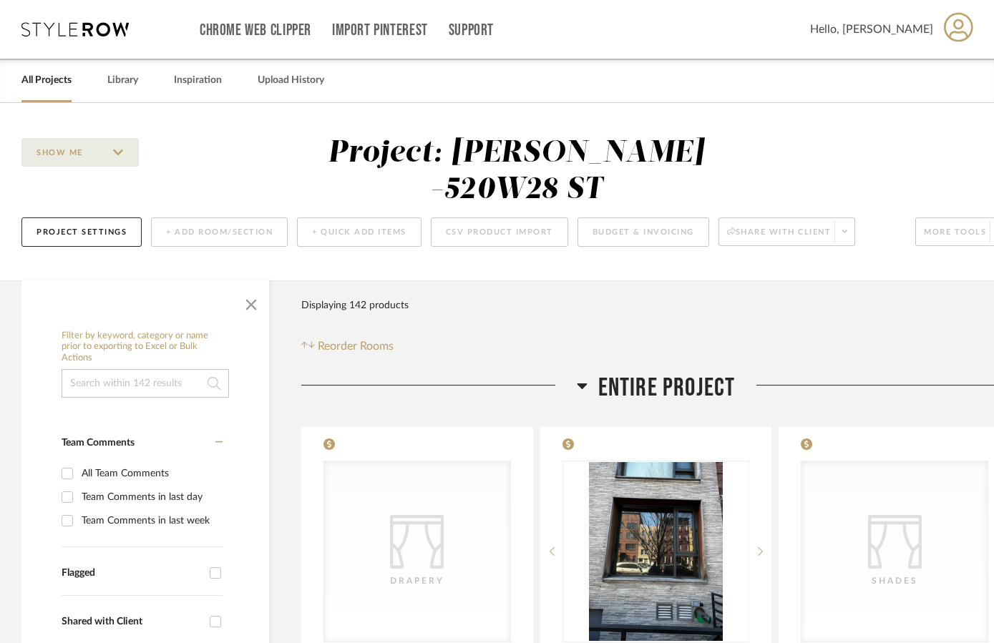
click at [39, 91] on div "All Projects" at bounding box center [46, 81] width 50 height 44
click at [49, 78] on link "All Projects" at bounding box center [46, 80] width 50 height 19
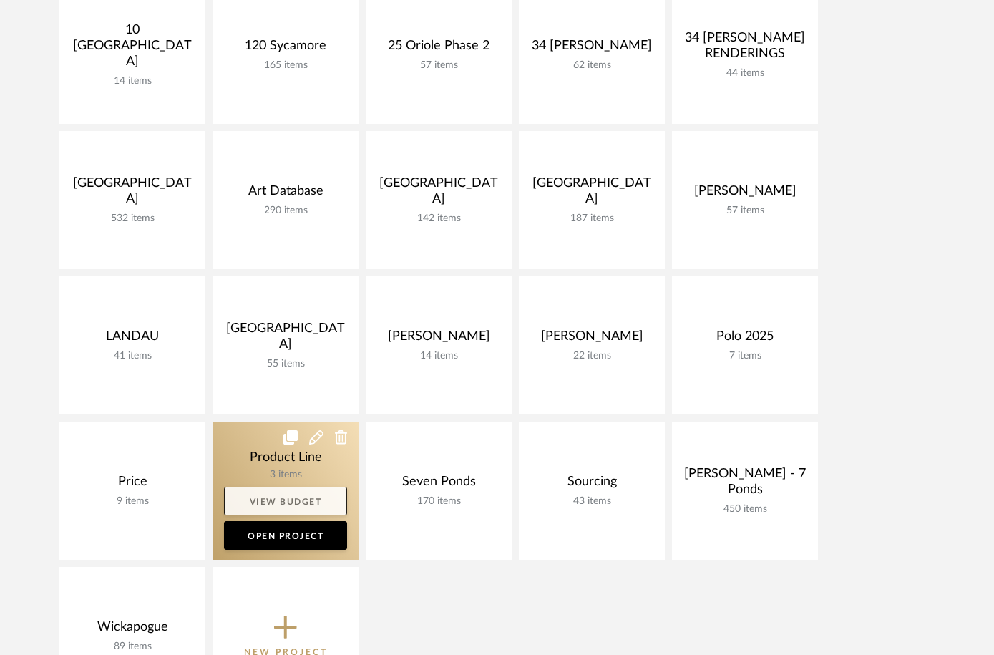
scroll to position [482, 0]
